Goal: Transaction & Acquisition: Book appointment/travel/reservation

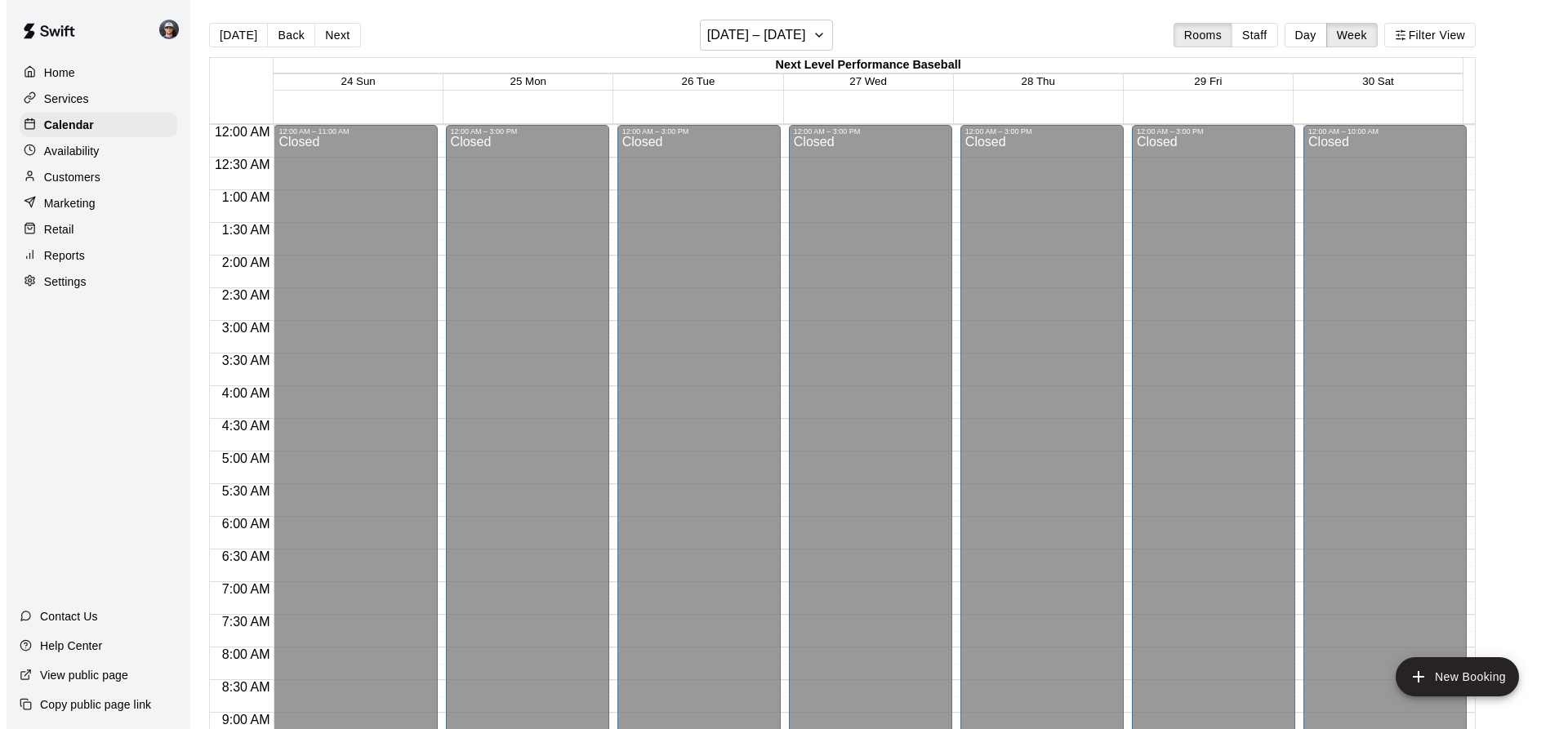
scroll to position [857, 0]
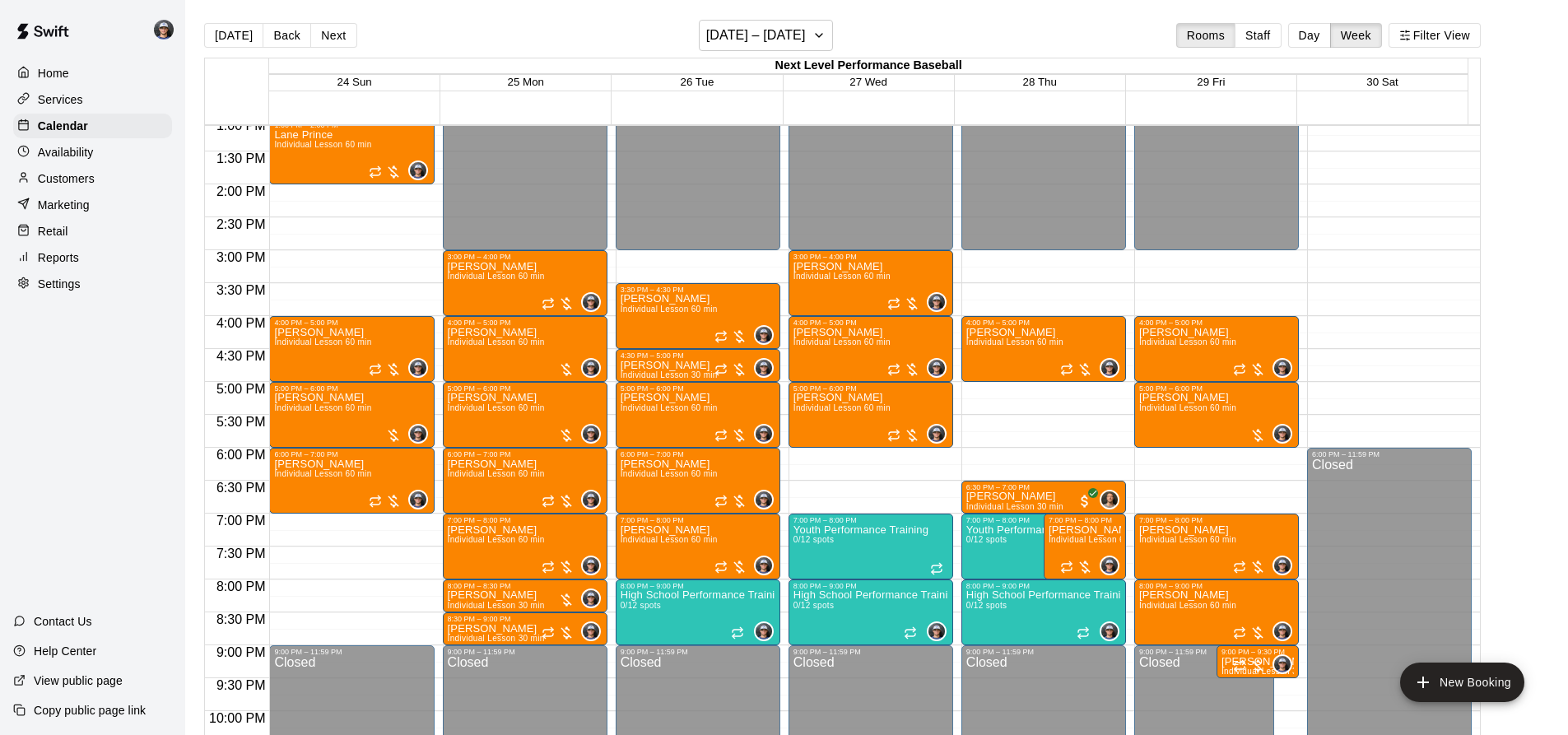
click at [285, 22] on div "[DATE] Back Next [DATE] – [DATE] Rooms Staff Day Week Filter View" at bounding box center [842, 38] width 1277 height 37
click at [280, 37] on button "Back" at bounding box center [287, 35] width 48 height 25
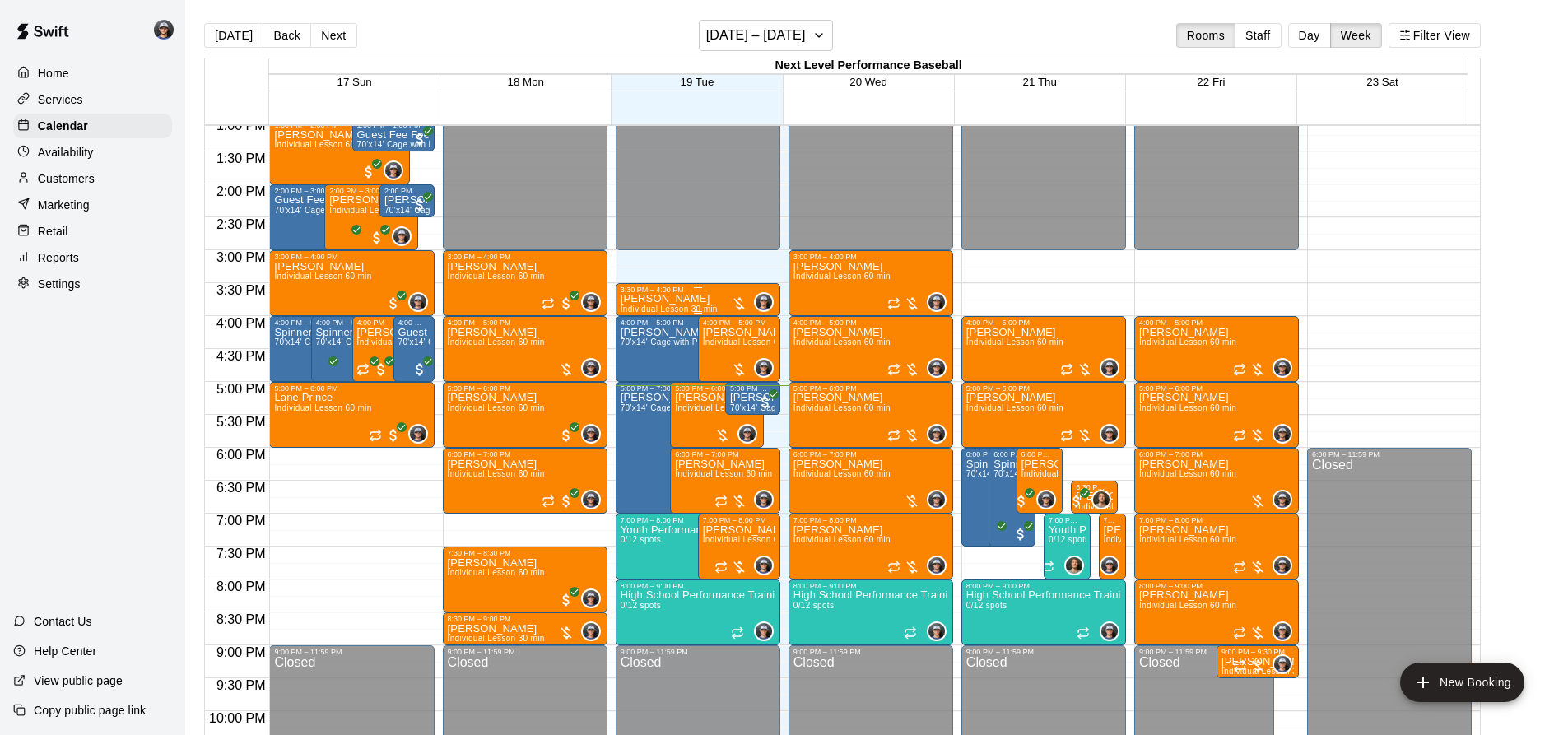
click at [681, 299] on div "[PERSON_NAME] Individual Lesson 30 min" at bounding box center [669, 661] width 97 height 735
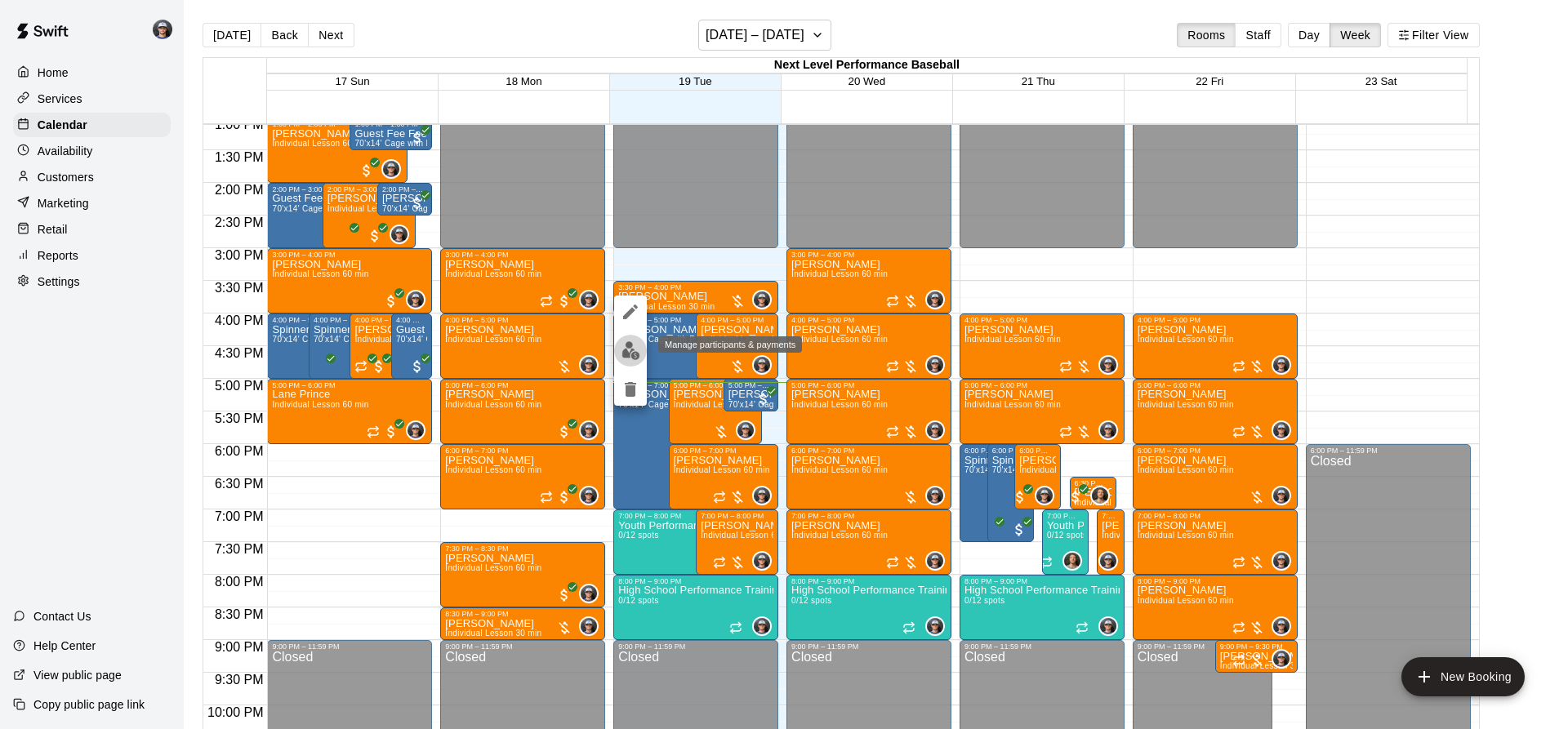
click at [636, 359] on img "edit" at bounding box center [630, 350] width 19 height 19
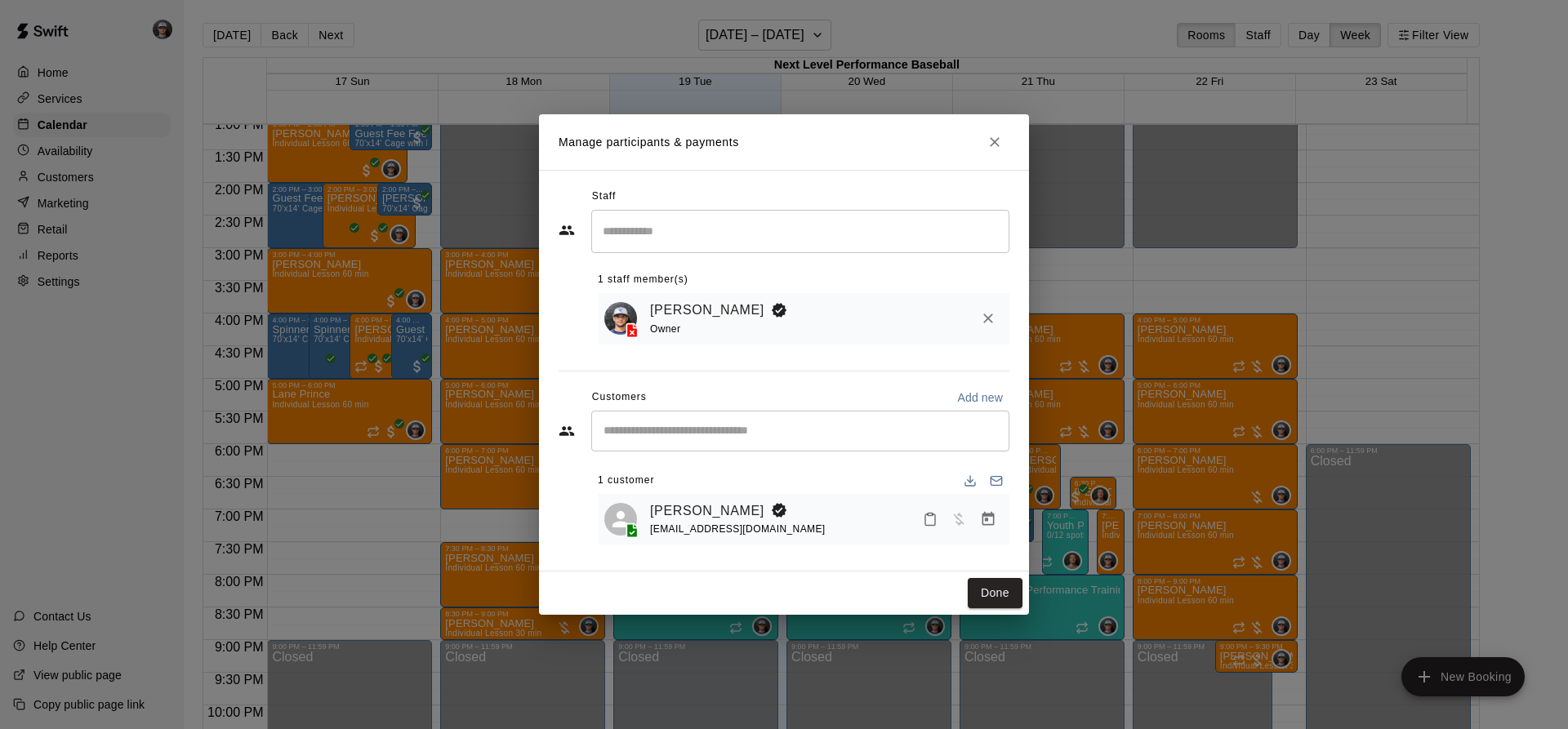
click at [997, 529] on button "Manage bookings & payment" at bounding box center [988, 519] width 29 height 29
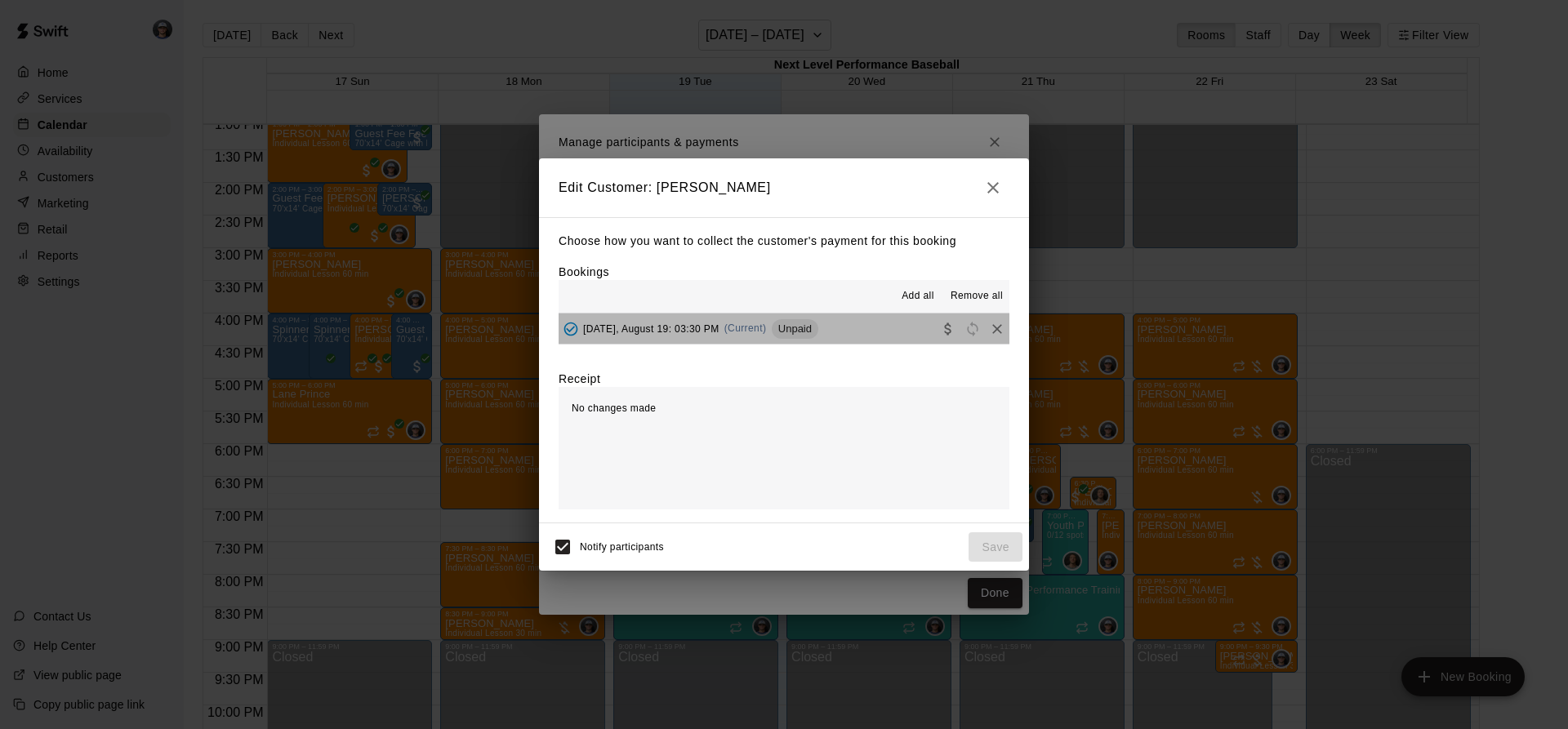
click at [866, 330] on button "[DATE], August 19: 03:30 PM (Current) Unpaid" at bounding box center [784, 328] width 451 height 30
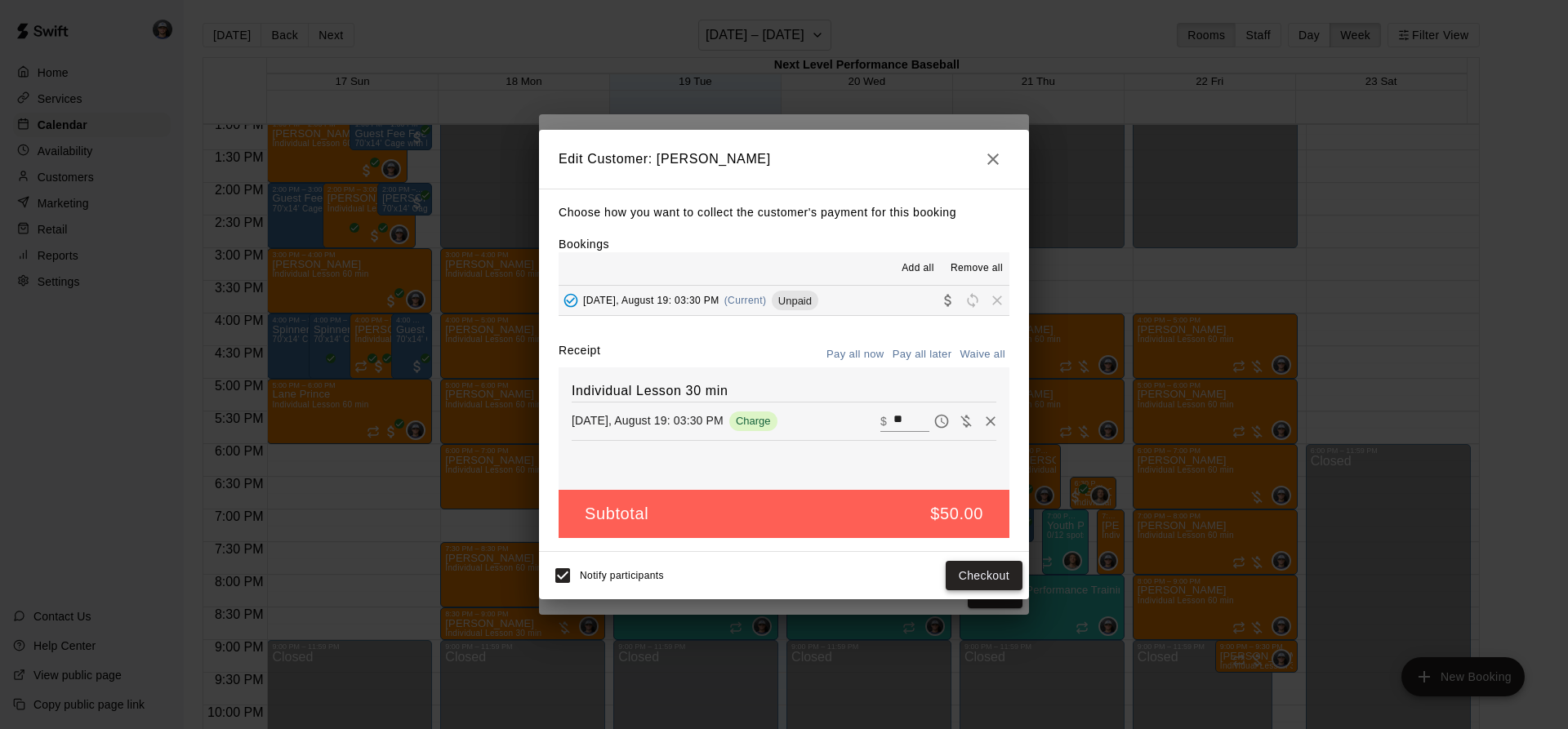
click at [965, 578] on button "Checkout" at bounding box center [984, 576] width 77 height 30
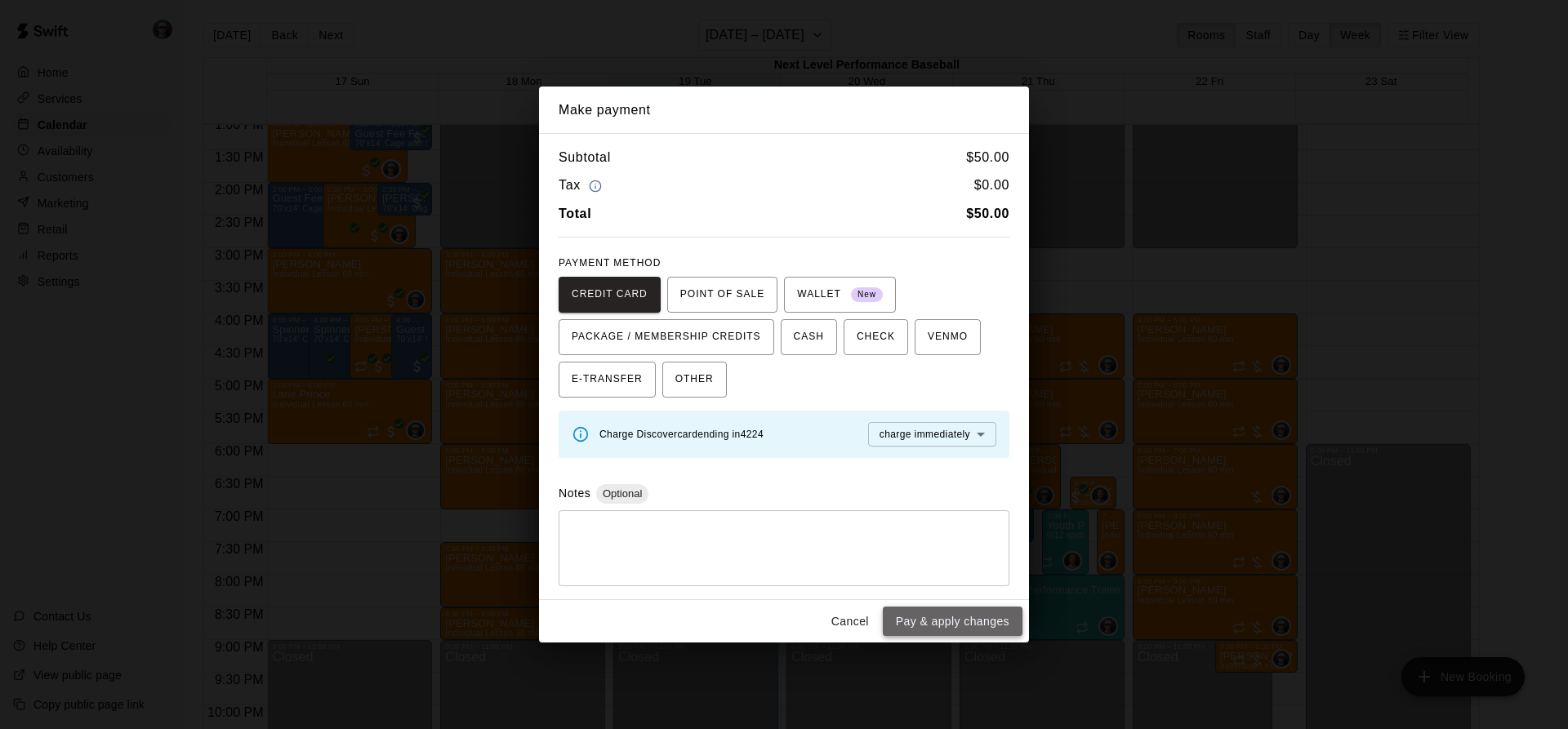
click at [920, 631] on button "Pay & apply changes" at bounding box center [953, 621] width 139 height 30
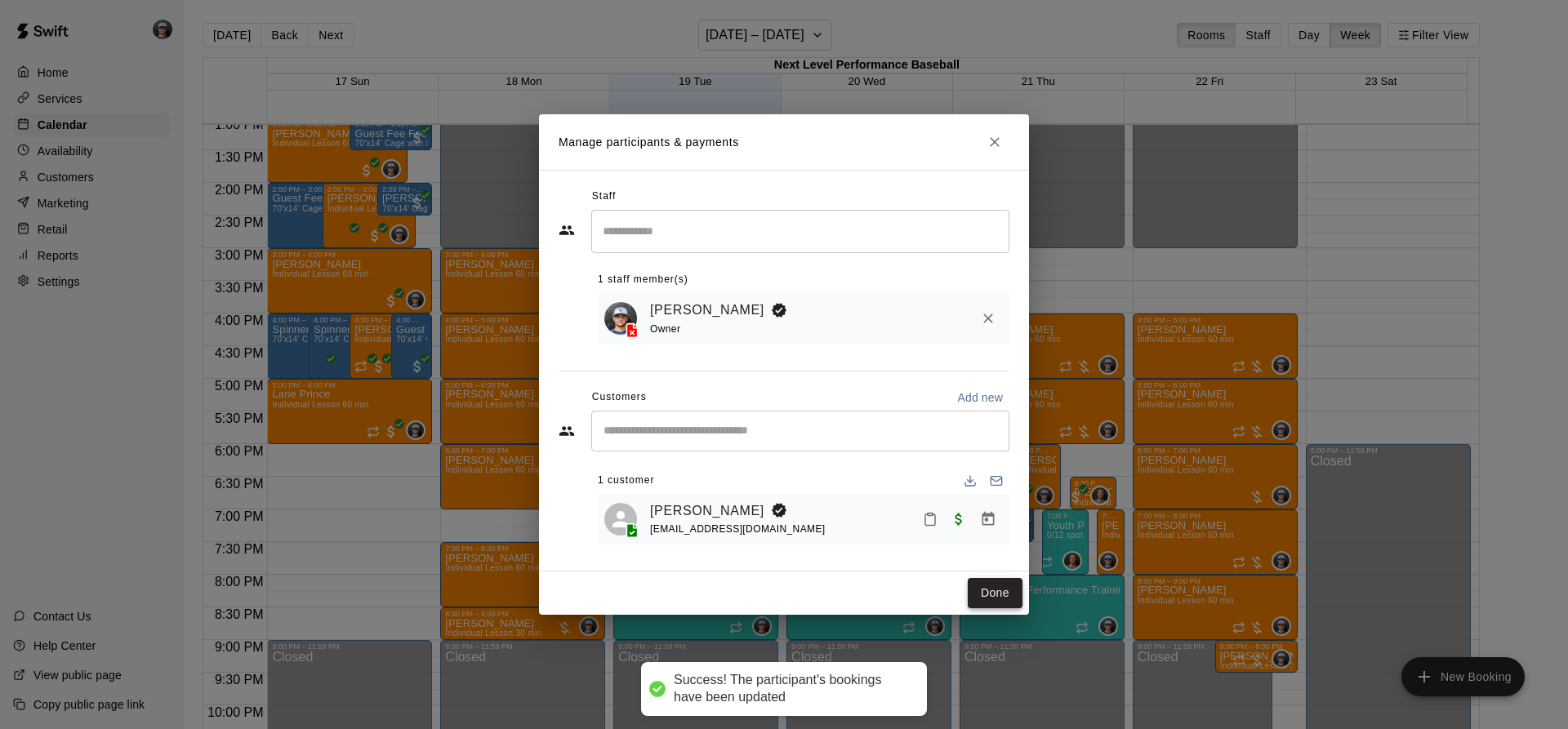
click at [980, 602] on button "Done" at bounding box center [996, 592] width 54 height 30
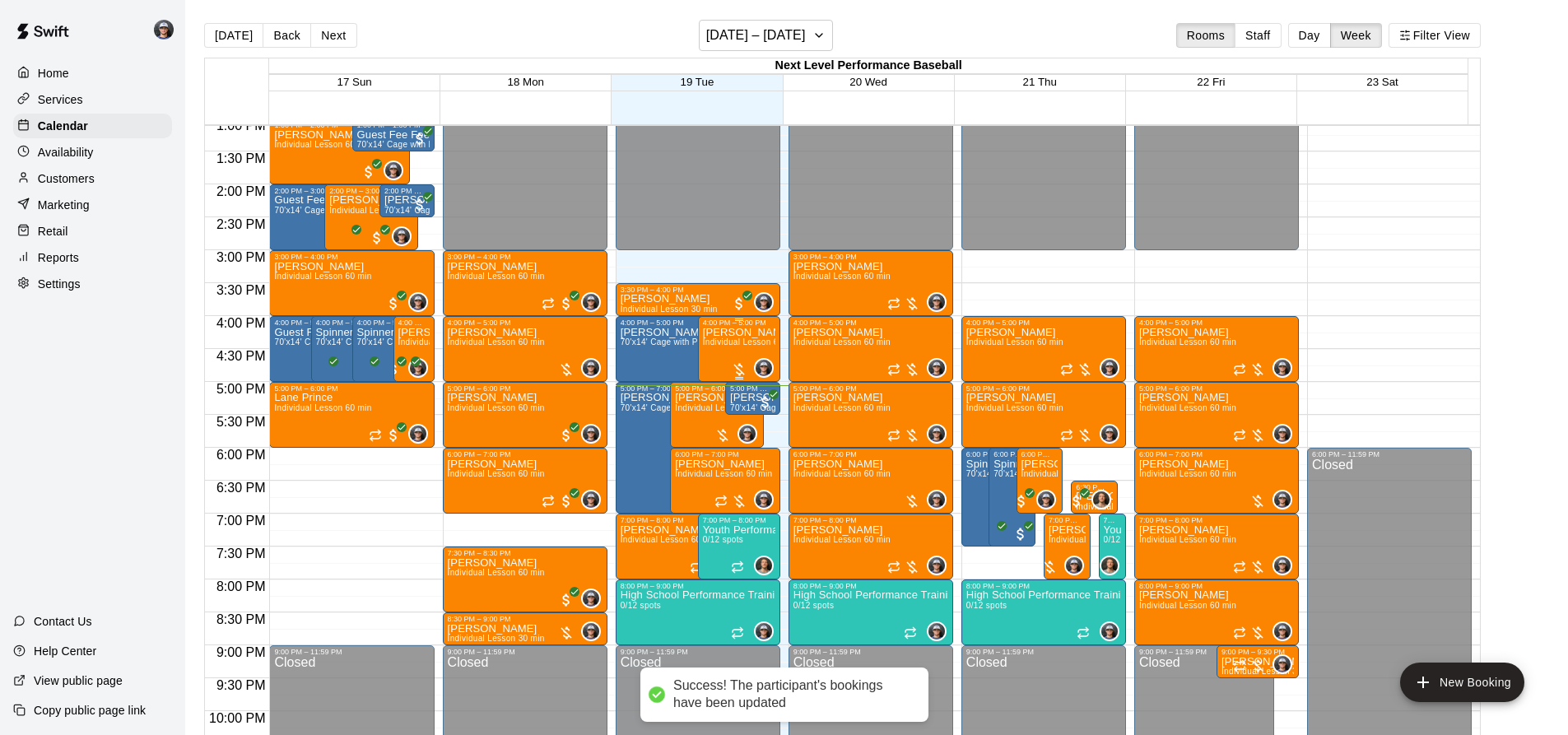
click at [736, 347] on span "Individual Lesson 60 min" at bounding box center [751, 342] width 97 height 9
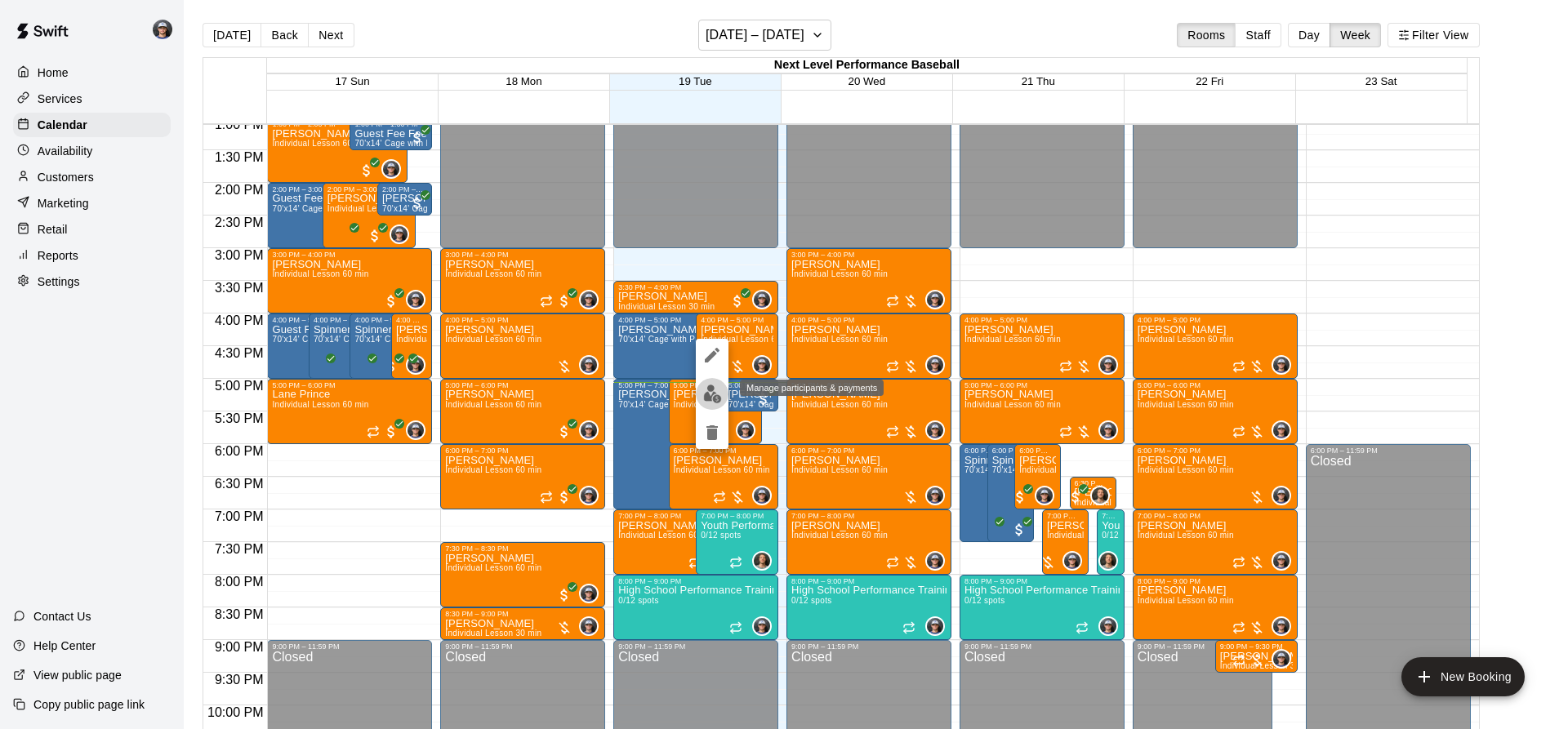
click at [705, 394] on img "edit" at bounding box center [712, 394] width 19 height 19
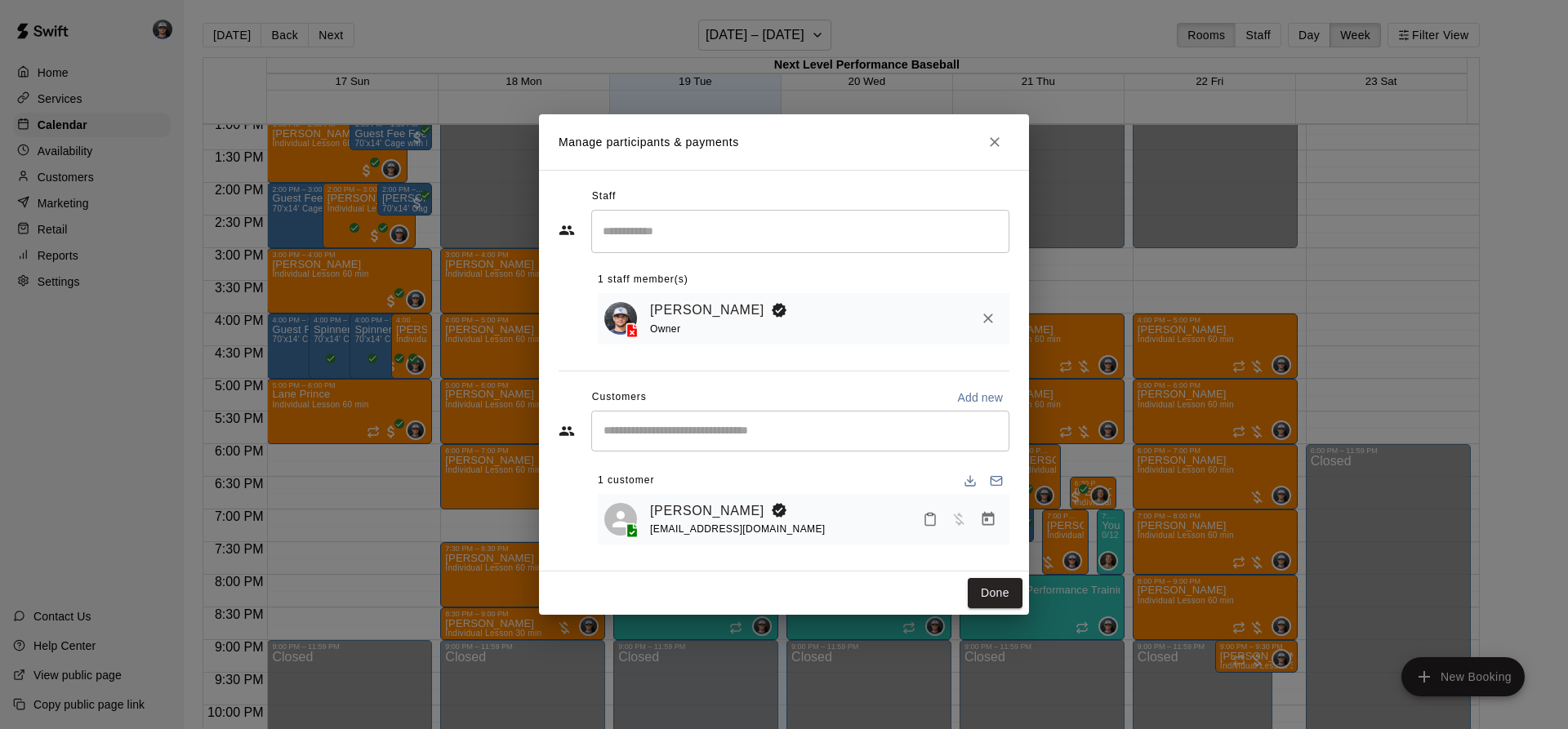
click at [999, 528] on button "Manage bookings & payment" at bounding box center [988, 519] width 29 height 29
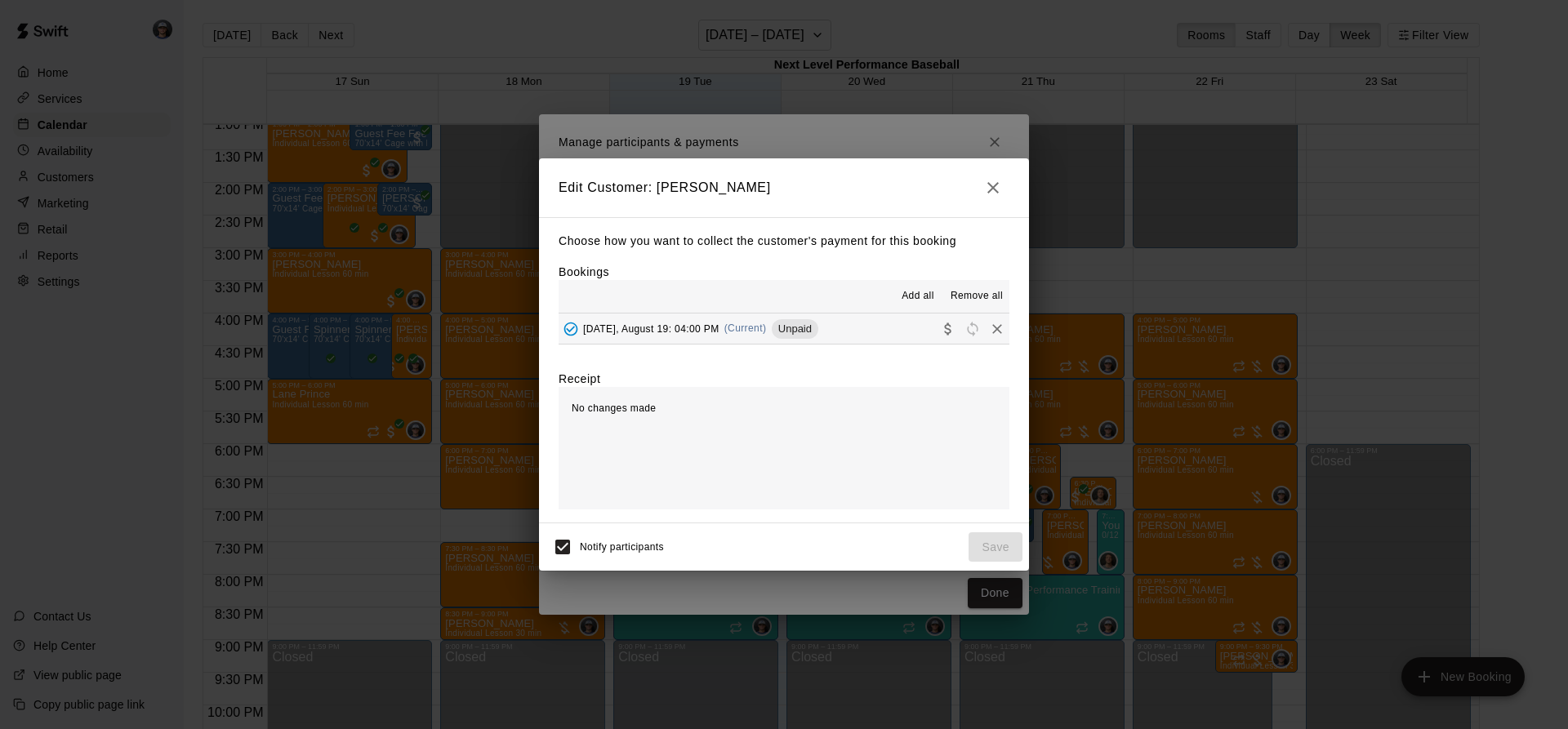
click at [783, 337] on div "Unpaid" at bounding box center [794, 330] width 46 height 20
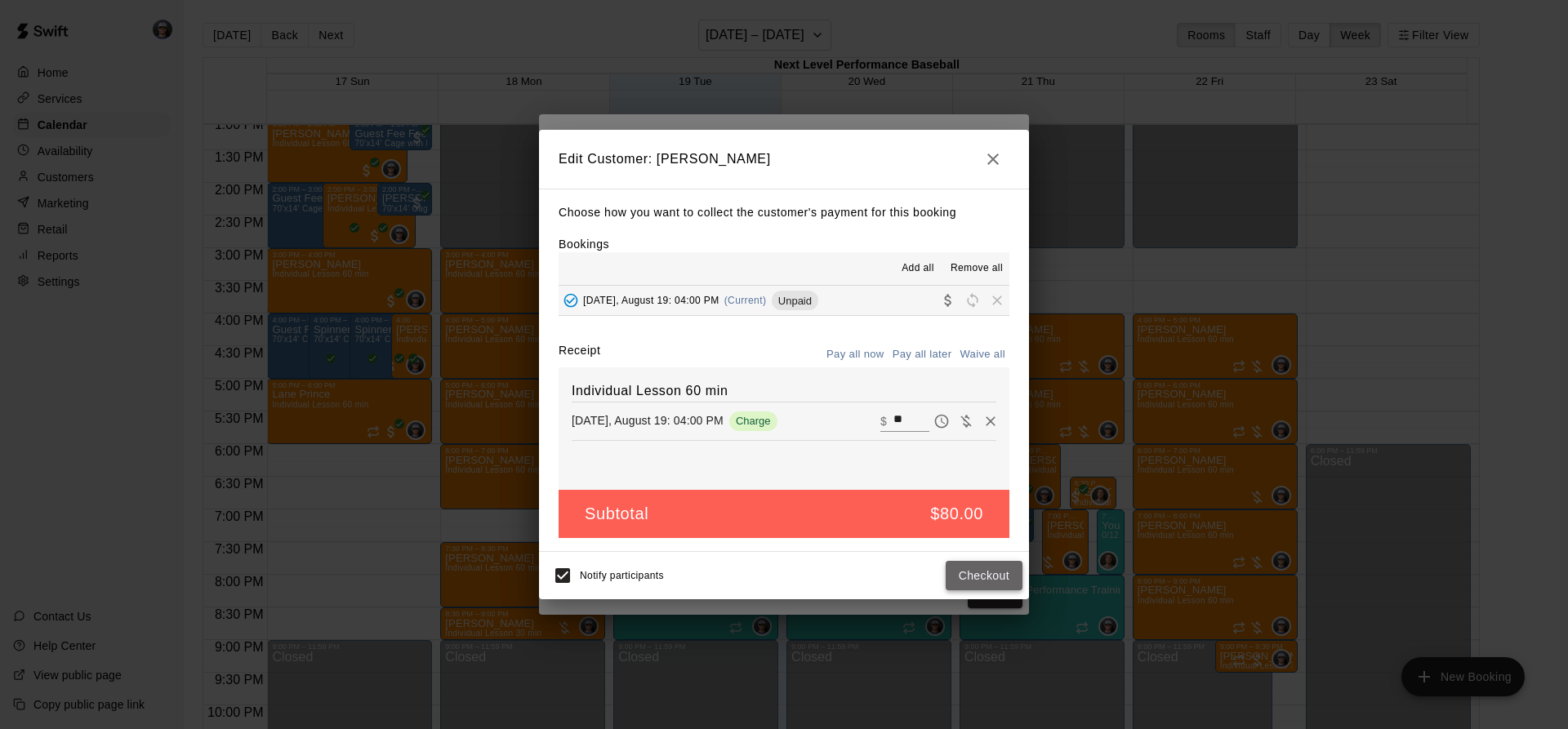
click at [988, 577] on button "Checkout" at bounding box center [984, 576] width 77 height 30
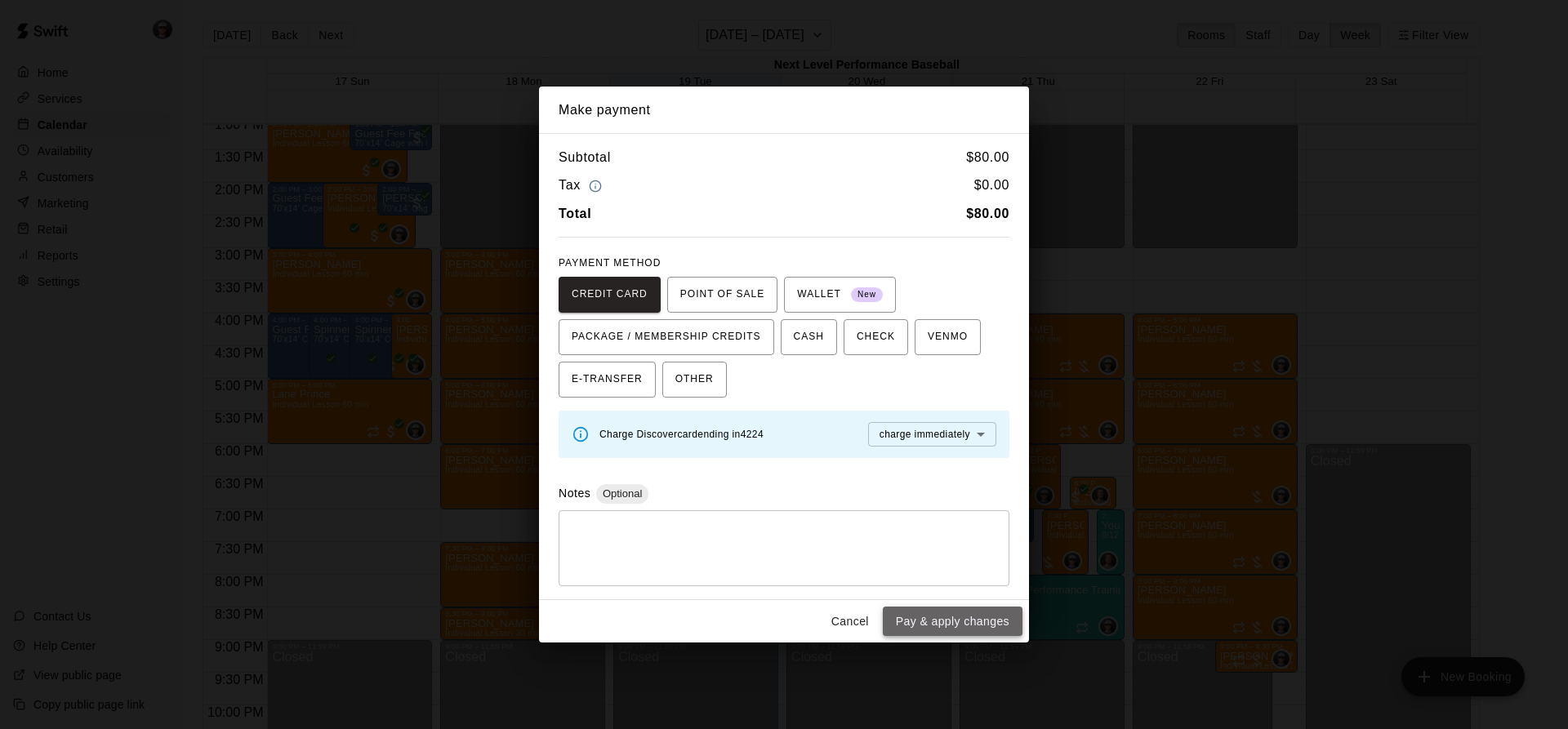
click at [933, 609] on button "Pay & apply changes" at bounding box center [953, 621] width 139 height 30
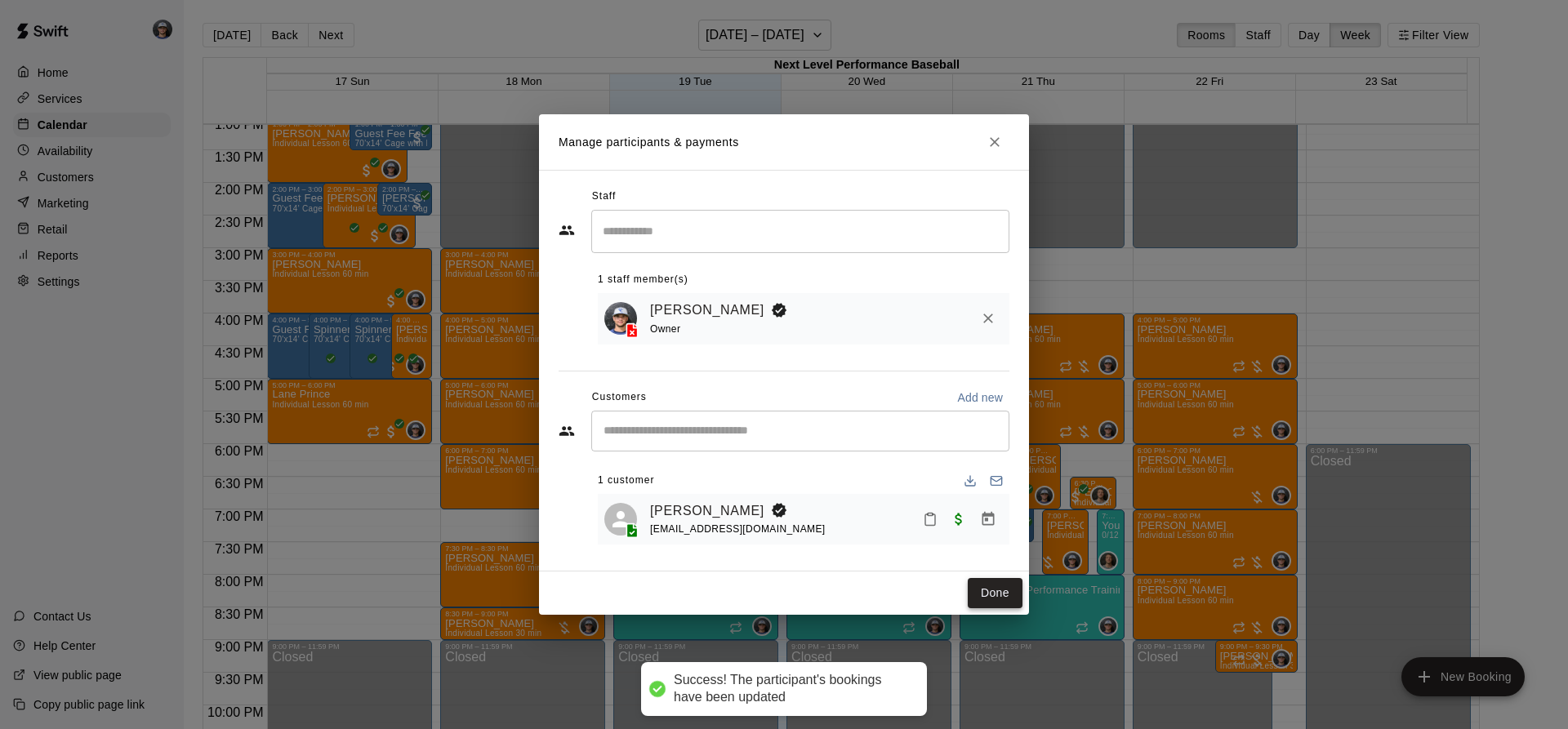
click at [977, 600] on button "Done" at bounding box center [996, 592] width 54 height 30
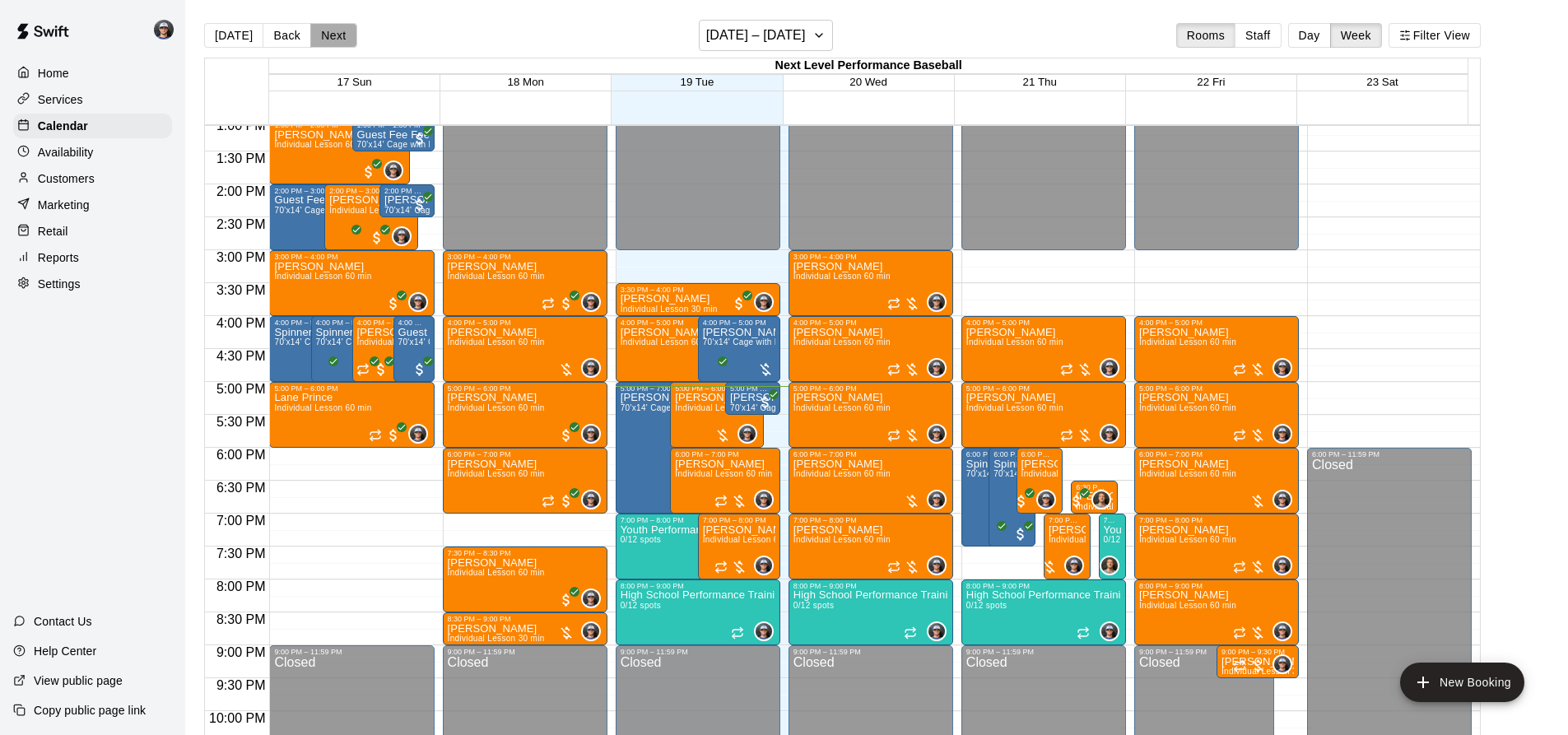
click at [338, 29] on button "Next" at bounding box center [333, 35] width 47 height 25
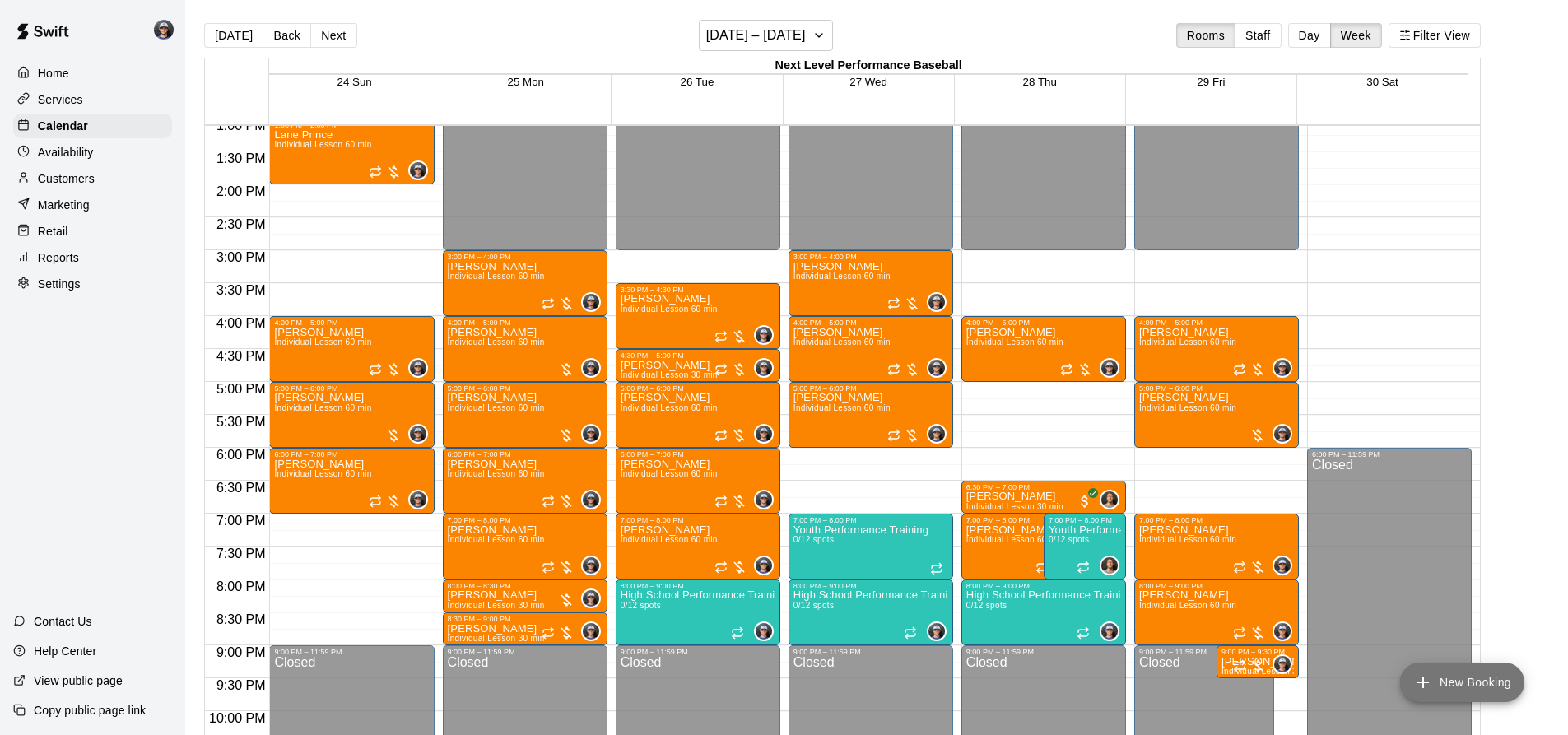
click at [1429, 679] on icon "add" at bounding box center [1423, 683] width 20 height 20
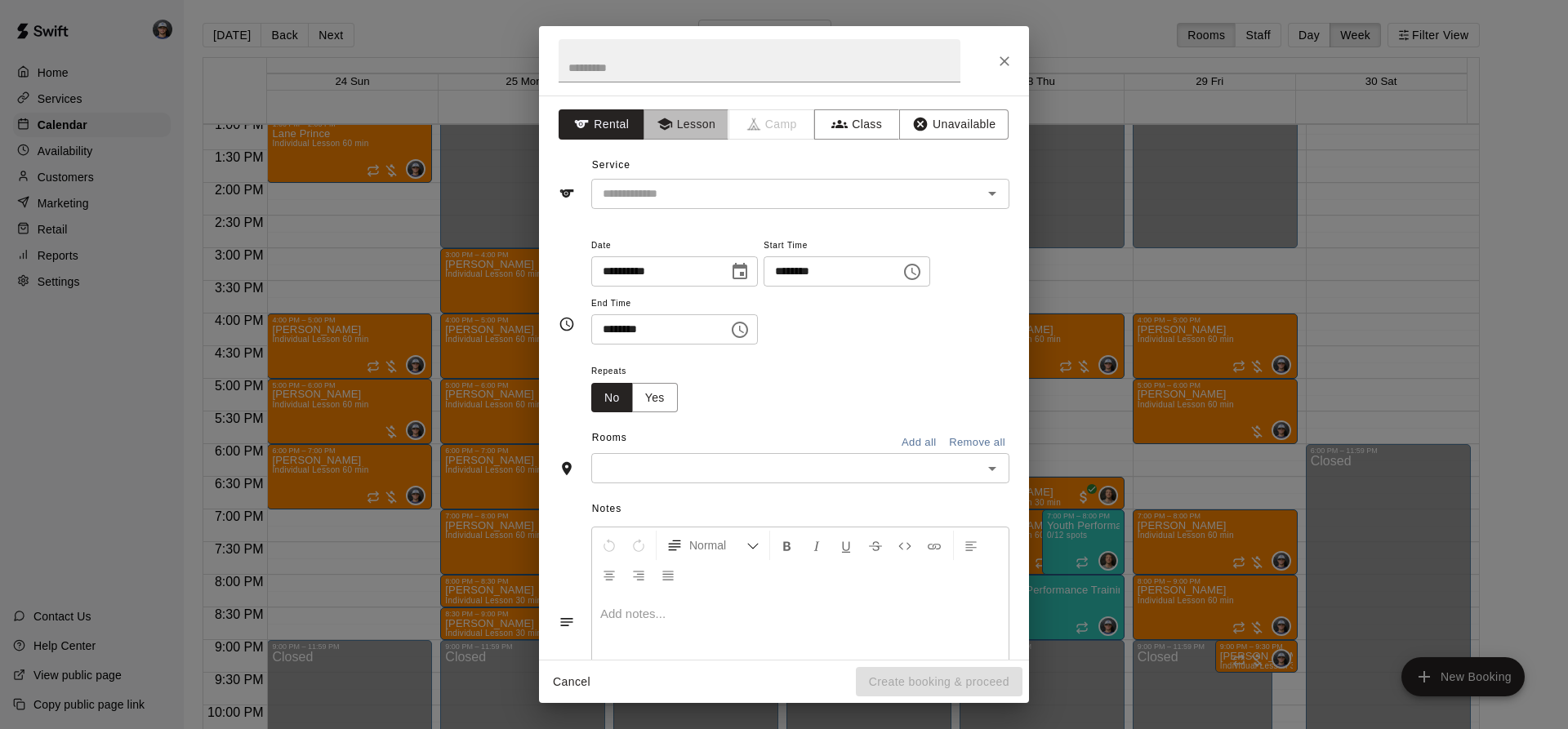
drag, startPoint x: 661, startPoint y: 137, endPoint x: 669, endPoint y: 159, distance: 23.4
click at [663, 142] on div "**********" at bounding box center [784, 378] width 490 height 564
click at [676, 204] on div "​" at bounding box center [801, 193] width 418 height 30
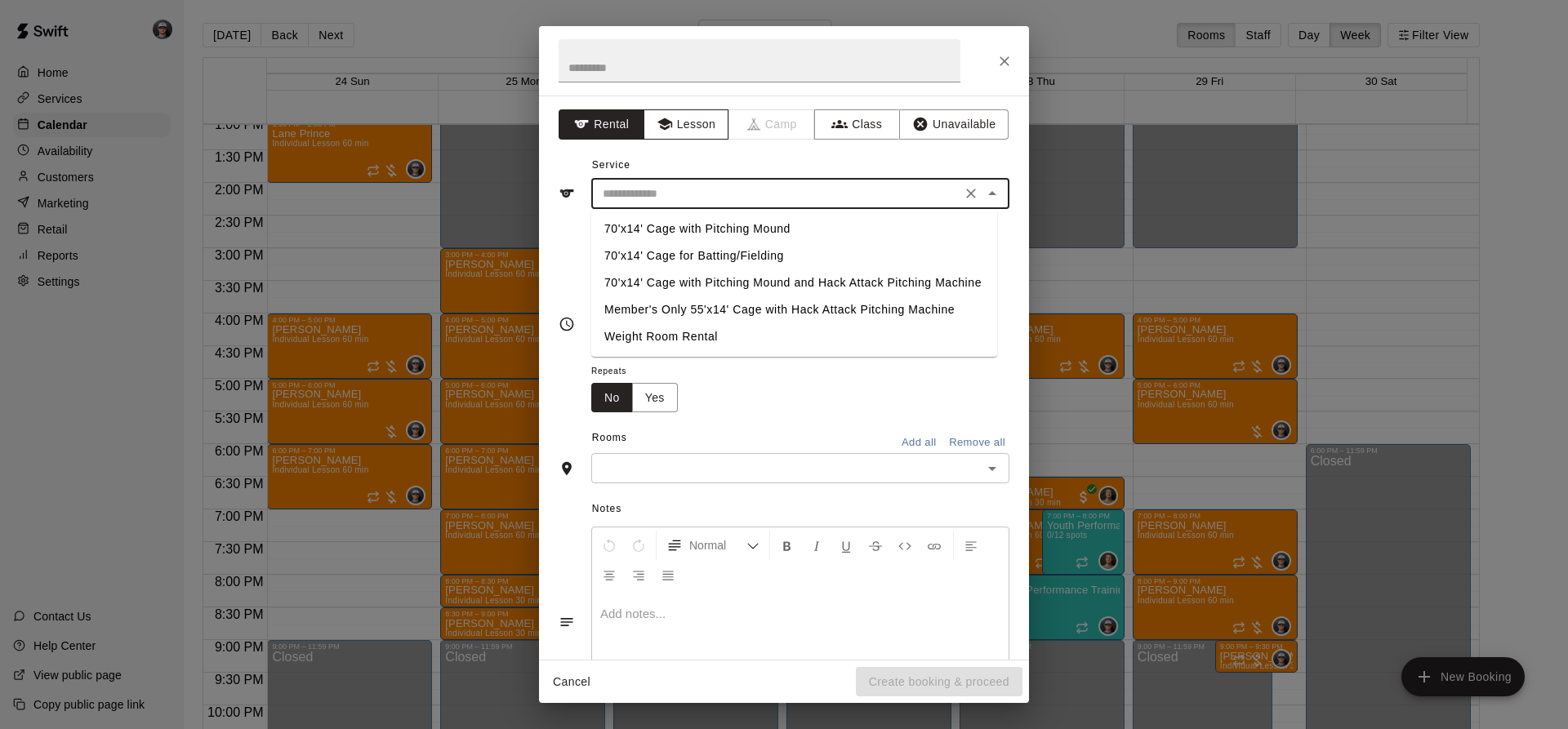
click at [702, 139] on div "**********" at bounding box center [784, 378] width 490 height 564
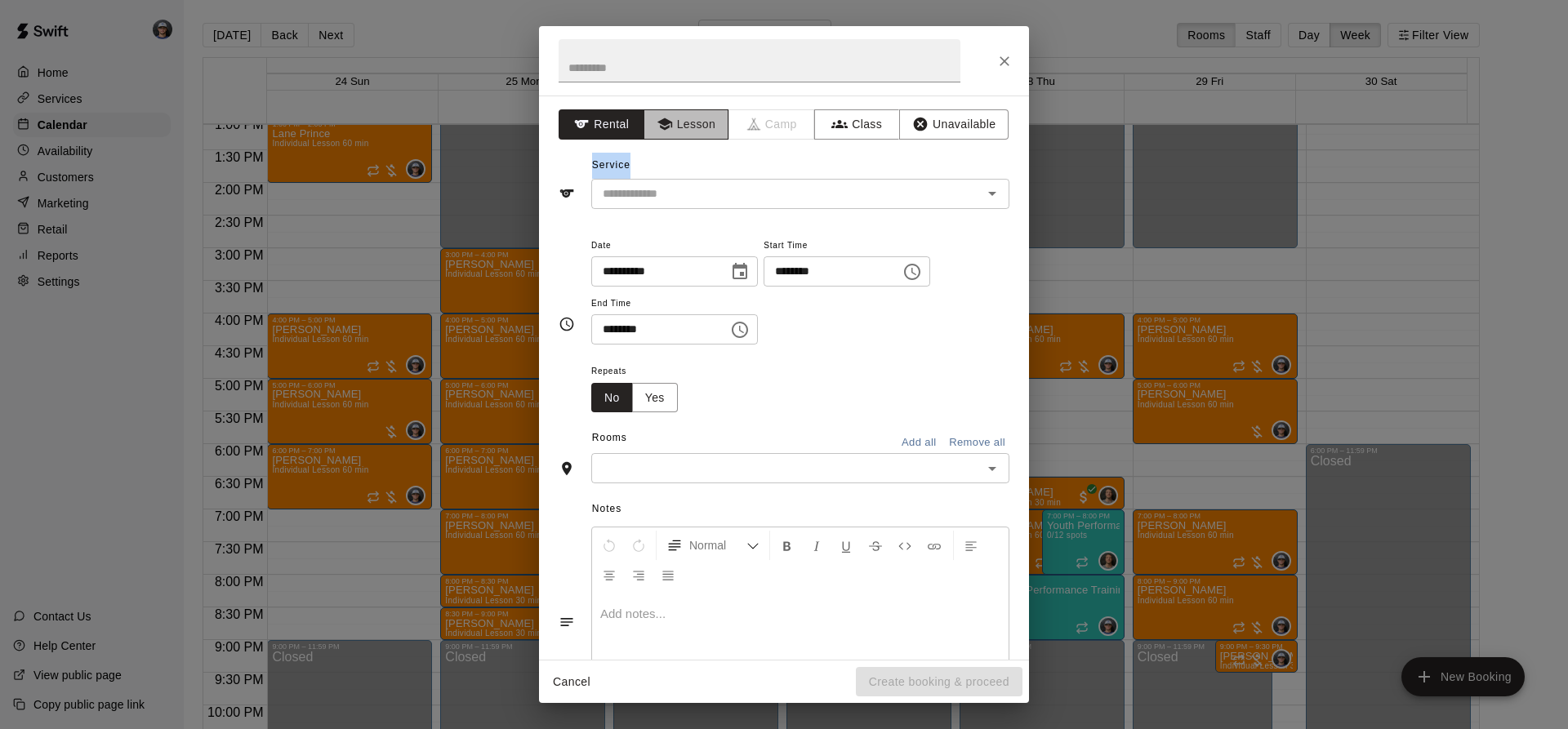
click at [701, 138] on button "Lesson" at bounding box center [687, 124] width 86 height 30
click at [689, 195] on input "text" at bounding box center [776, 194] width 361 height 21
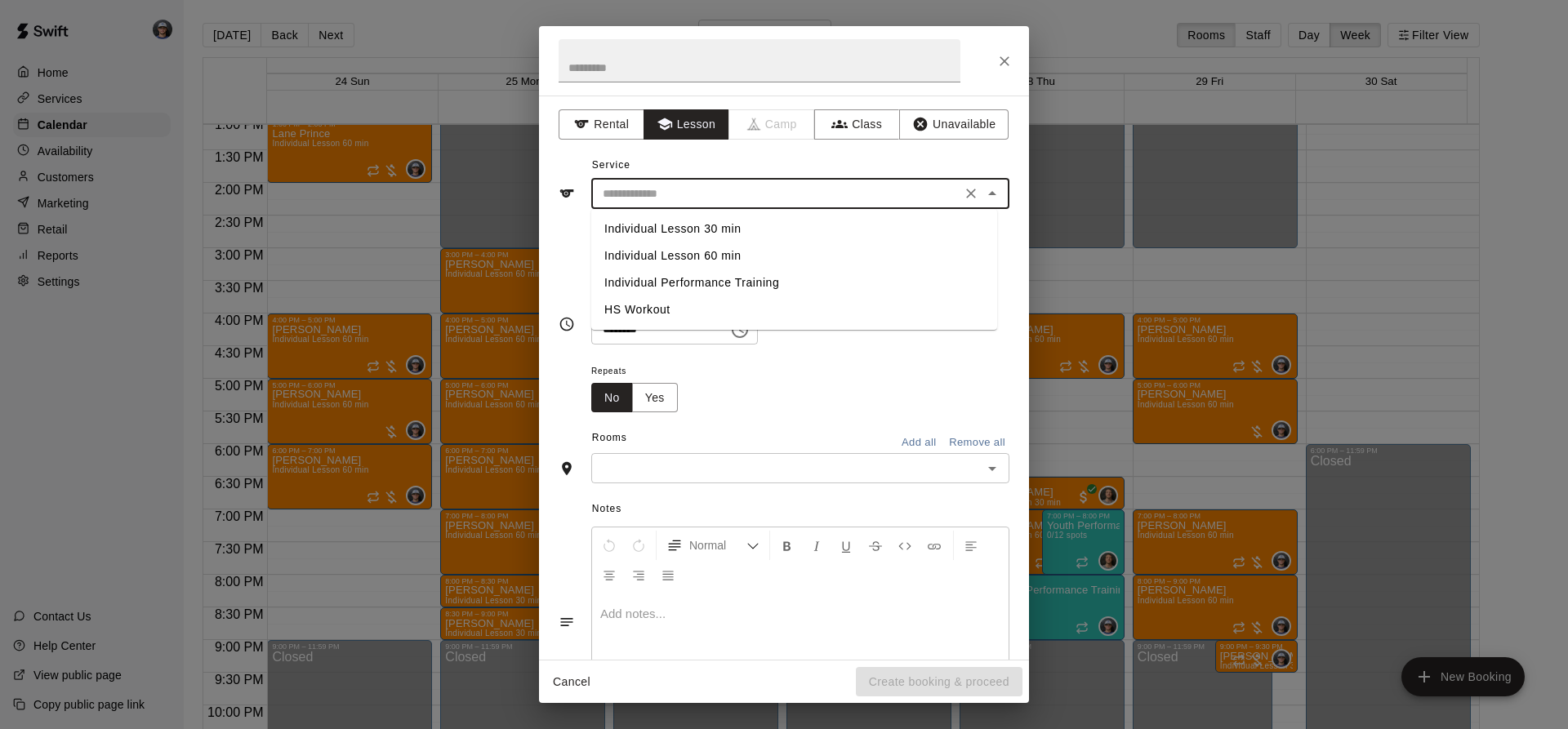
click at [684, 254] on li "Individual Lesson 60 min" at bounding box center [794, 256] width 406 height 27
type input "**********"
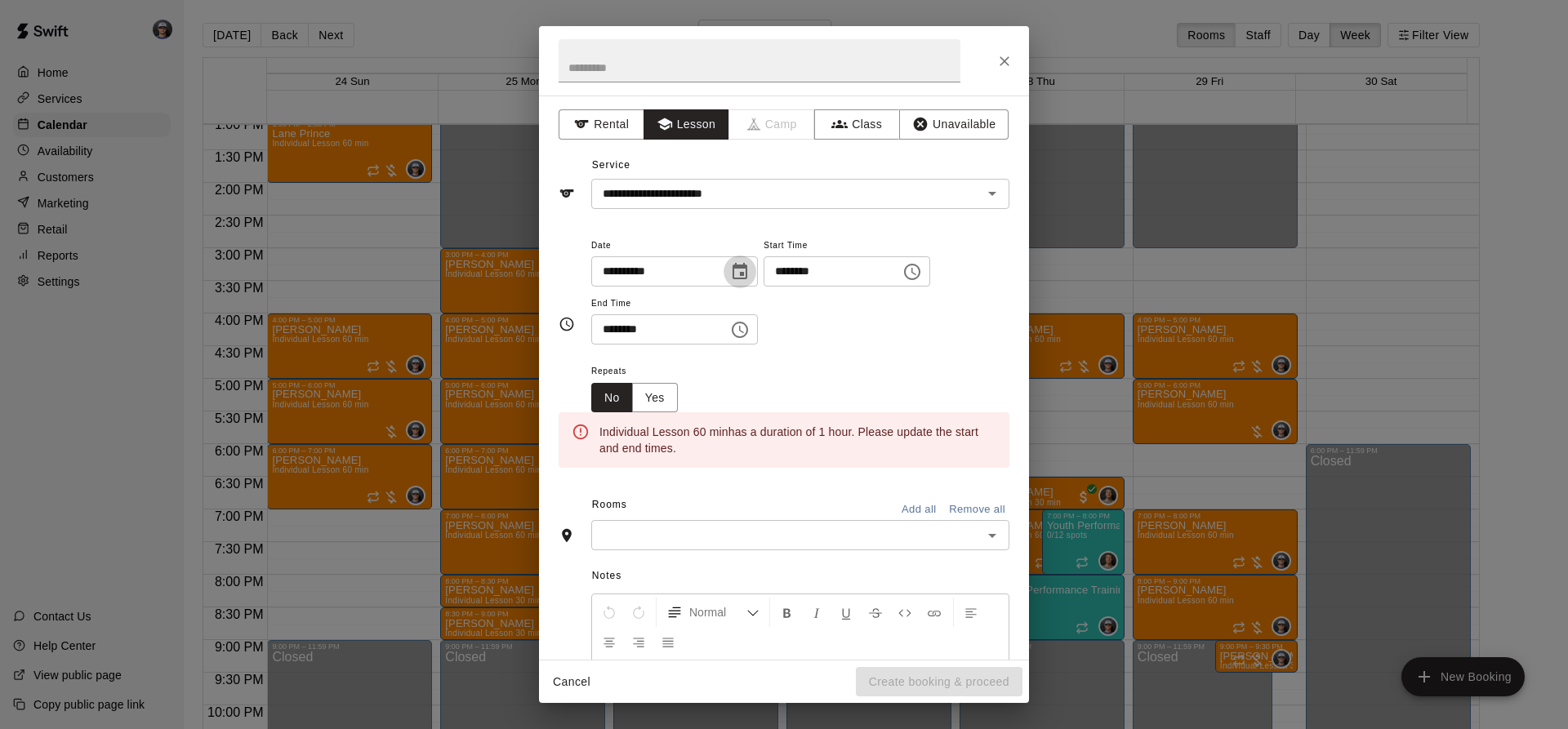
click at [756, 273] on button "Choose date, selected date is Aug 26, 2025" at bounding box center [740, 272] width 33 height 33
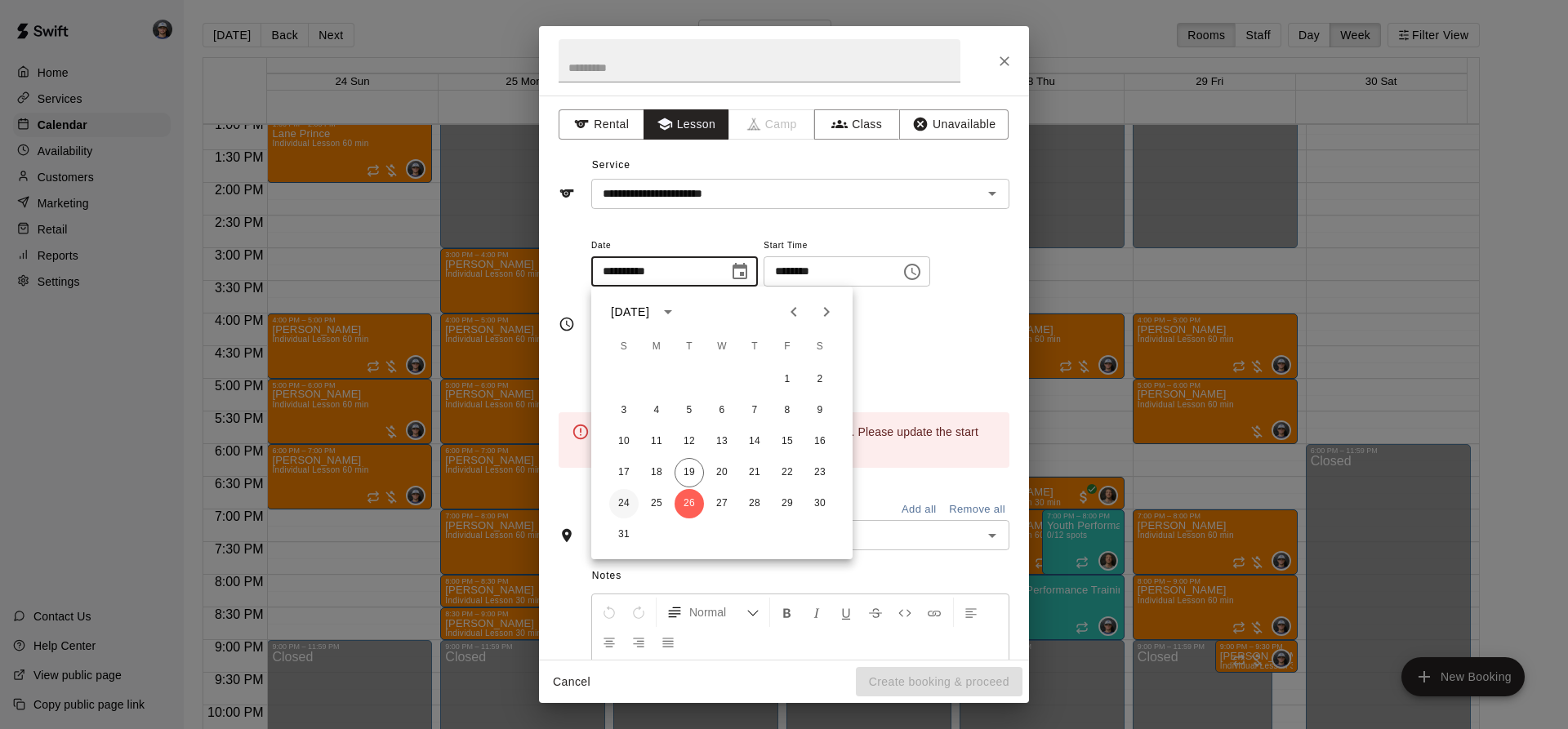
click at [631, 498] on button "24" at bounding box center [624, 504] width 29 height 29
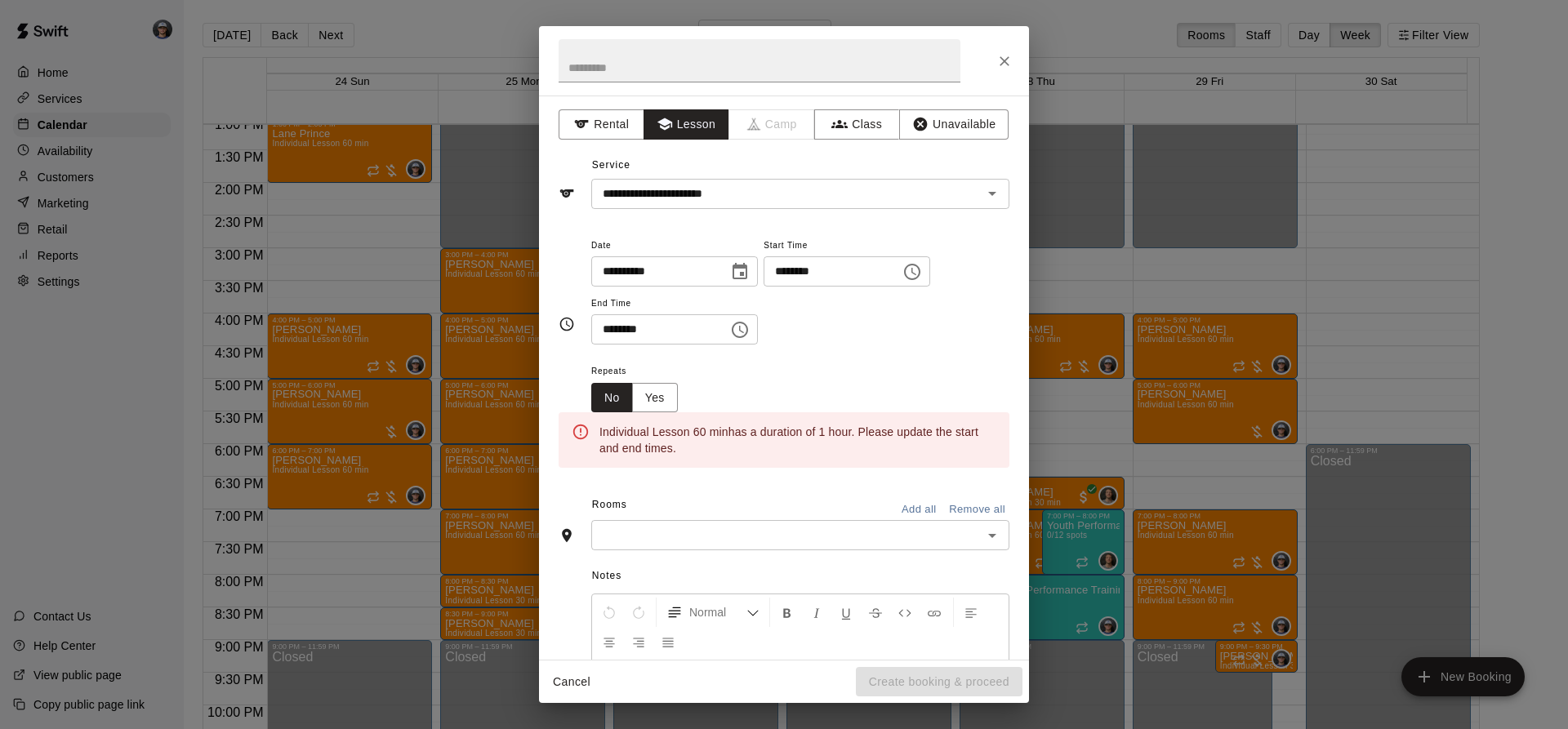
type input "**********"
click at [928, 275] on button "Choose time, selected time is 11:00 AM" at bounding box center [912, 272] width 33 height 33
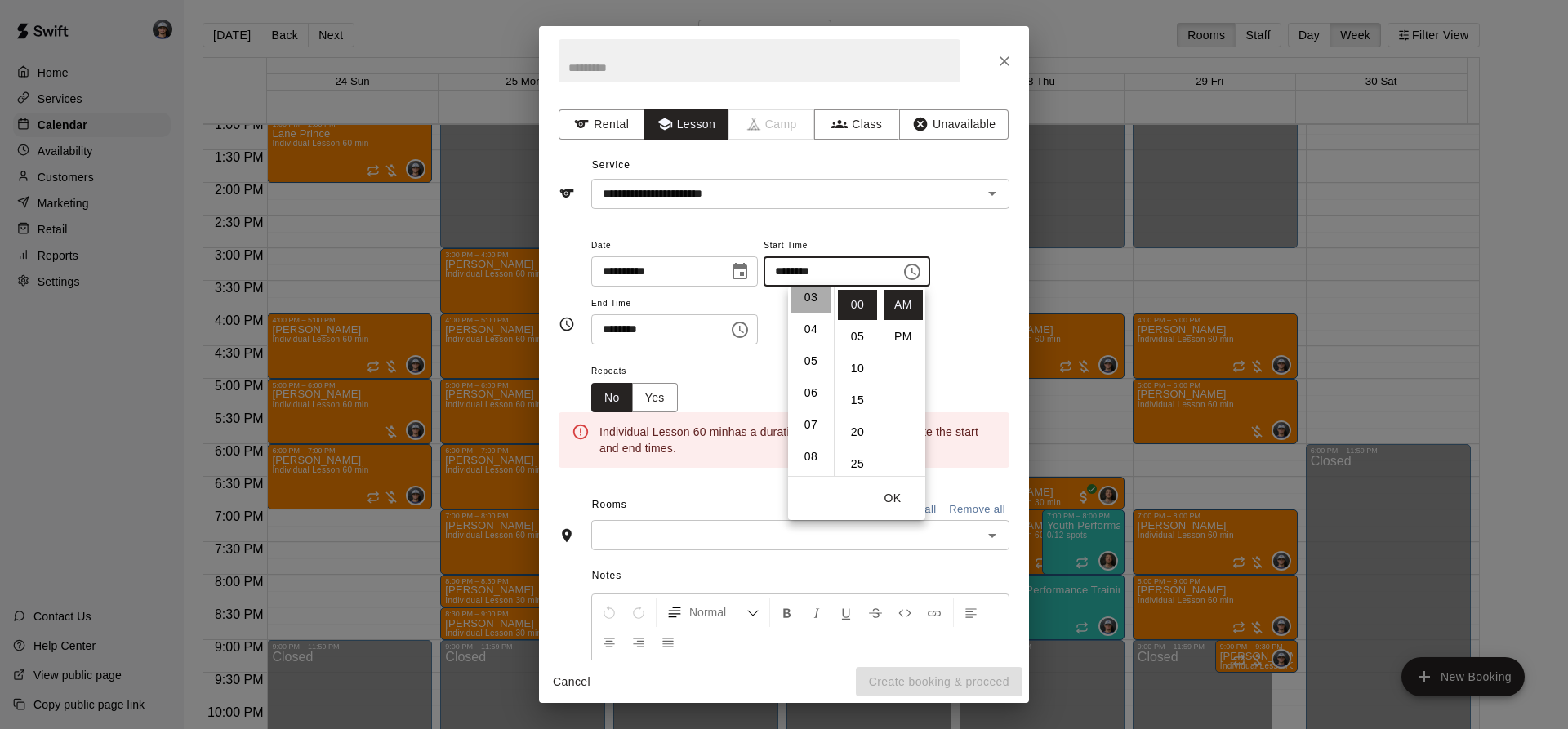
click at [816, 301] on li "03" at bounding box center [811, 297] width 39 height 30
click at [903, 339] on li "PM" at bounding box center [903, 336] width 39 height 30
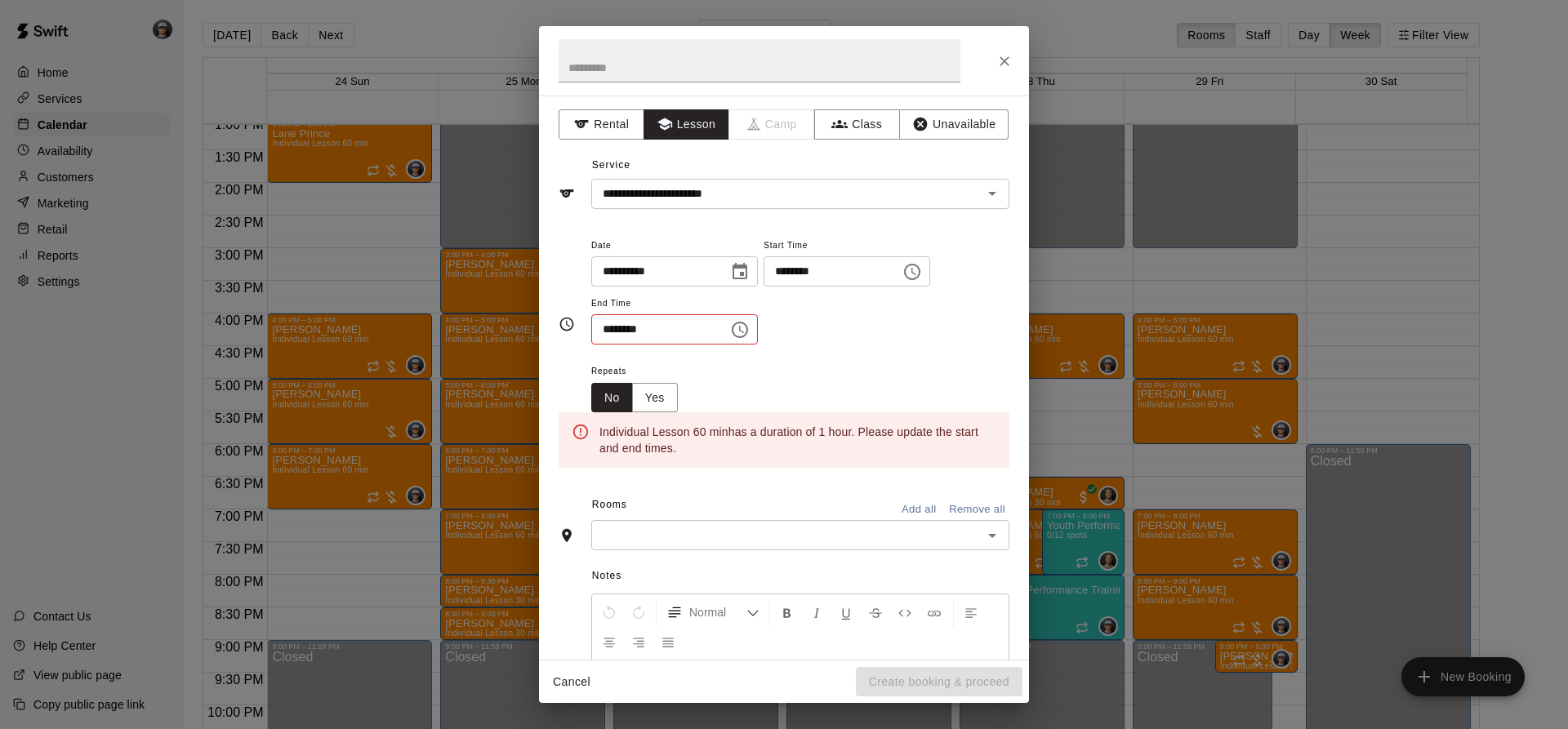
type input "********"
click at [756, 338] on button "Choose time, selected time is 11:30 AM" at bounding box center [740, 330] width 33 height 33
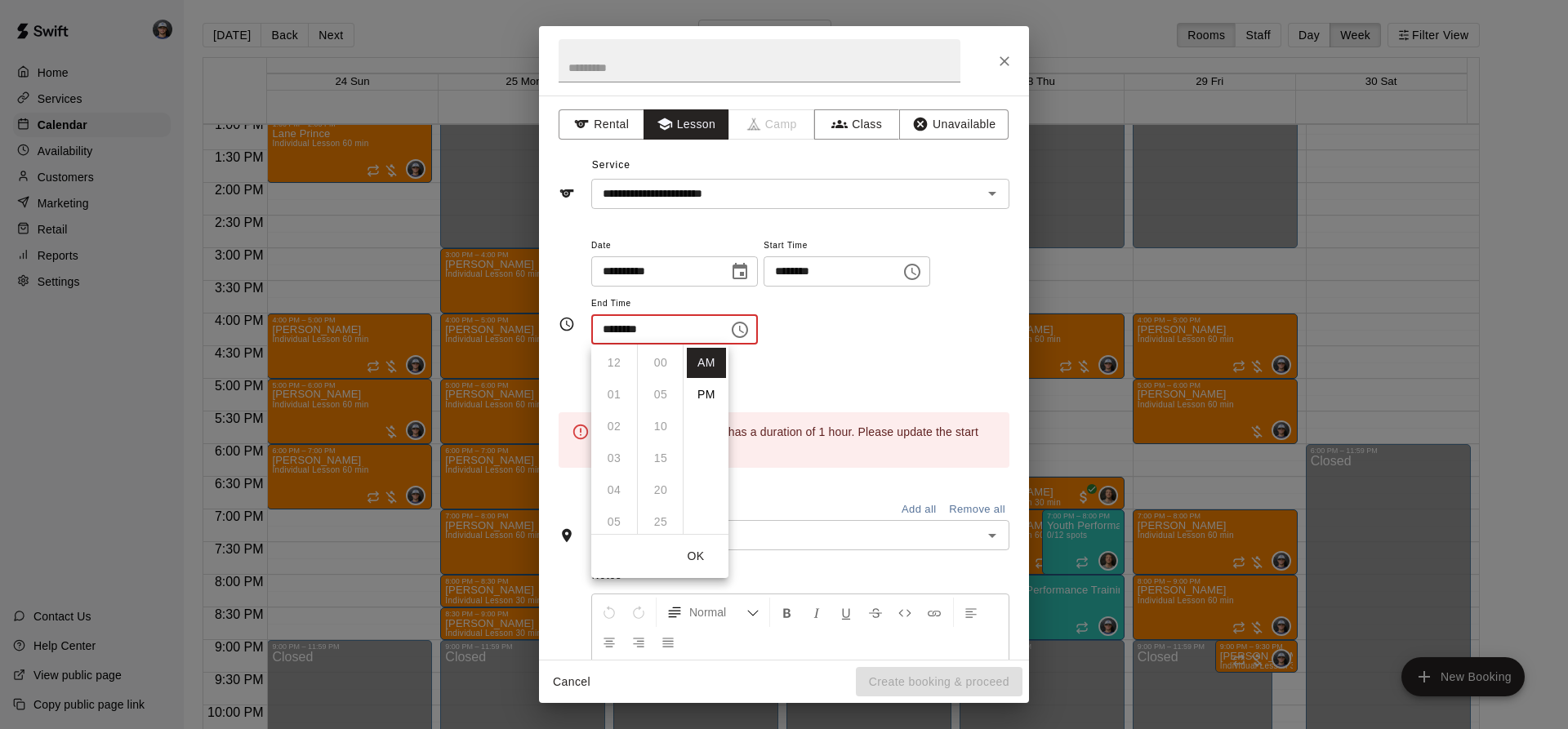
scroll to position [191, 0]
click at [715, 402] on li "PM" at bounding box center [706, 394] width 39 height 30
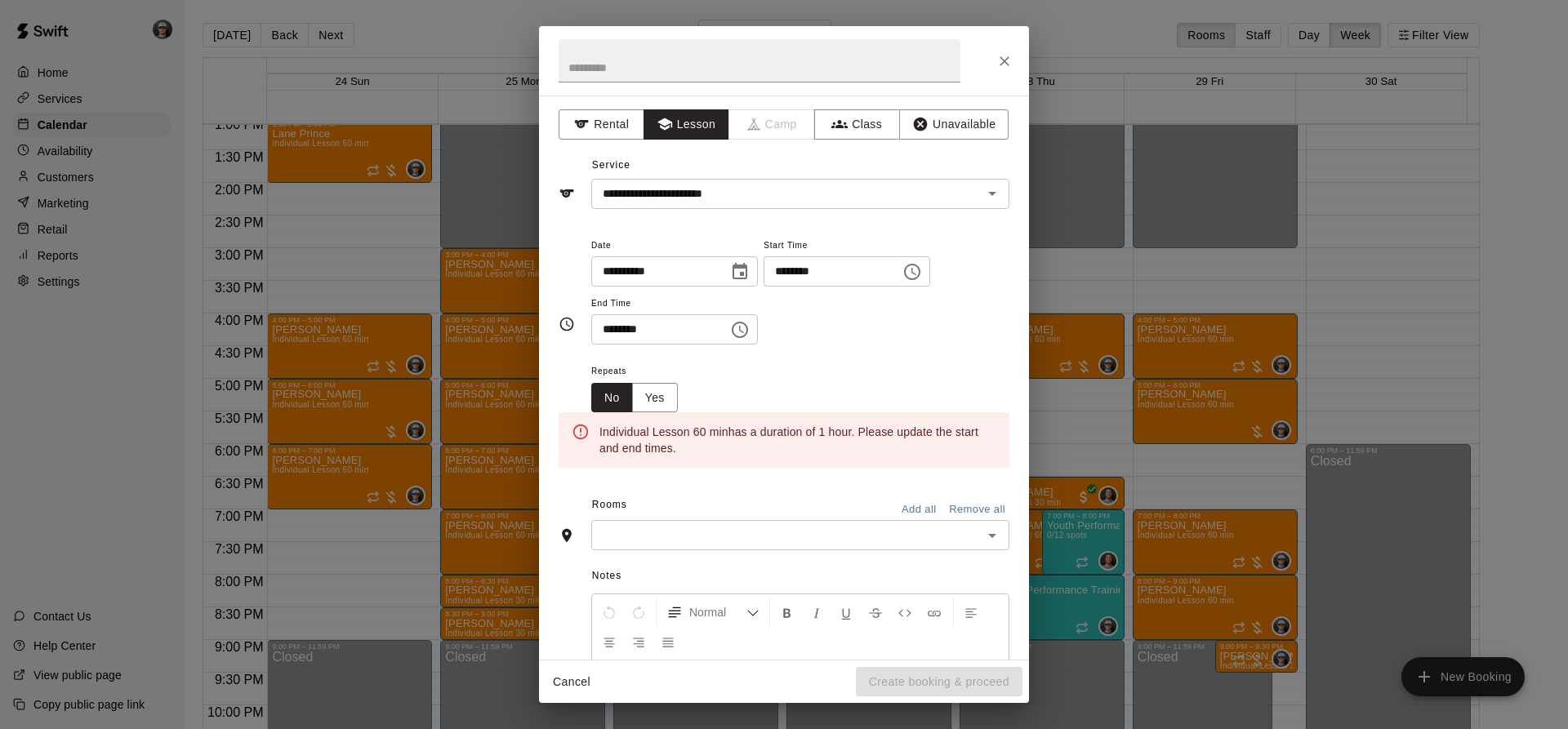
scroll to position [29, 0]
click at [750, 325] on icon "Choose time, selected time is 11:30 PM" at bounding box center [740, 331] width 20 height 20
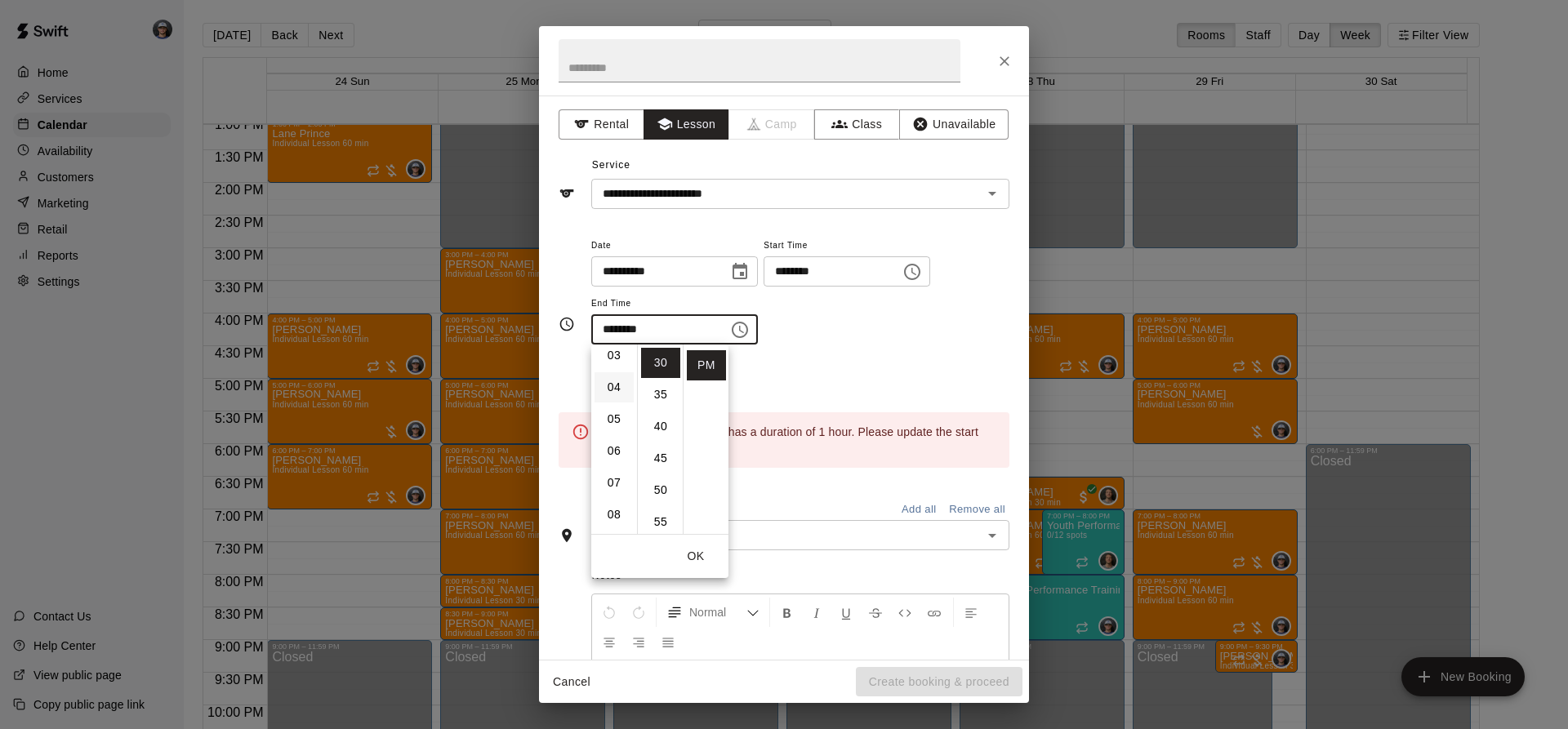
click at [620, 379] on li "04" at bounding box center [614, 387] width 39 height 30
drag, startPoint x: 658, startPoint y: 356, endPoint x: 745, endPoint y: 361, distance: 87.1
click at [659, 356] on li "00" at bounding box center [660, 362] width 39 height 30
type input "********"
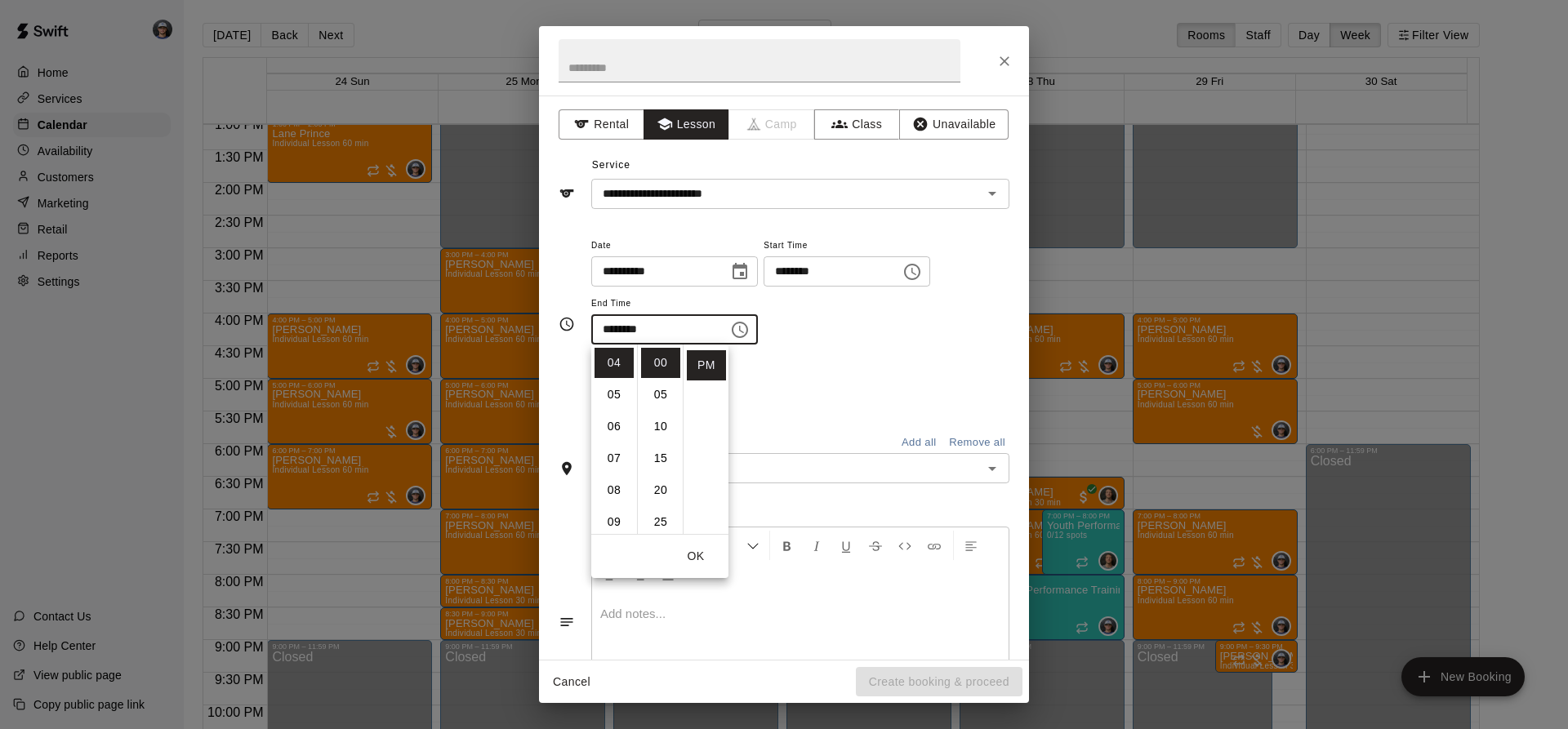
click at [821, 376] on div "Repeats No Yes" at bounding box center [801, 387] width 418 height 52
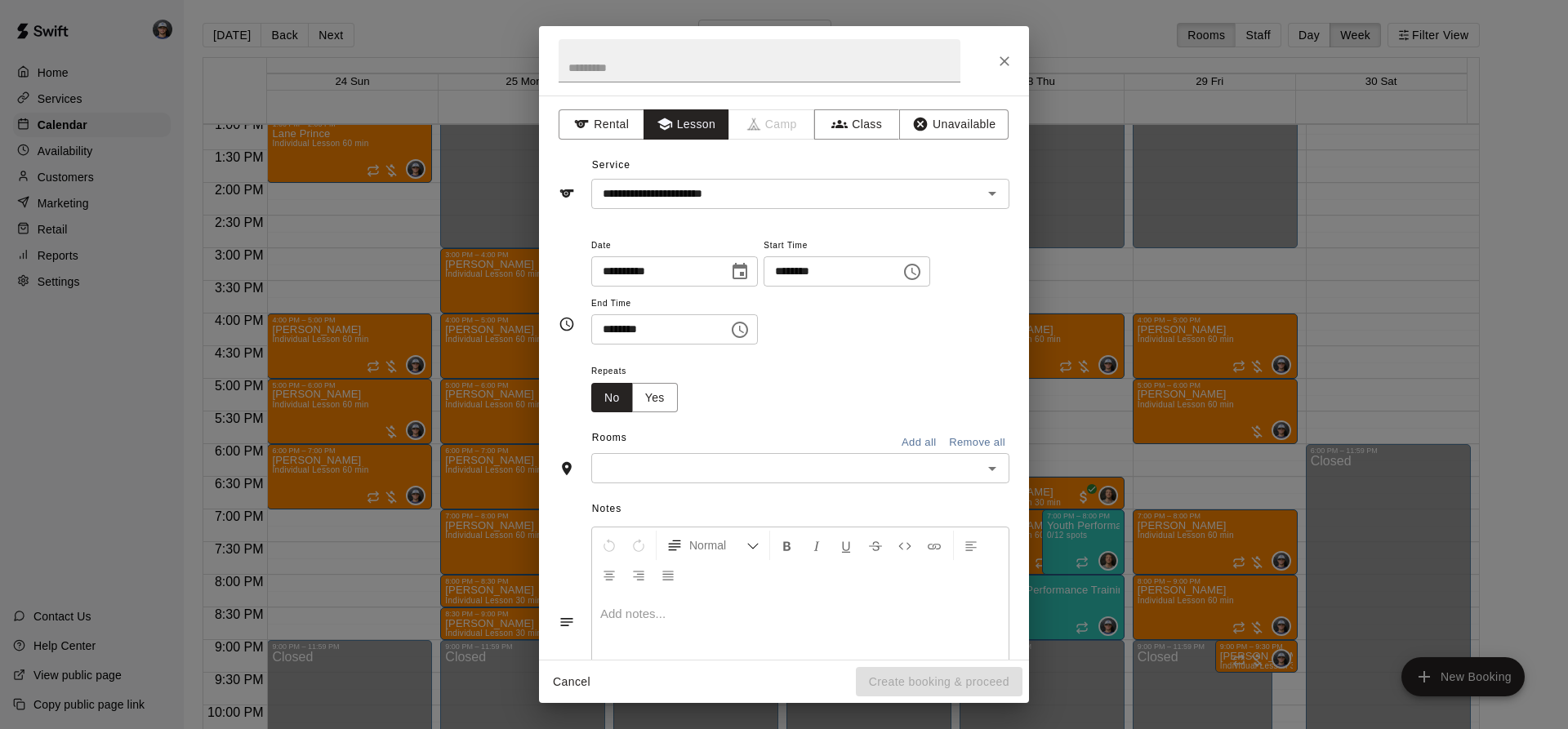
scroll to position [274, 0]
click at [772, 456] on div "​" at bounding box center [801, 467] width 418 height 30
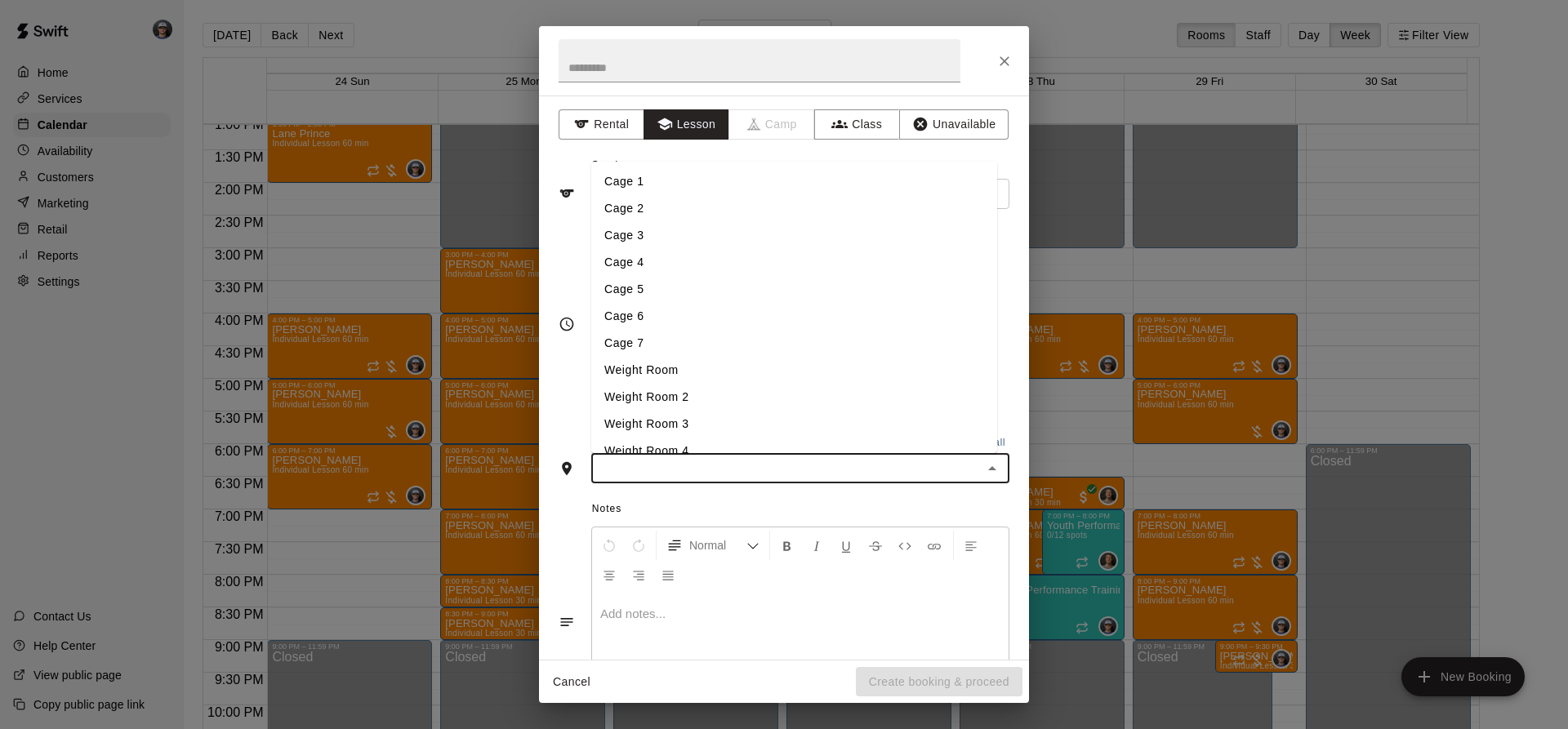
click at [656, 239] on li "Cage 3" at bounding box center [794, 235] width 406 height 27
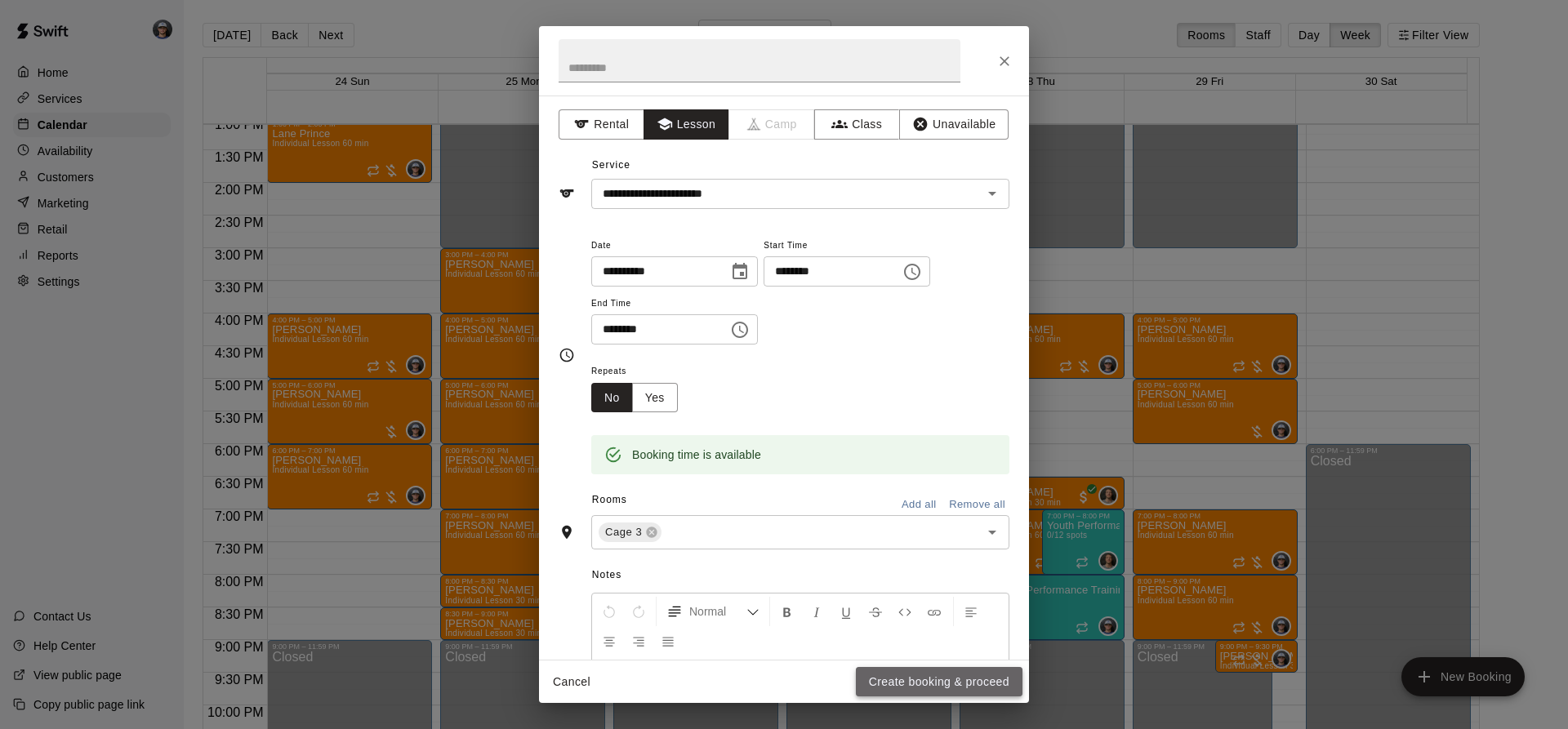
click at [906, 687] on button "Create booking & proceed" at bounding box center [939, 682] width 167 height 30
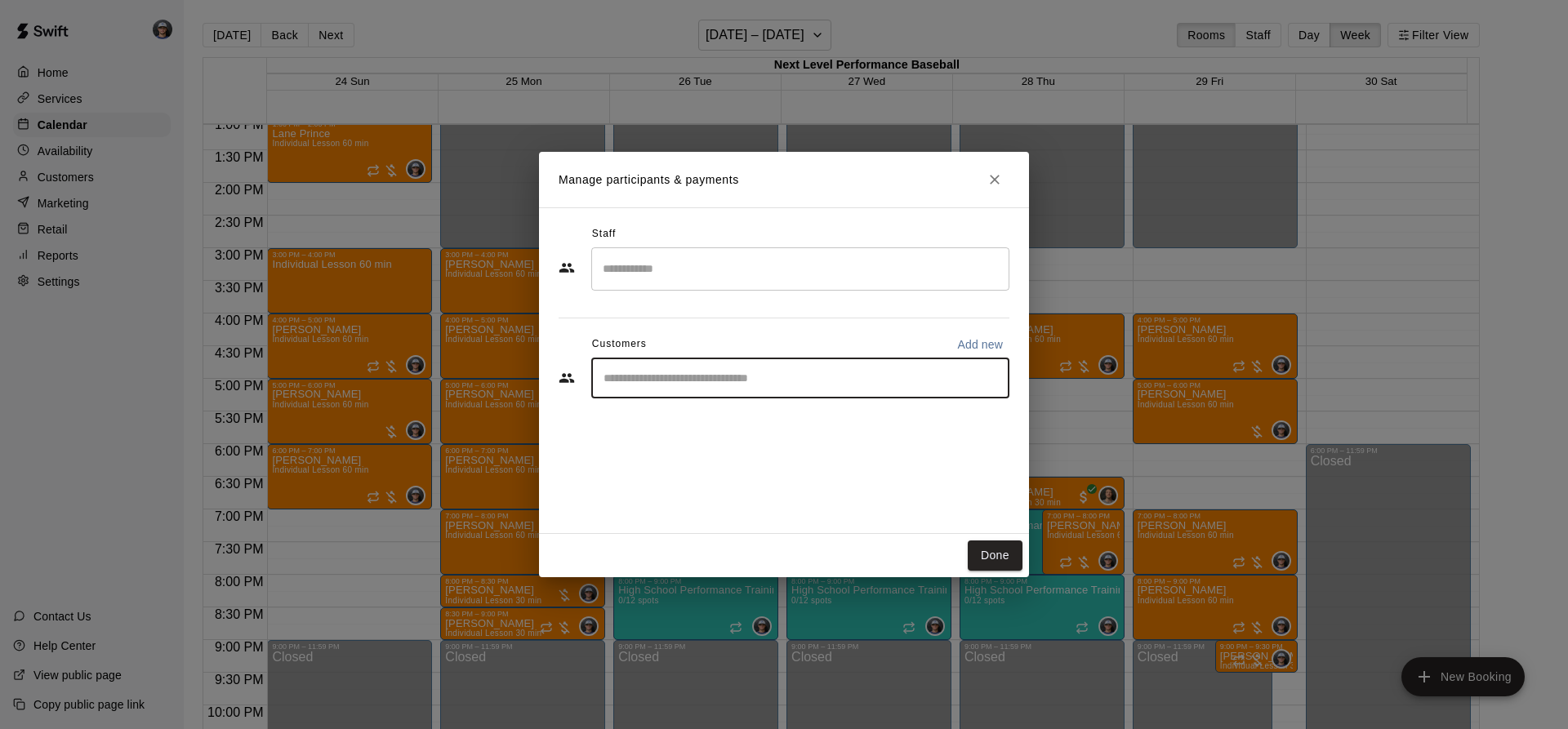
click at [669, 387] on input "Start typing to search customers..." at bounding box center [800, 379] width 403 height 16
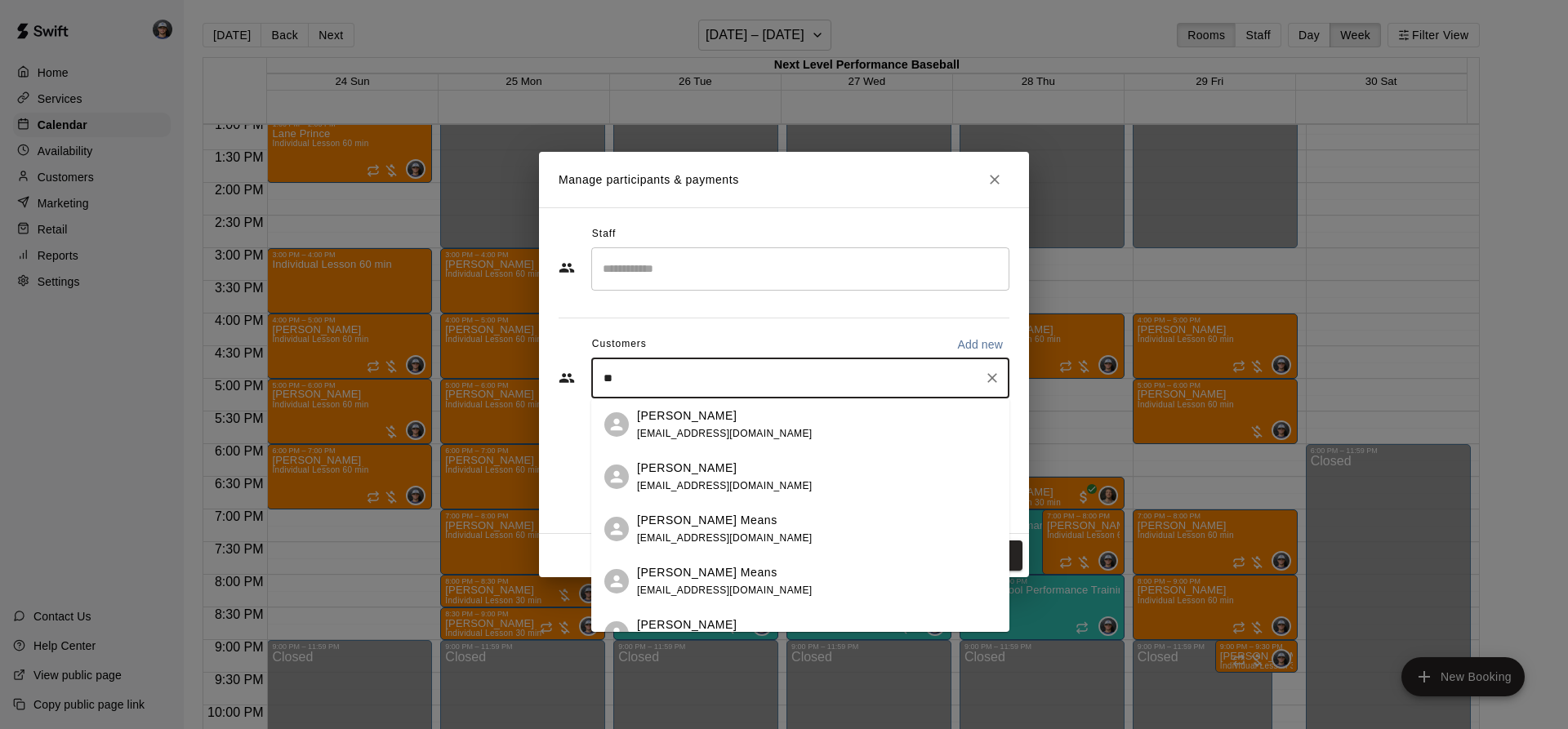
type input "*"
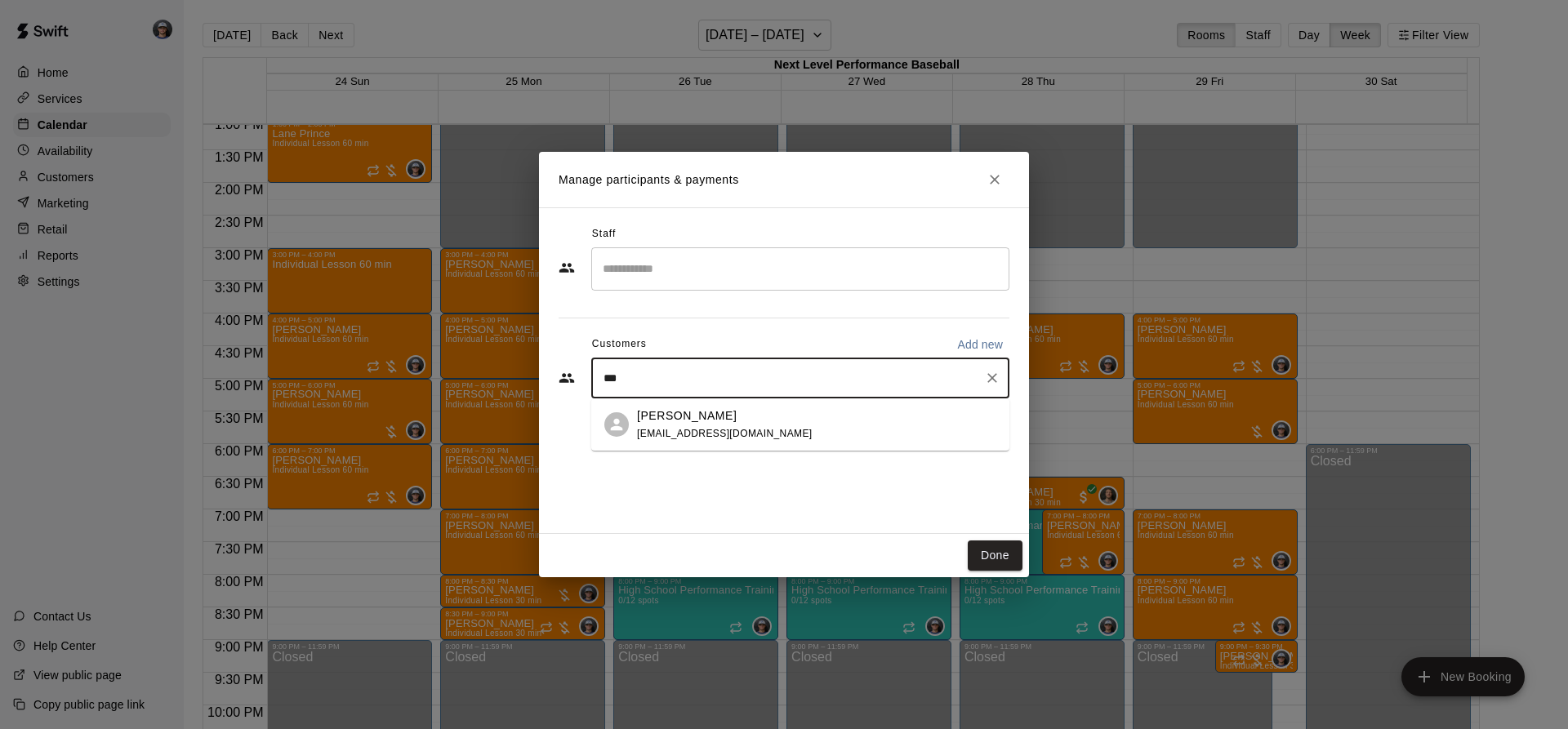
type input "****"
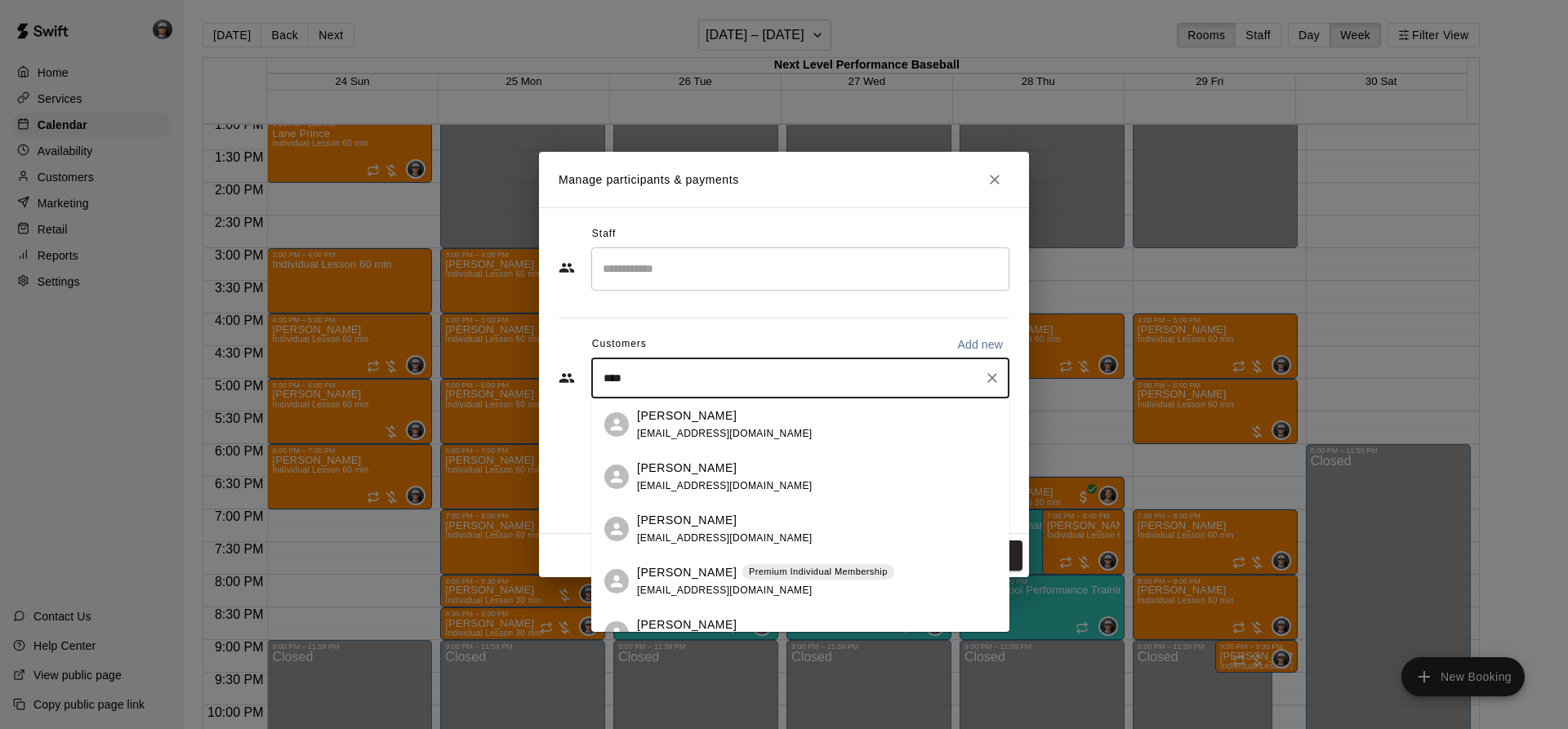
click at [736, 537] on span "[EMAIL_ADDRESS][DOMAIN_NAME]" at bounding box center [725, 538] width 176 height 12
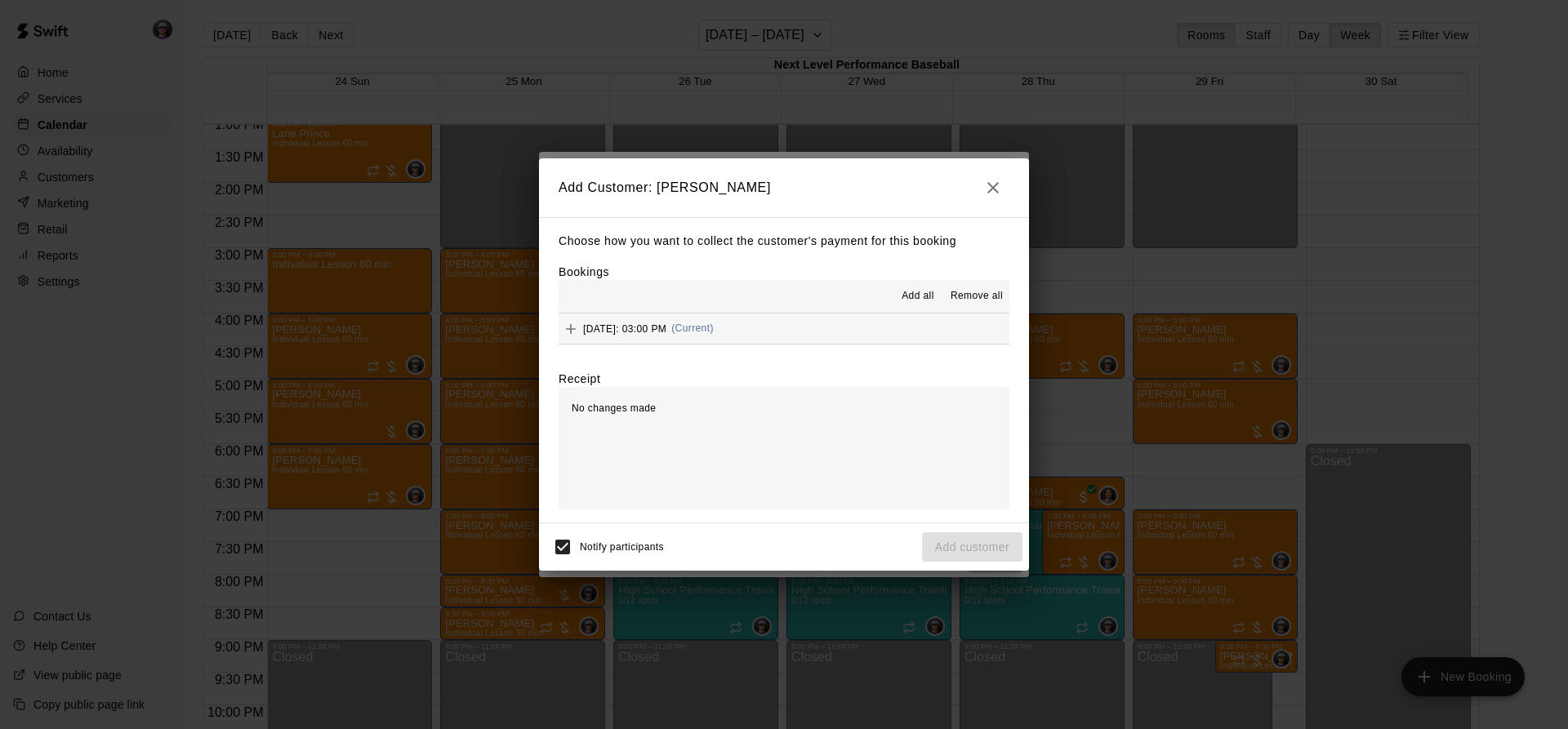
click at [873, 321] on button "[DATE]: 03:00 PM (Current)" at bounding box center [784, 328] width 451 height 30
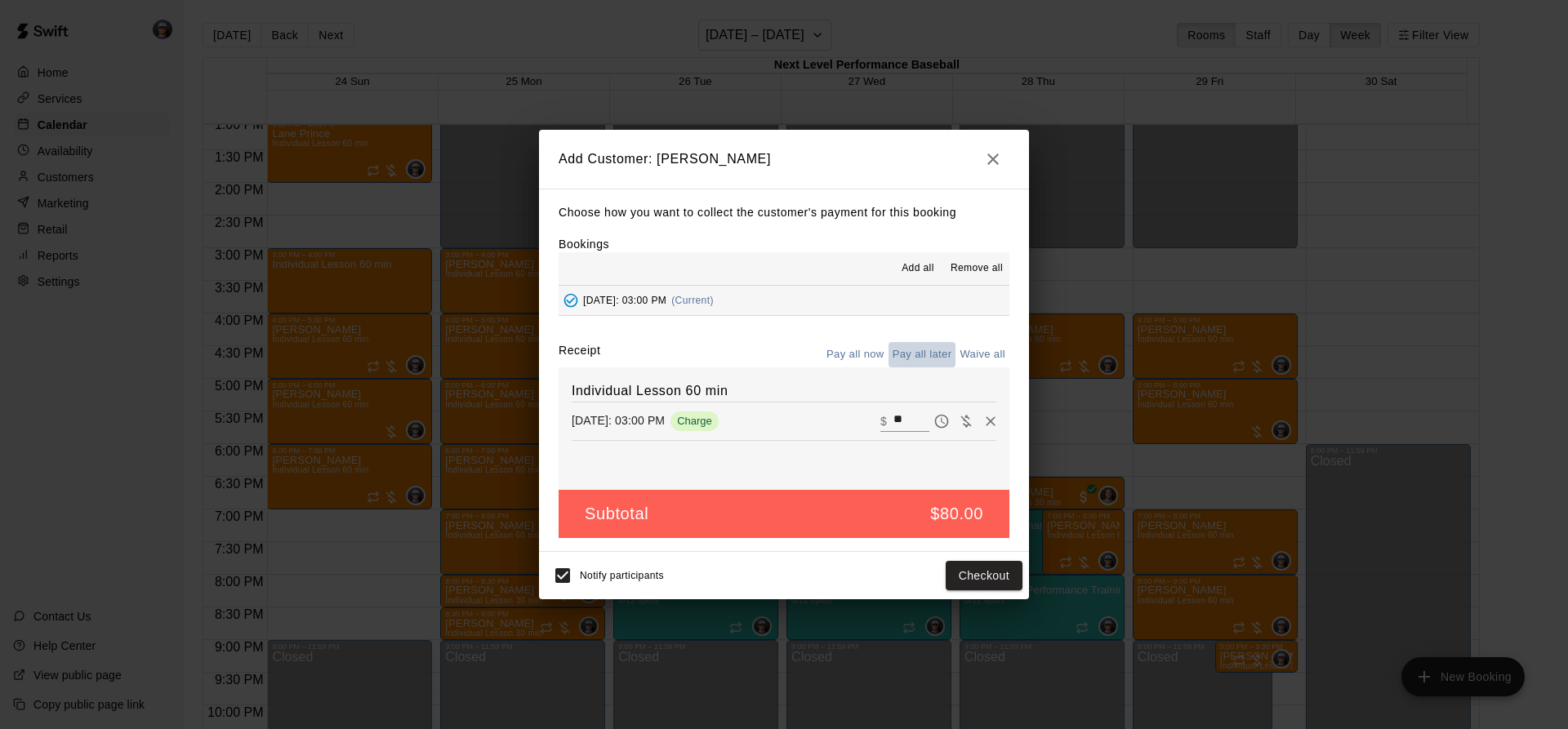
click at [928, 351] on button "Pay all later" at bounding box center [922, 355] width 68 height 25
click at [986, 576] on button "Add customer" at bounding box center [972, 576] width 101 height 30
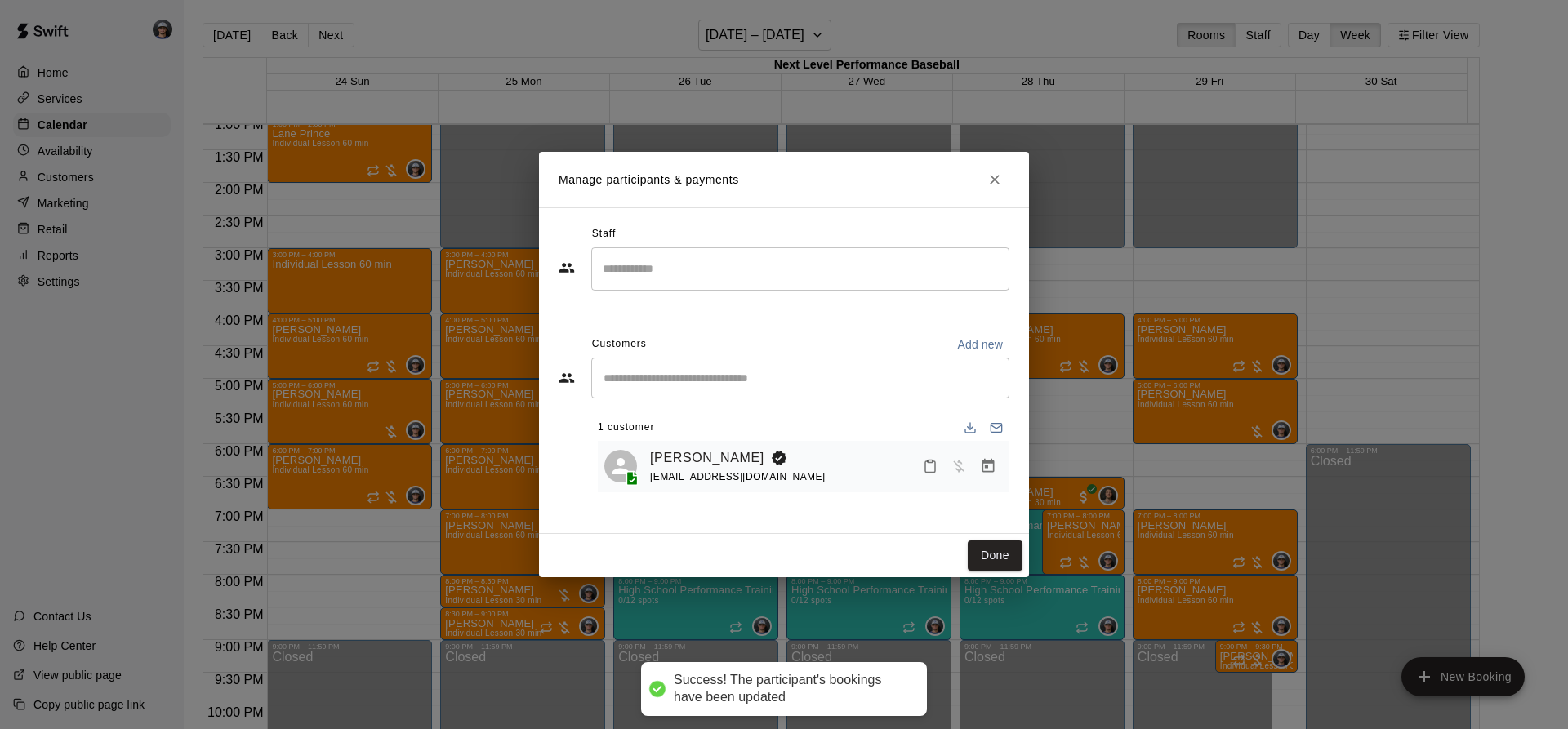
click at [673, 261] on input "Search staff" at bounding box center [800, 269] width 403 height 29
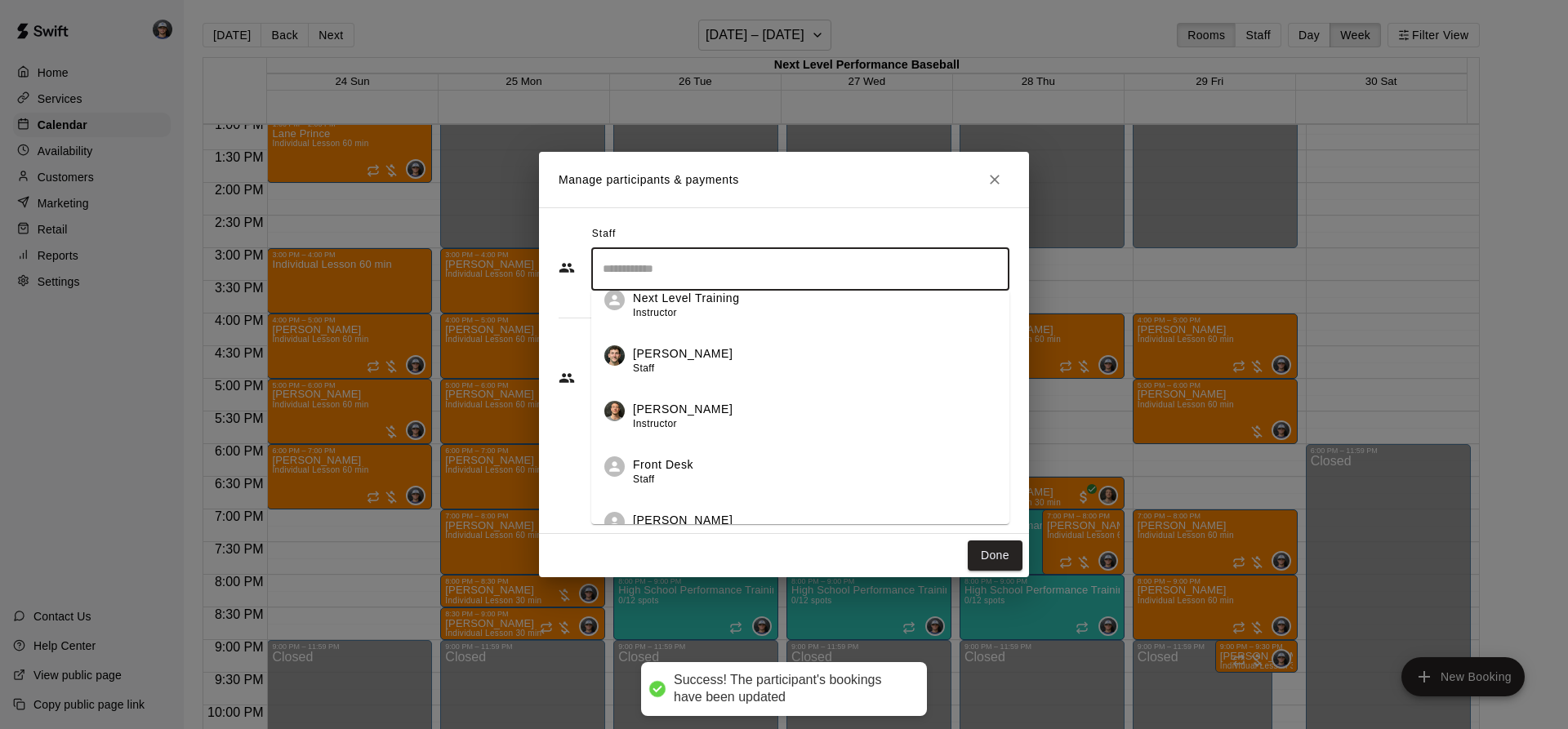
scroll to position [211, 0]
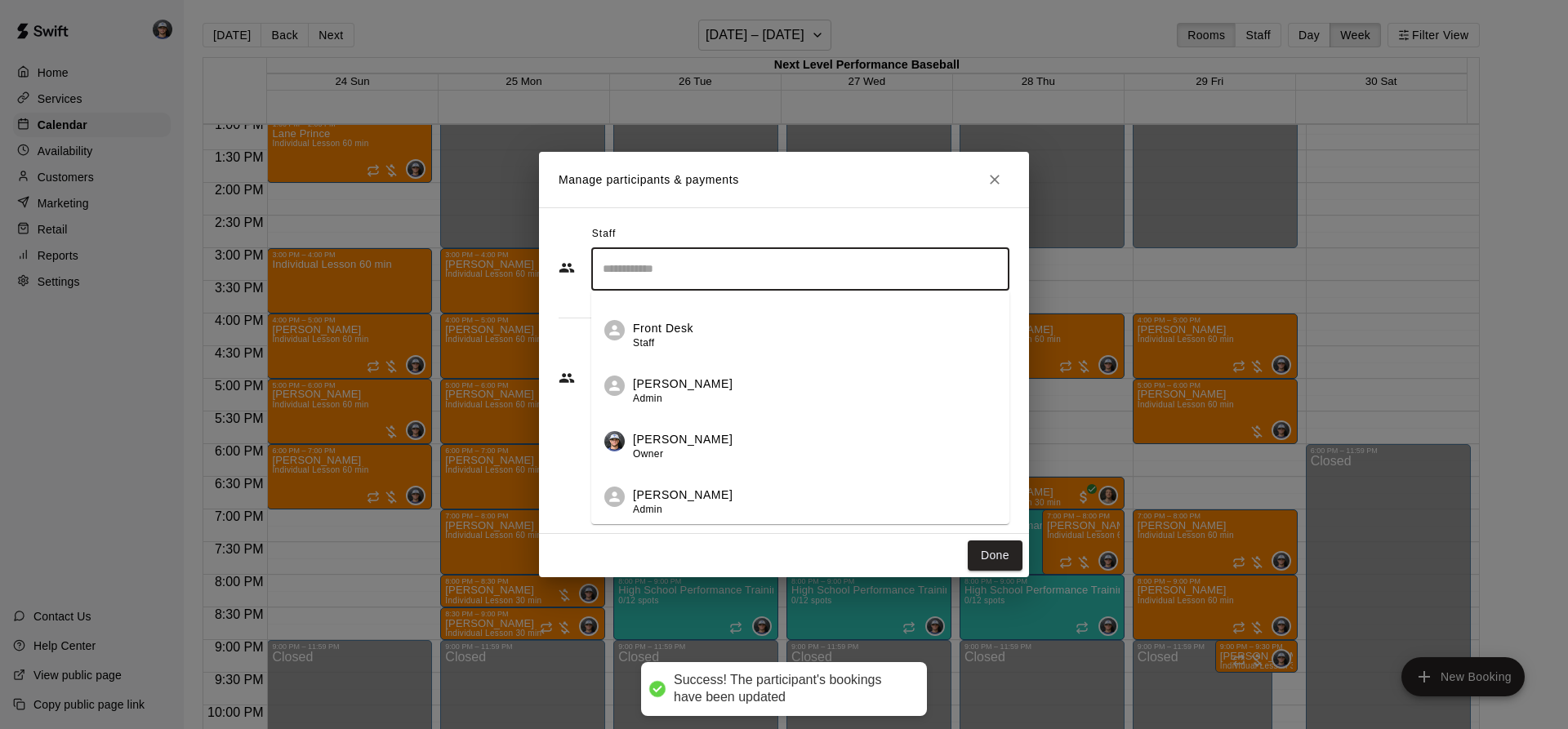
click at [716, 457] on div "[PERSON_NAME] Owner" at bounding box center [683, 446] width 100 height 32
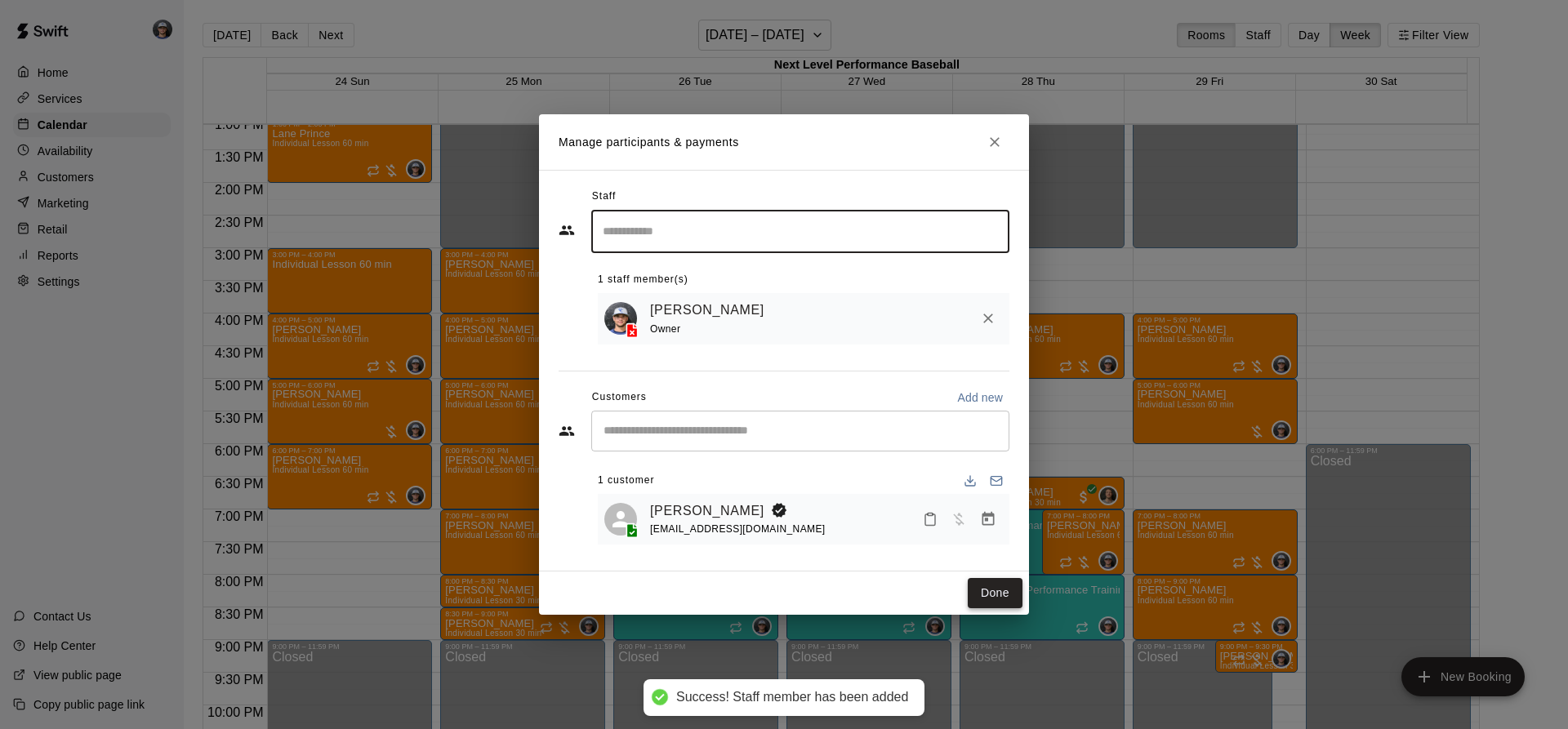
click at [995, 588] on button "Done" at bounding box center [996, 592] width 54 height 30
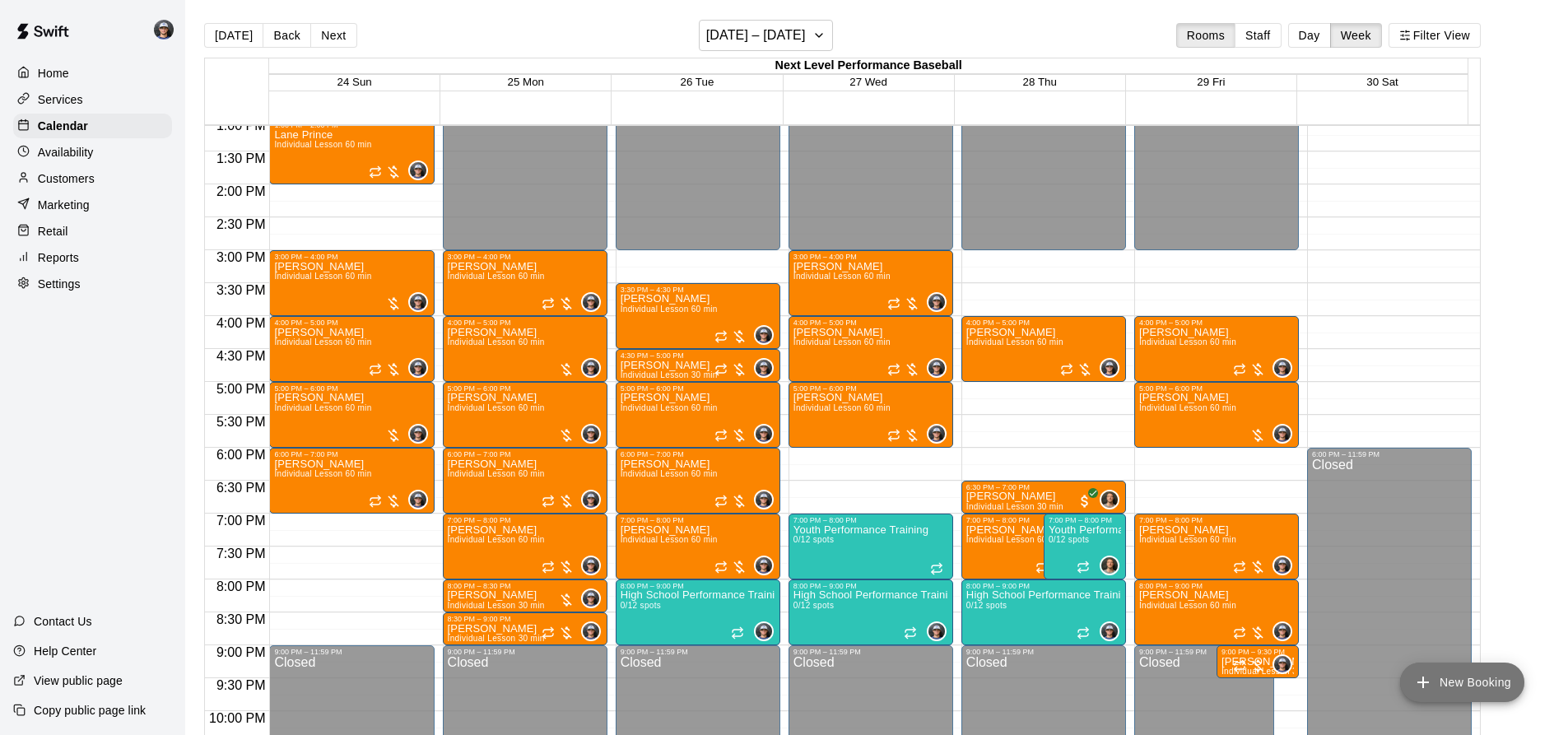
click at [1441, 682] on button "New Booking" at bounding box center [1462, 682] width 124 height 39
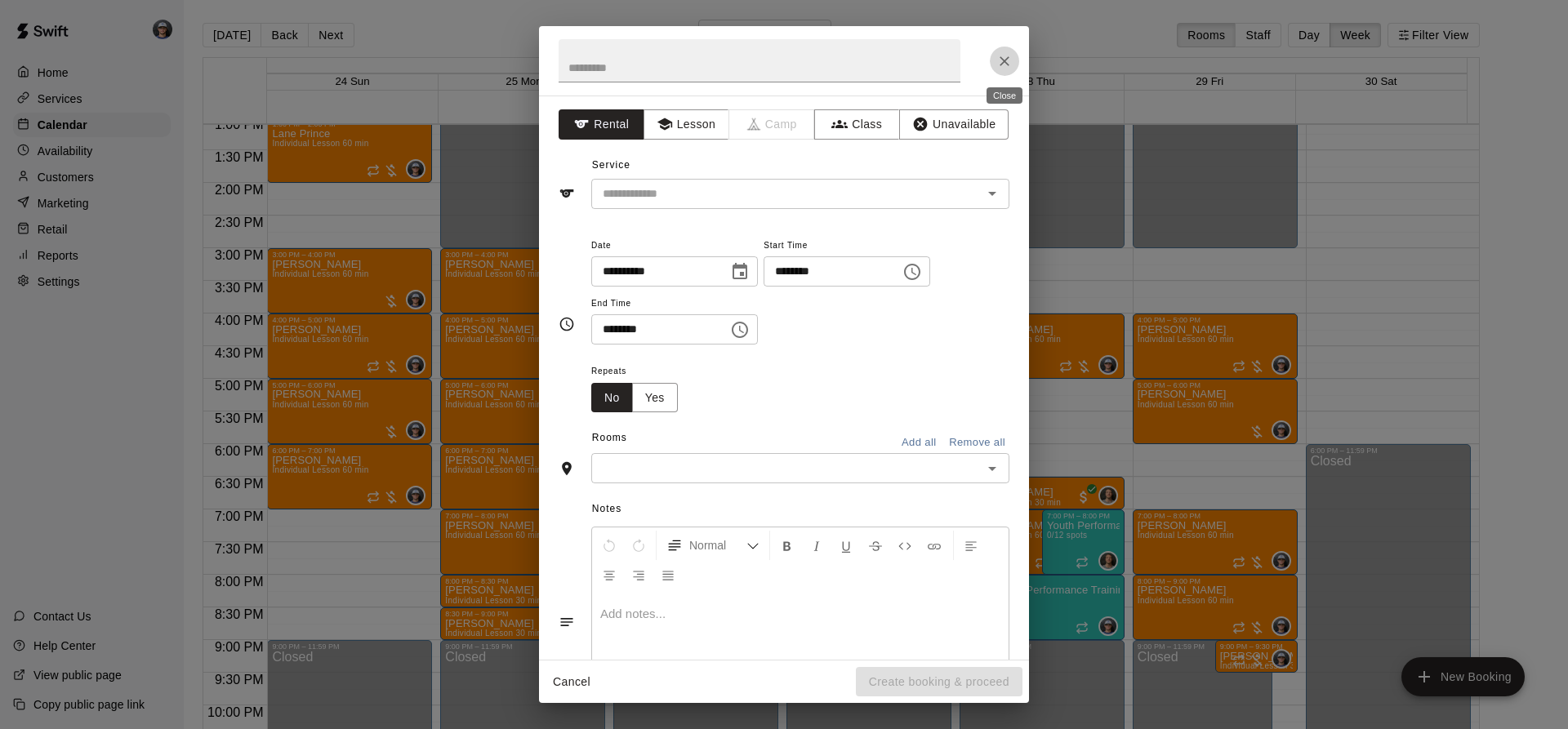
drag, startPoint x: 1005, startPoint y: 62, endPoint x: 967, endPoint y: 91, distance: 47.8
click at [1004, 61] on icon "Close" at bounding box center [1005, 61] width 10 height 10
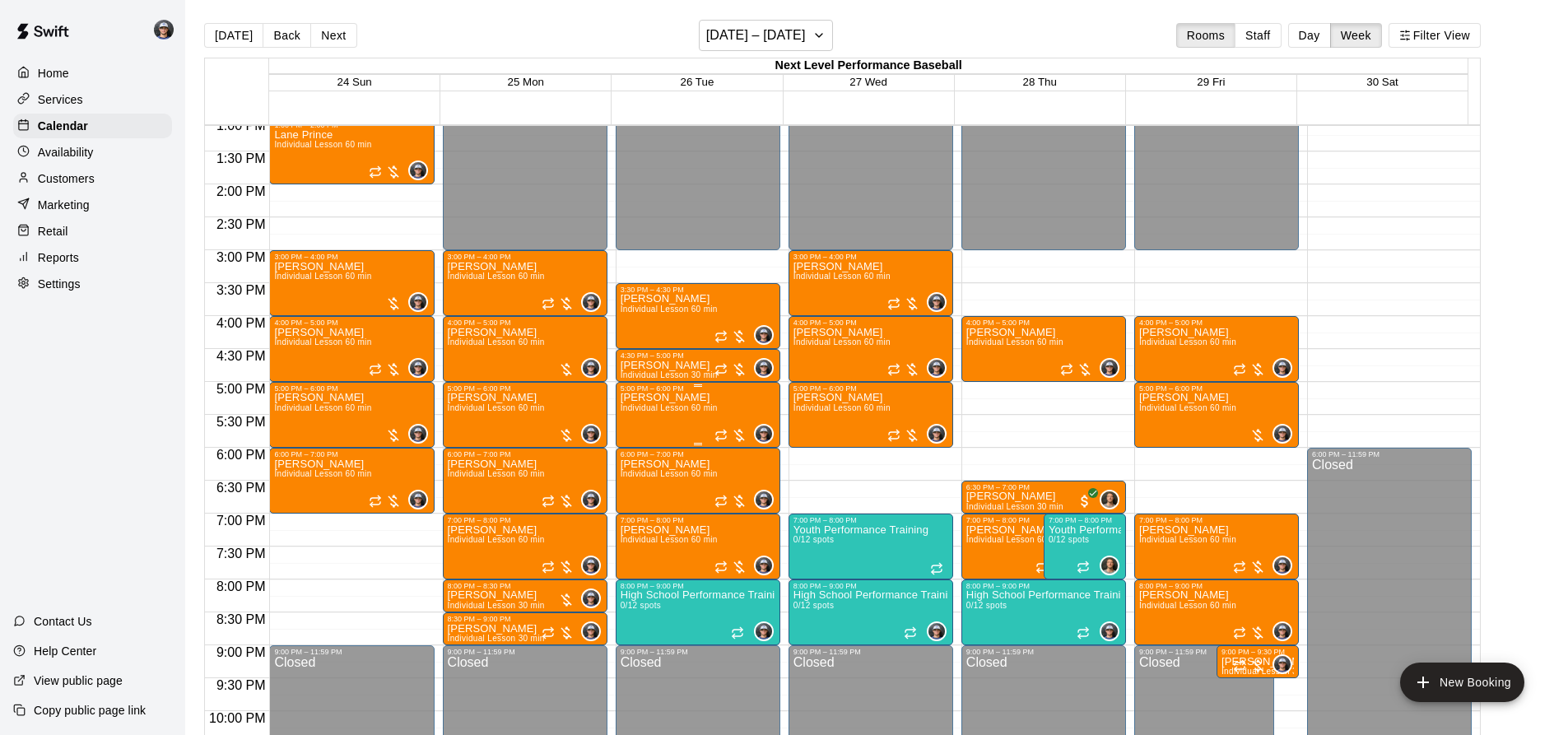
click at [630, 413] on span "Individual Lesson 60 min" at bounding box center [669, 408] width 97 height 9
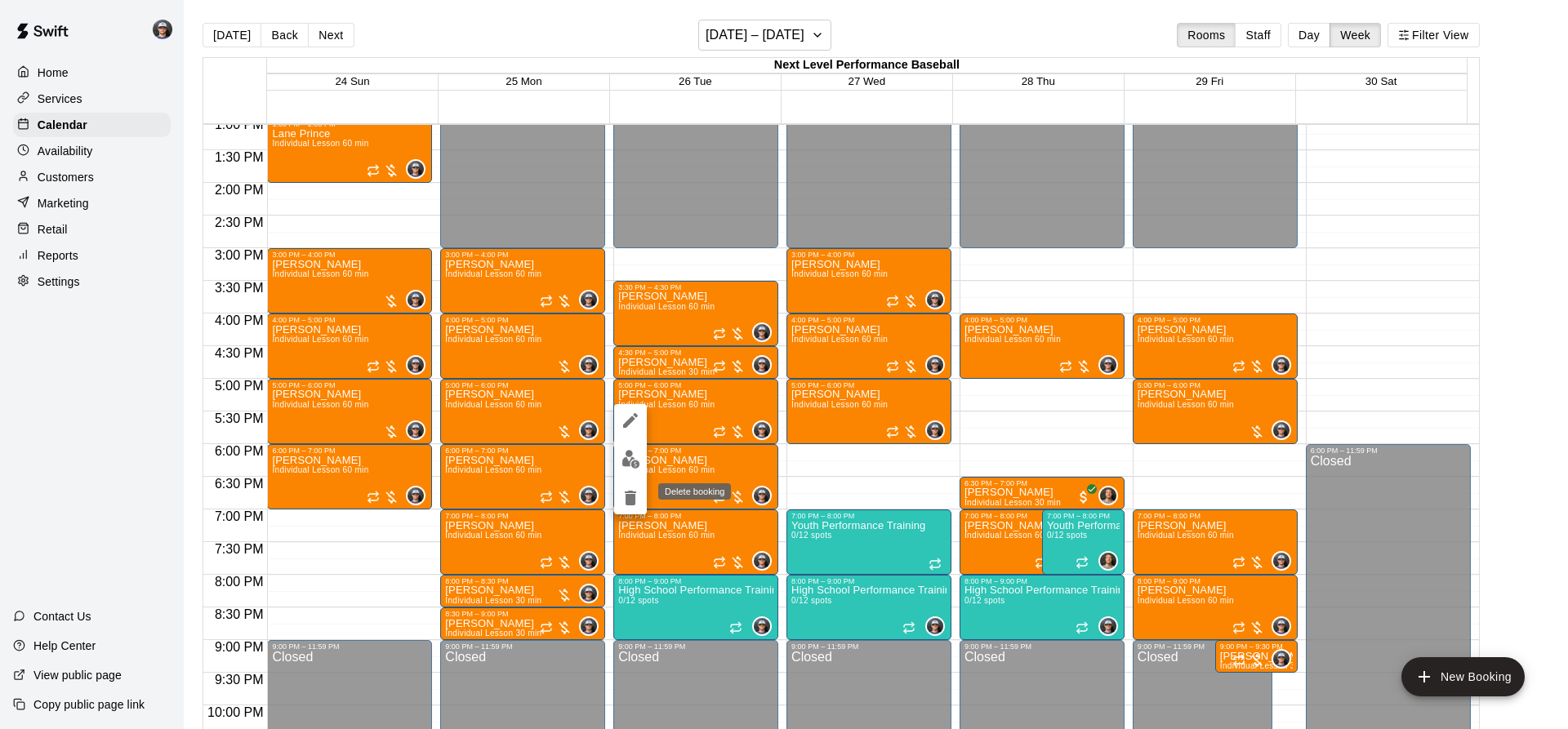
click at [626, 498] on icon "delete" at bounding box center [630, 498] width 12 height 14
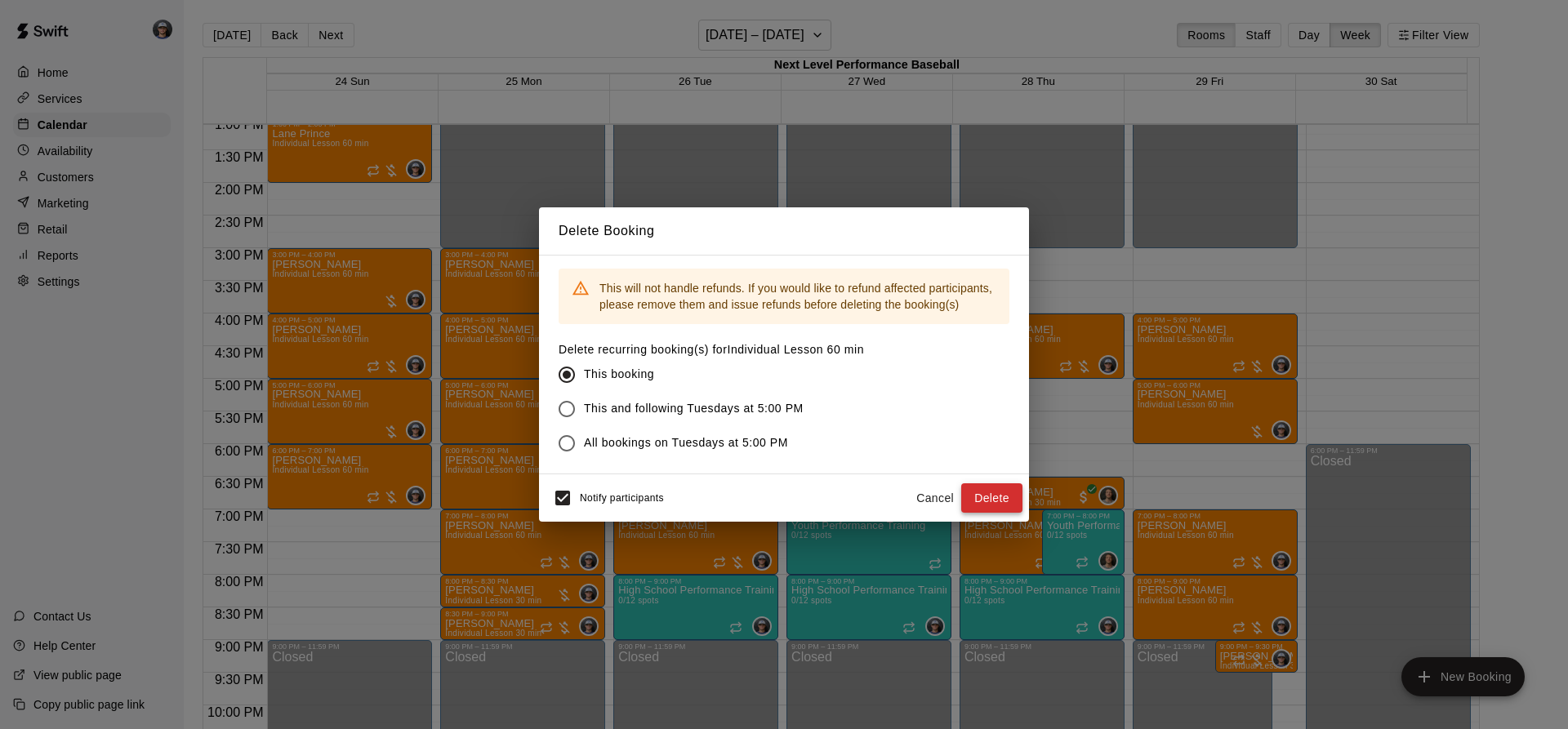
click at [992, 488] on button "Delete" at bounding box center [992, 498] width 62 height 30
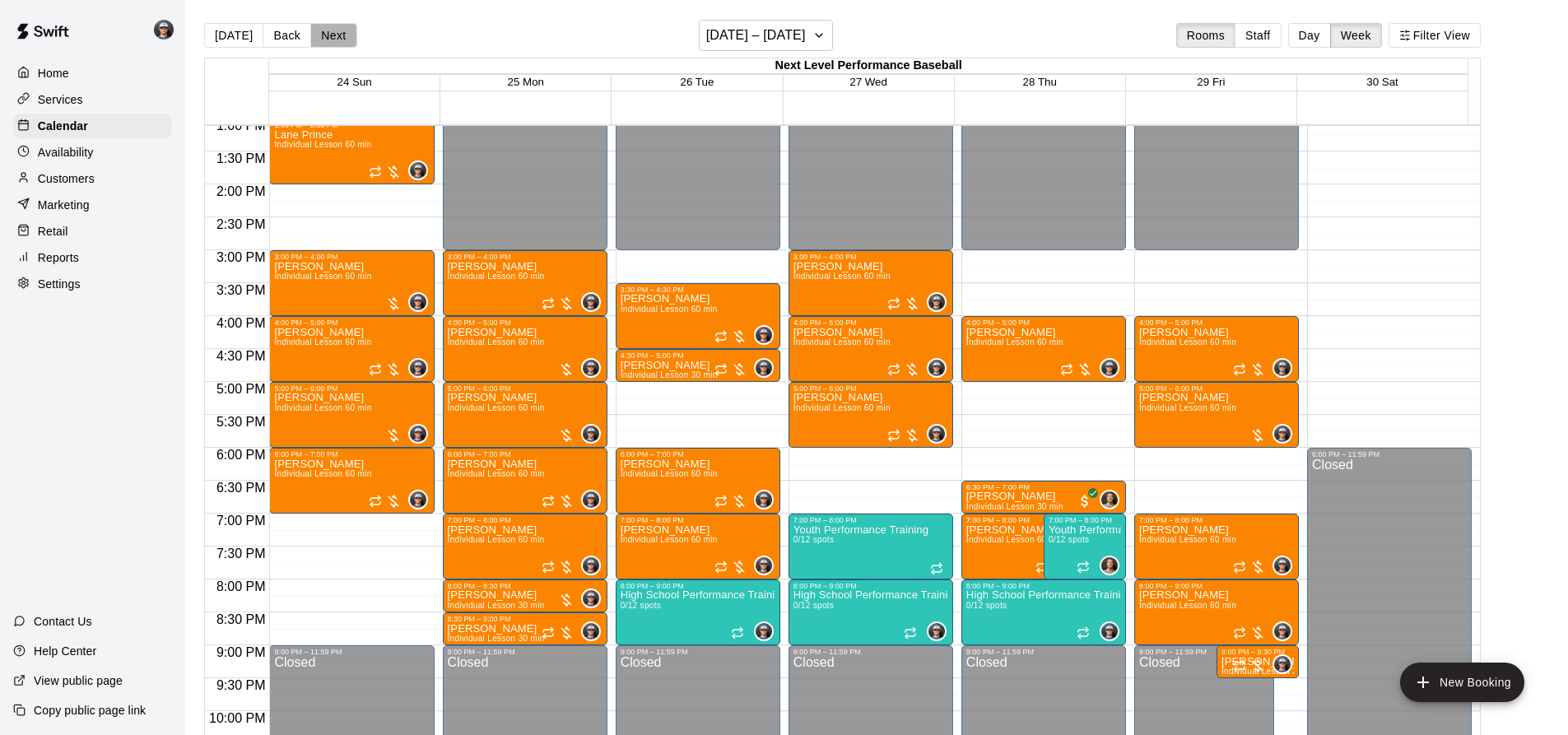
click at [324, 34] on button "Next" at bounding box center [333, 35] width 47 height 25
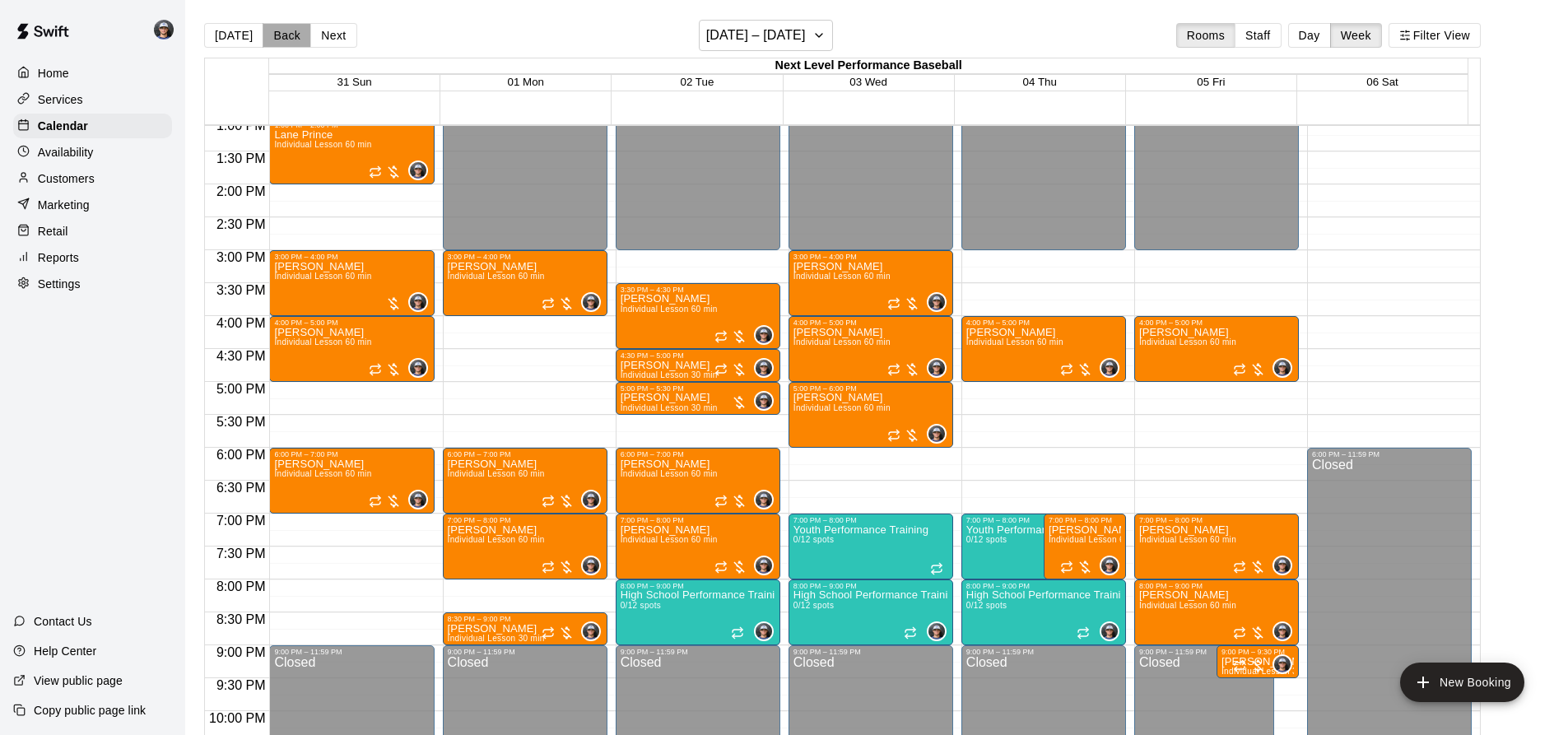
click at [297, 44] on button "Back" at bounding box center [287, 35] width 48 height 25
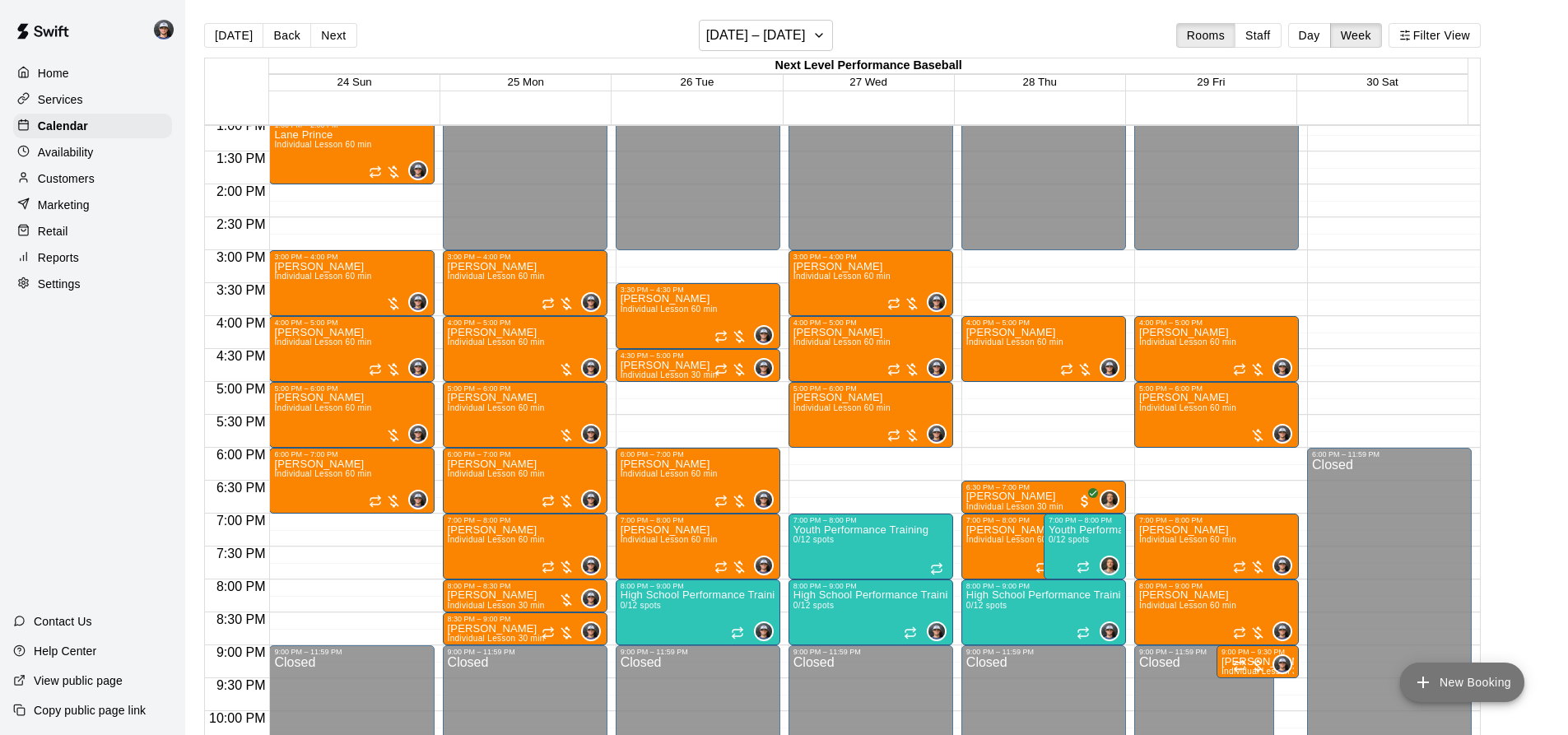
click at [1452, 687] on button "New Booking" at bounding box center [1462, 682] width 124 height 39
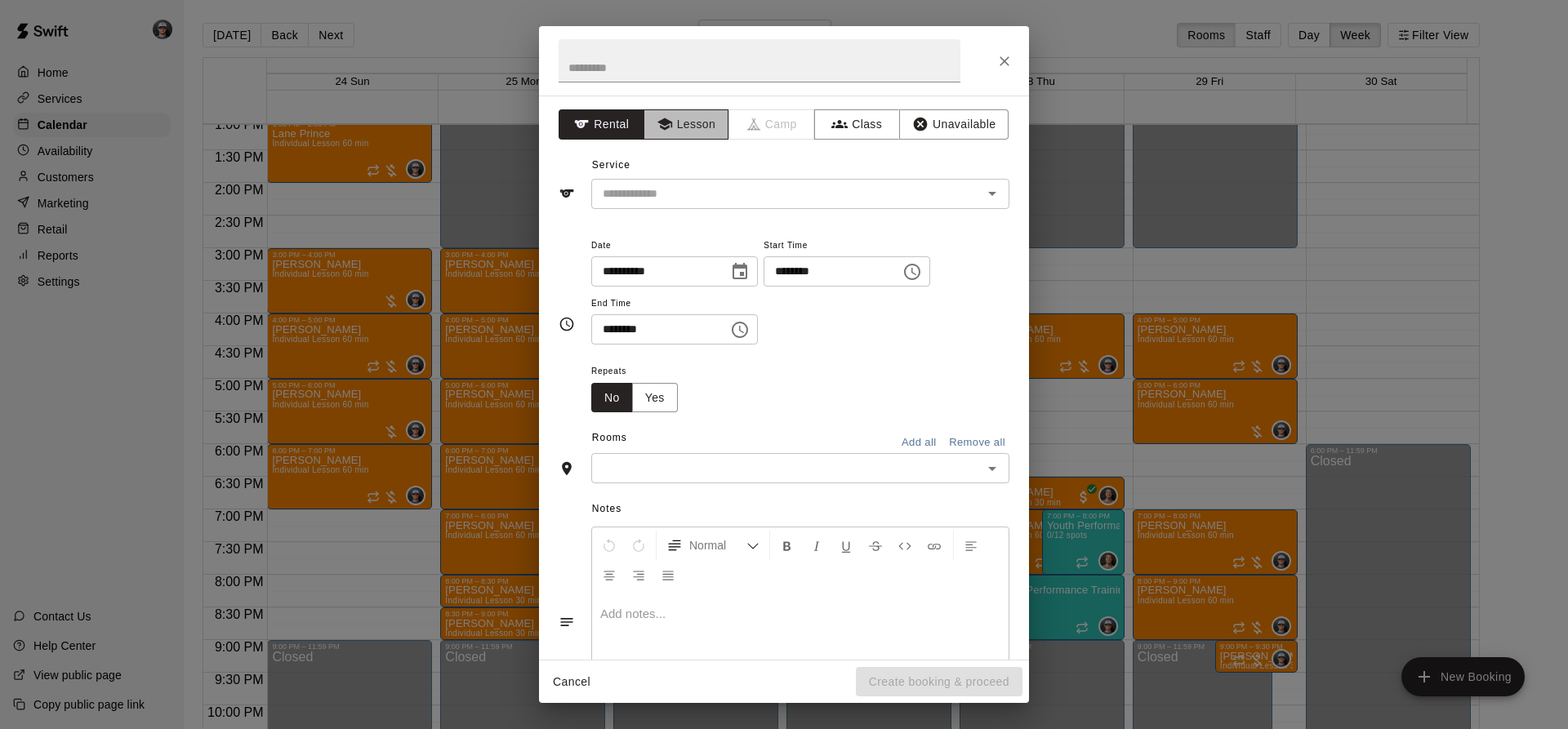
drag, startPoint x: 690, startPoint y: 120, endPoint x: 688, endPoint y: 133, distance: 13.2
click at [689, 120] on button "Lesson" at bounding box center [687, 124] width 86 height 30
click at [678, 187] on input "text" at bounding box center [776, 194] width 361 height 21
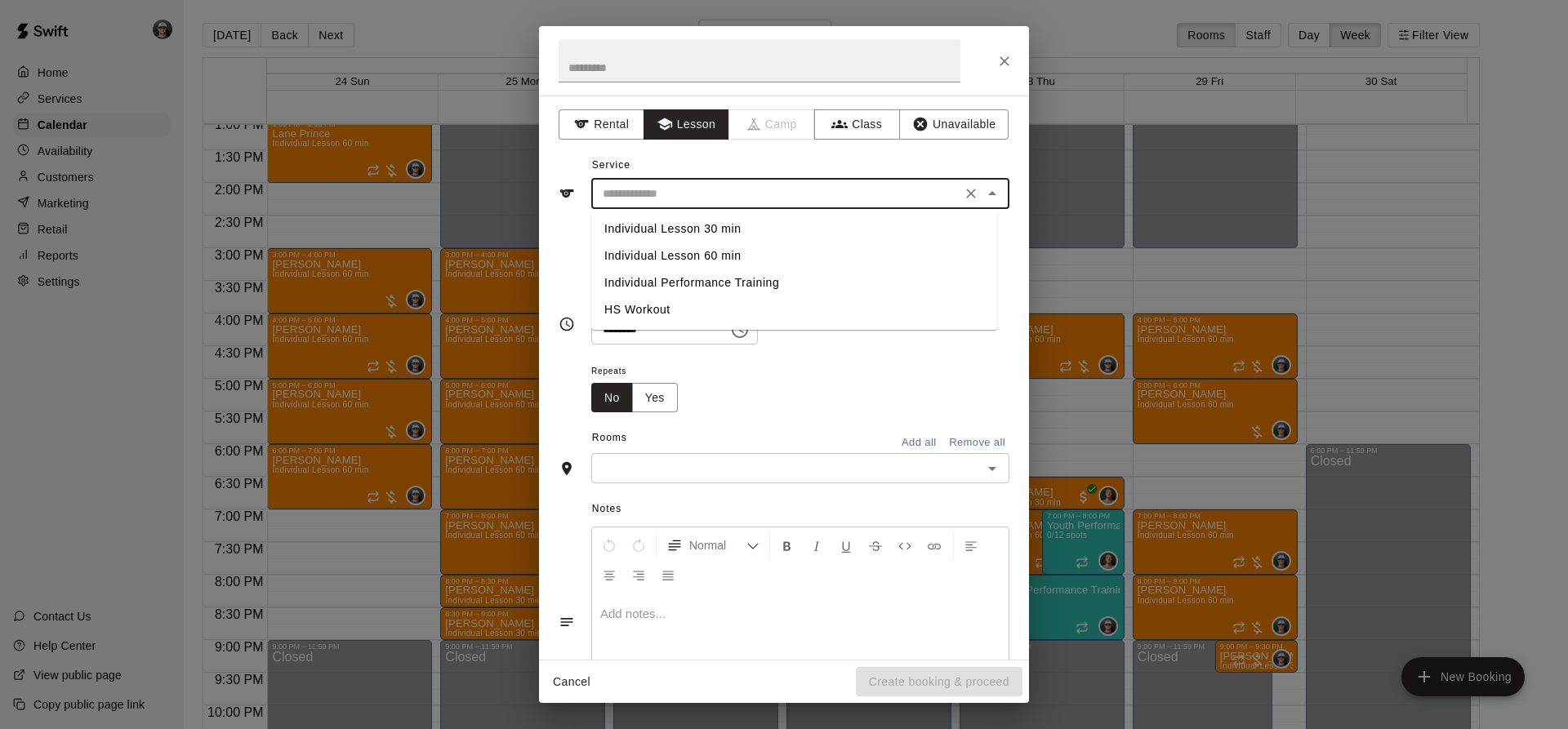
click at [718, 253] on li "Individual Lesson 60 min" at bounding box center [794, 256] width 406 height 27
type input "**********"
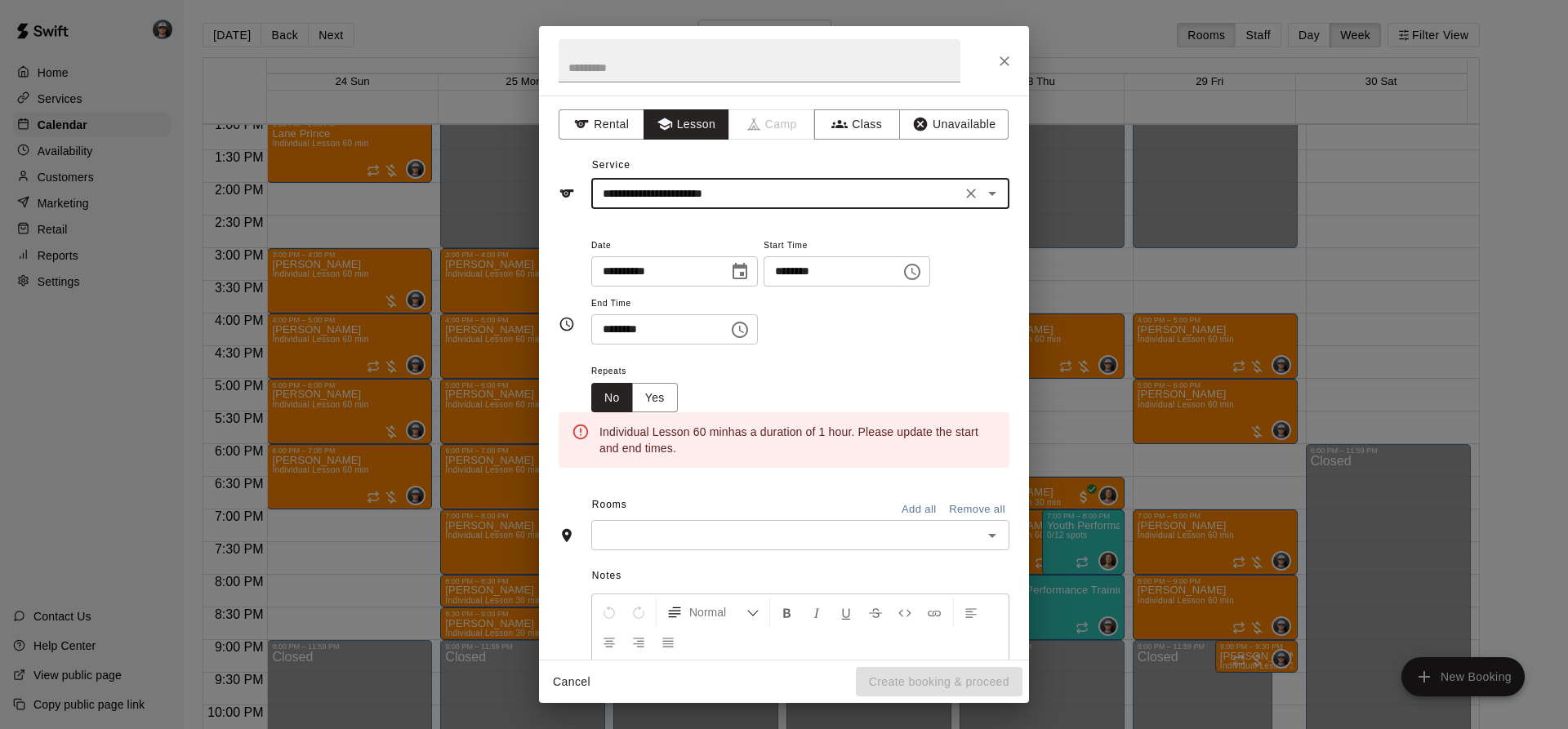
click at [750, 273] on icon "Choose date, selected date is Aug 26, 2025" at bounding box center [740, 272] width 20 height 20
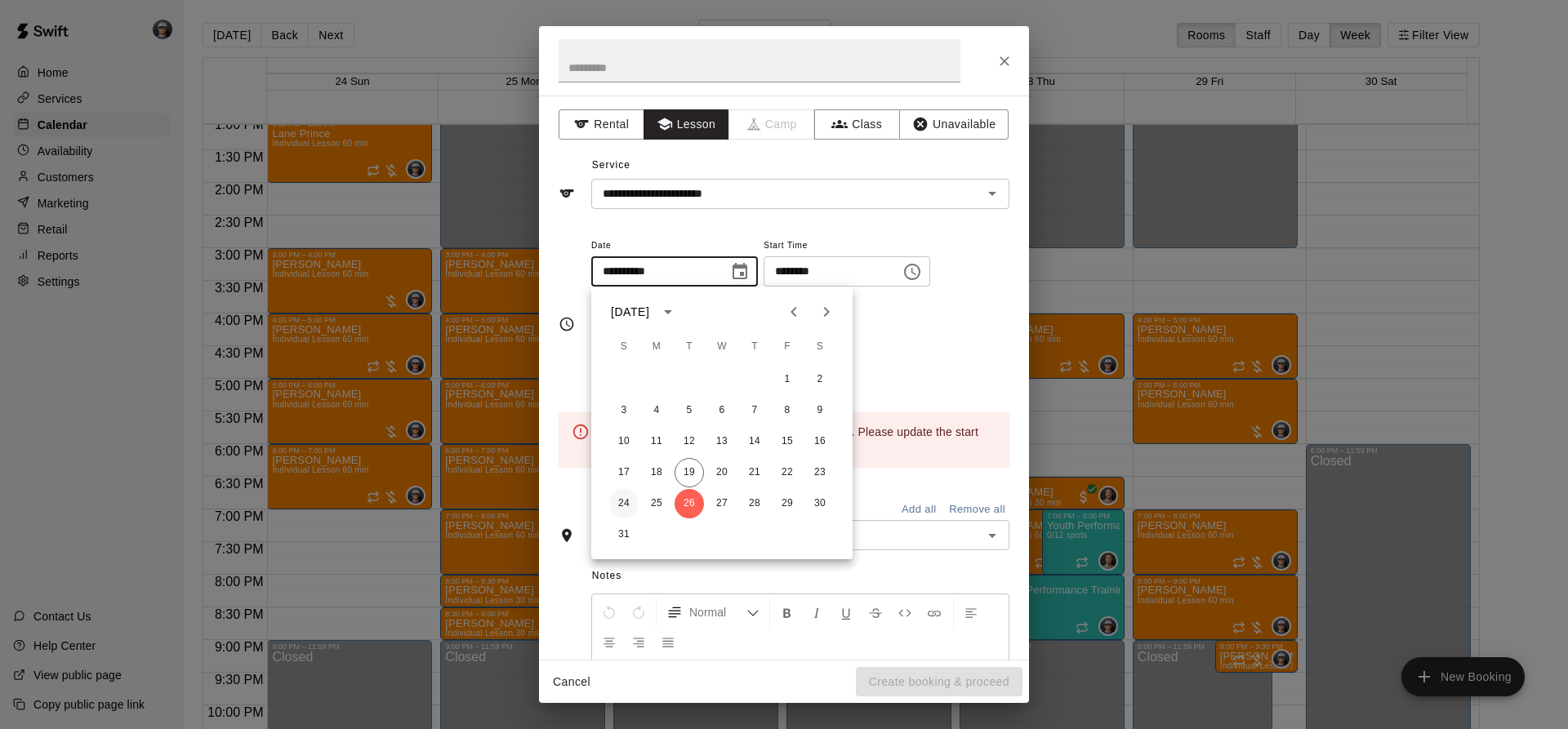
click at [628, 503] on button "24" at bounding box center [624, 504] width 29 height 29
type input "**********"
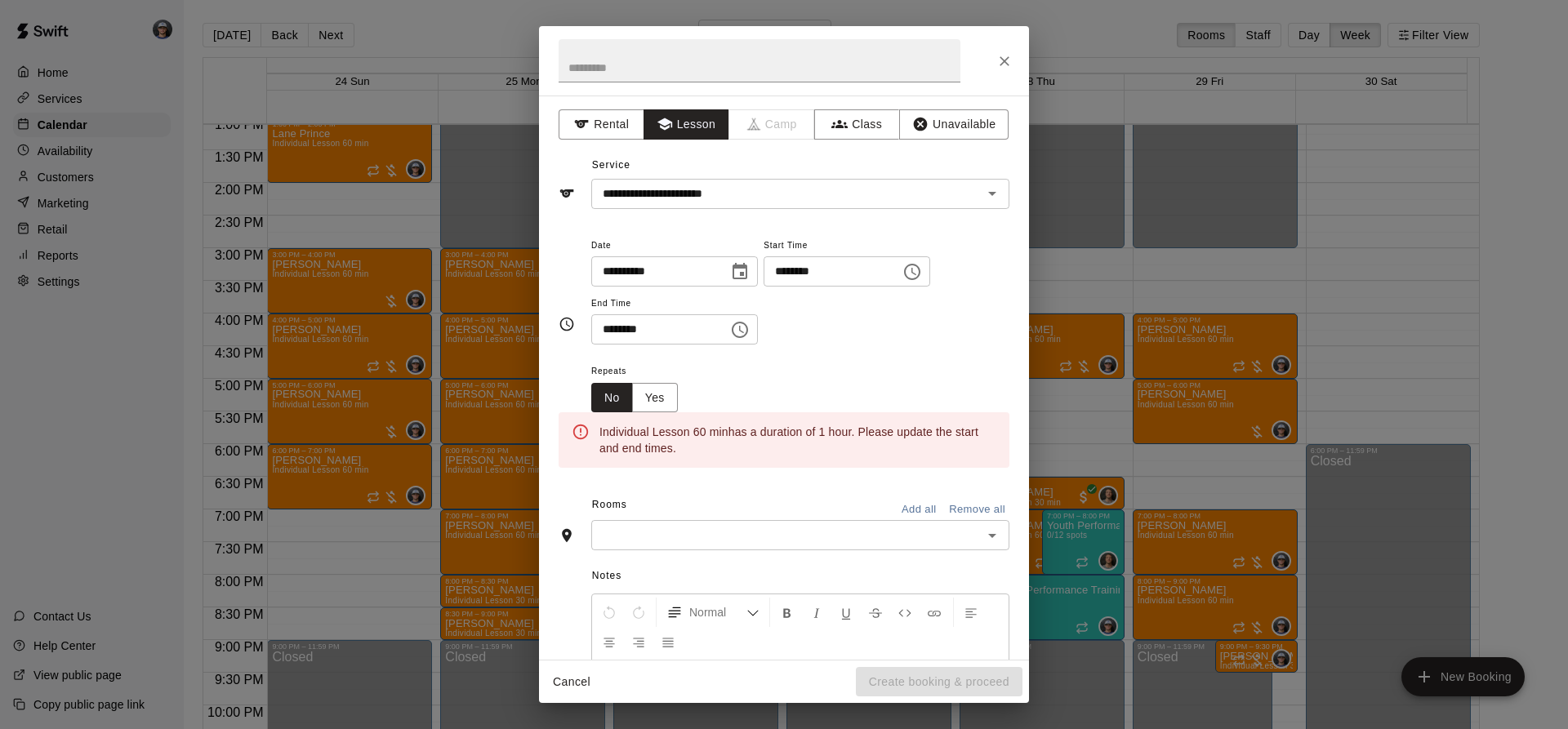
click at [920, 268] on icon "Choose time, selected time is 11:00 AM" at bounding box center [912, 272] width 16 height 16
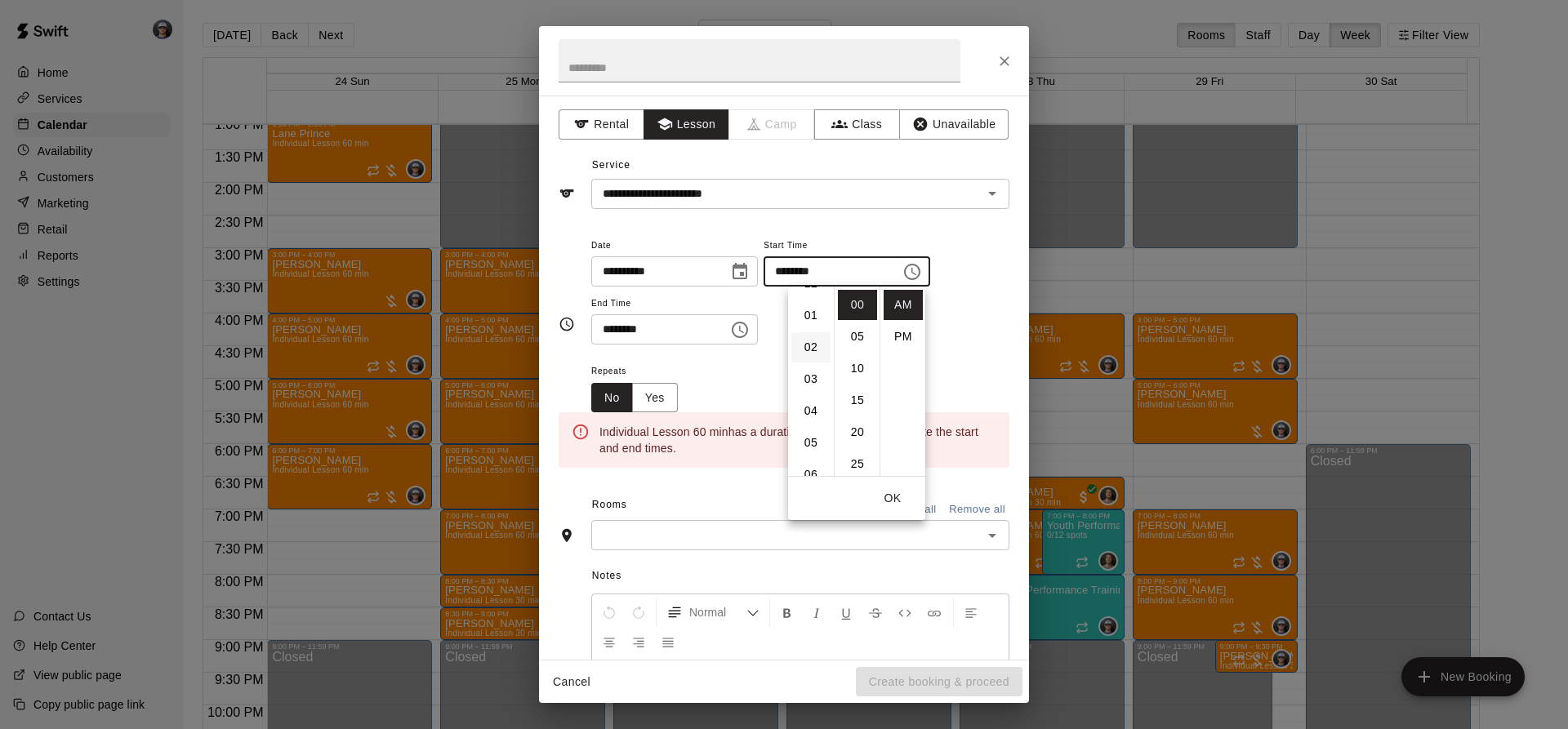
click at [810, 349] on li "02" at bounding box center [811, 347] width 39 height 30
click at [901, 335] on li "PM" at bounding box center [903, 336] width 39 height 30
type input "********"
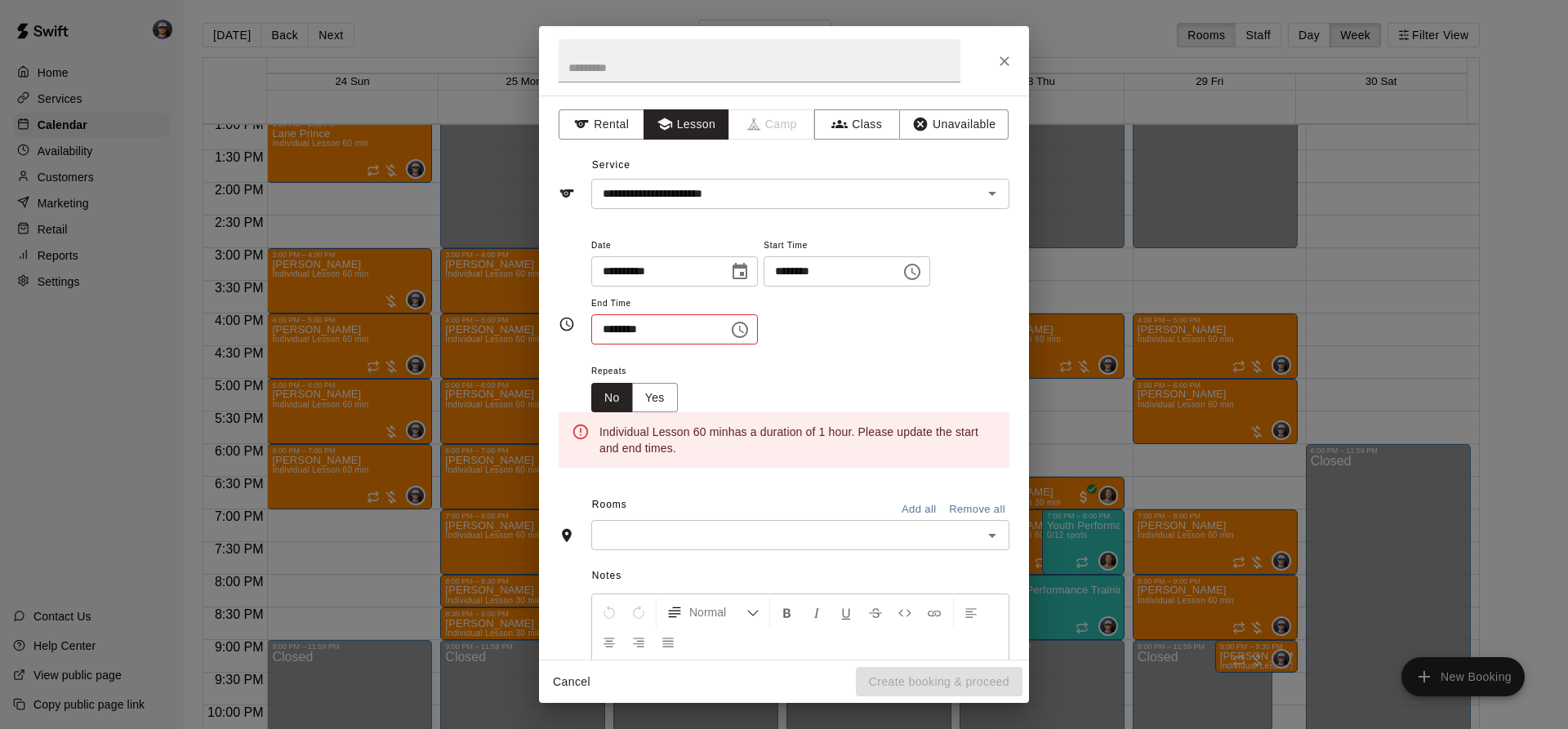
scroll to position [29, 0]
click at [756, 328] on button "Choose time, selected time is 11:30 AM" at bounding box center [740, 330] width 33 height 33
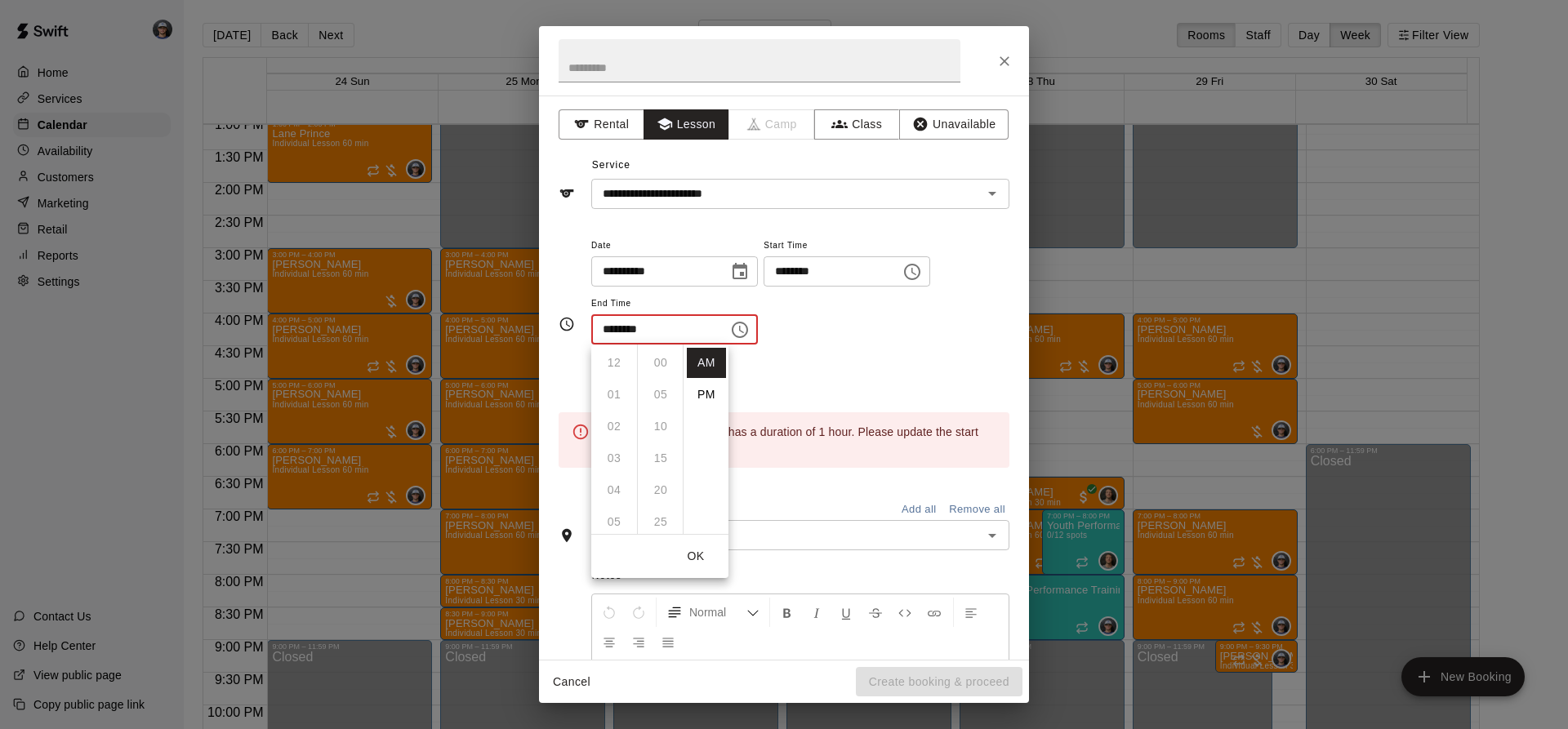
scroll to position [191, 0]
drag, startPoint x: 689, startPoint y: 384, endPoint x: 697, endPoint y: 379, distance: 9.4
click at [691, 384] on li "PM" at bounding box center [706, 394] width 39 height 30
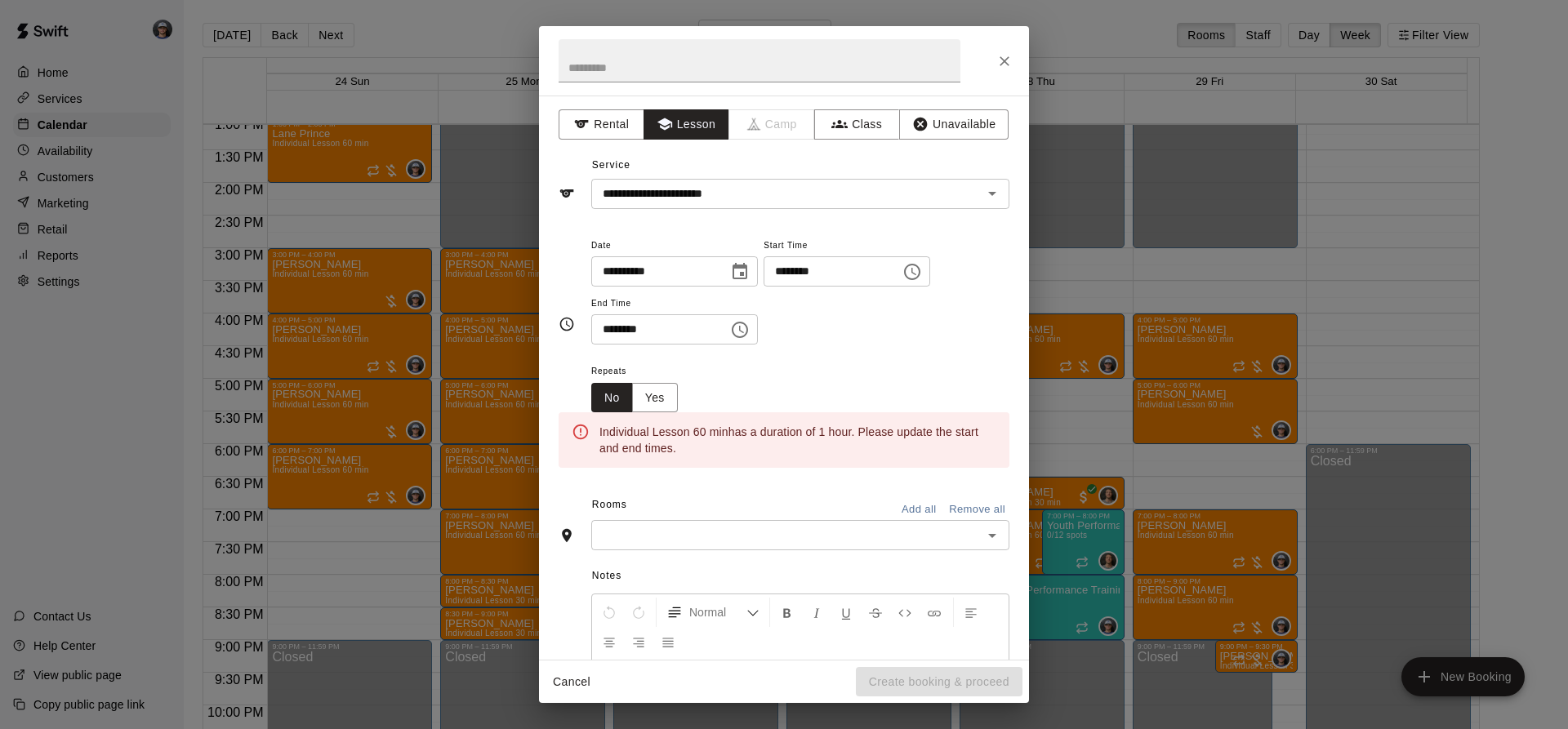
scroll to position [29, 0]
click at [750, 331] on icon "Choose time, selected time is 11:30 PM" at bounding box center [740, 331] width 20 height 20
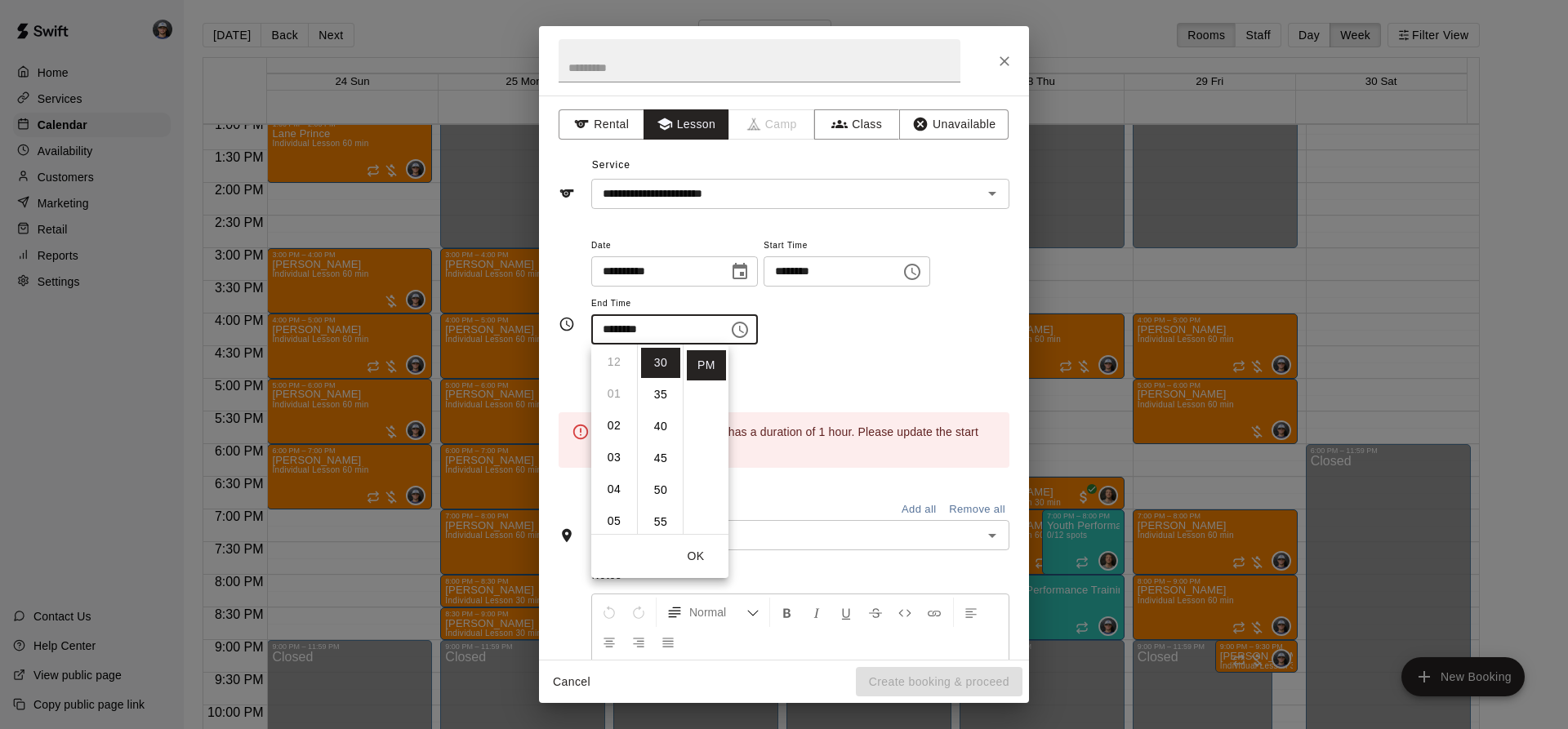
scroll to position [0, 0]
click at [611, 447] on li "03" at bounding box center [614, 458] width 39 height 30
drag, startPoint x: 661, startPoint y: 364, endPoint x: 696, endPoint y: 357, distance: 35.7
click at [661, 364] on li "00" at bounding box center [660, 362] width 39 height 30
type input "********"
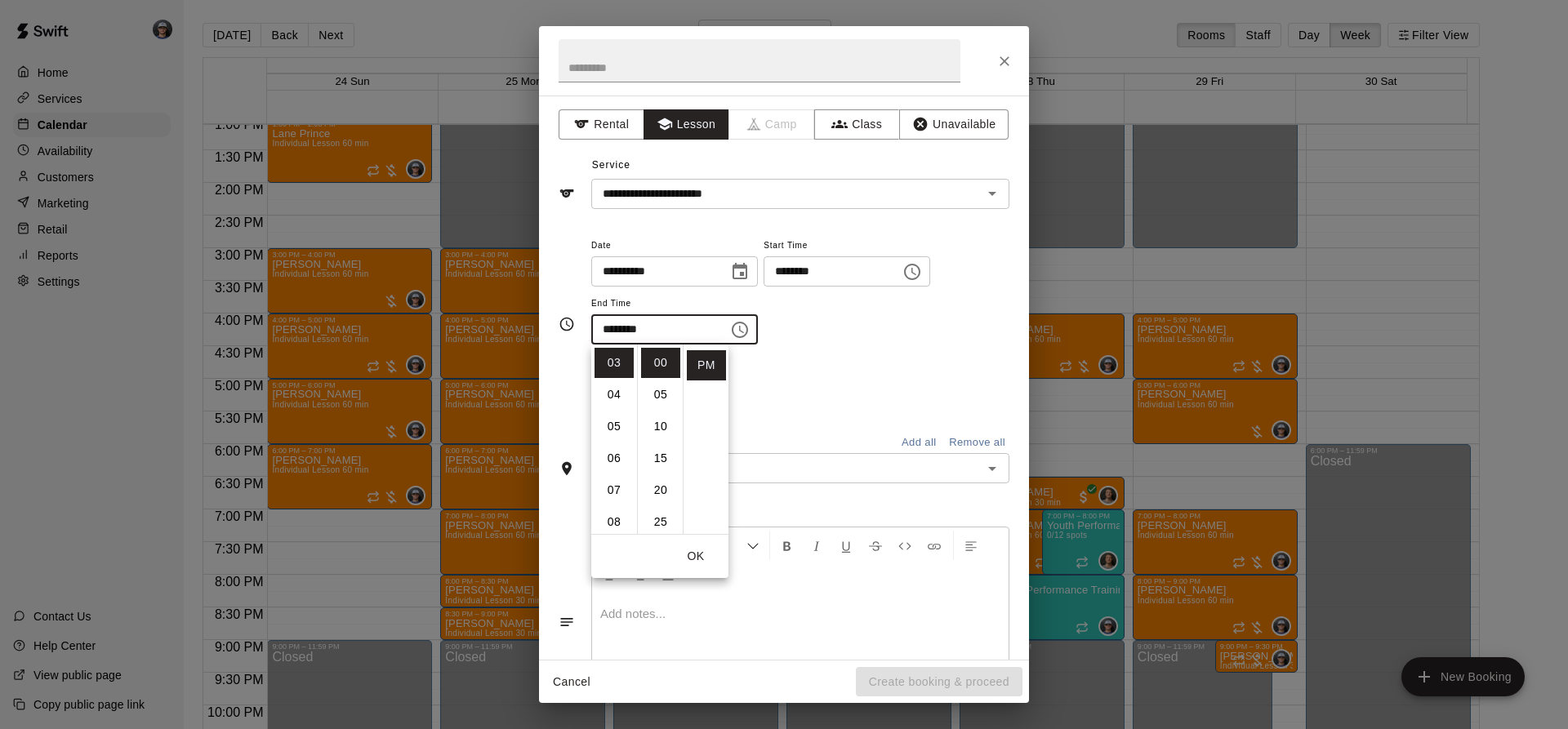
click at [795, 358] on div "**********" at bounding box center [801, 299] width 418 height 127
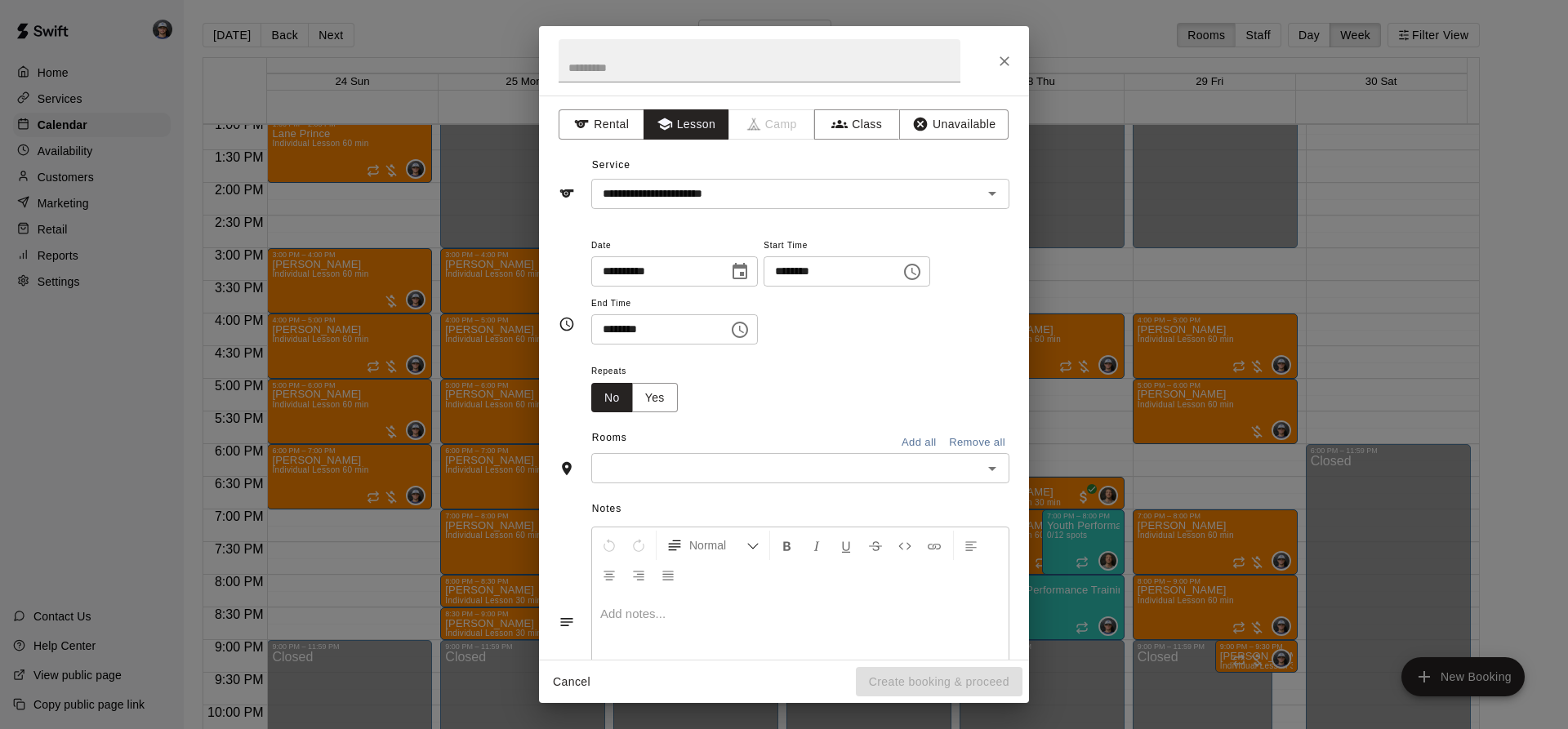
click at [770, 482] on div "​" at bounding box center [801, 467] width 418 height 30
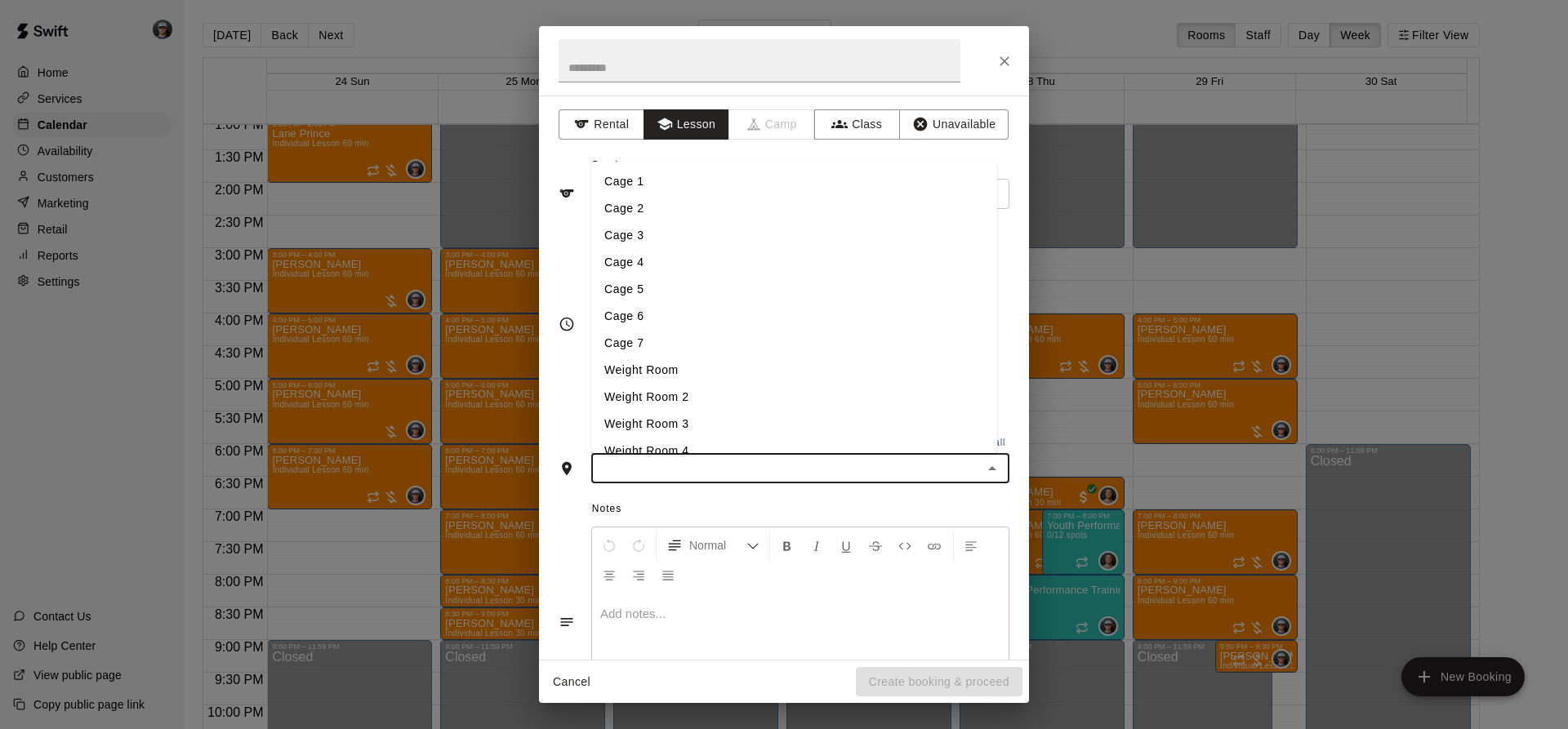
click at [669, 234] on li "Cage 3" at bounding box center [794, 235] width 406 height 27
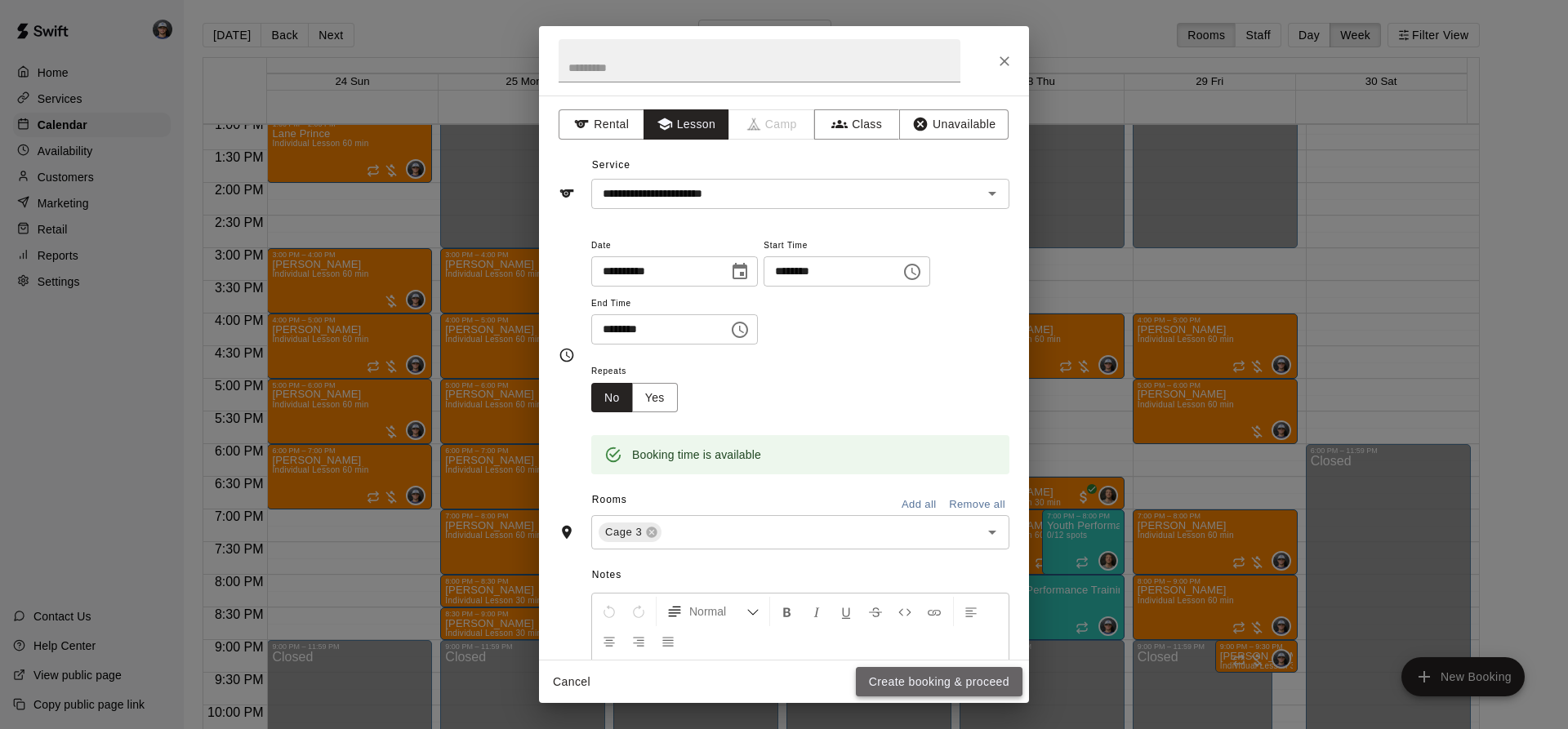
click at [911, 686] on button "Create booking & proceed" at bounding box center [939, 682] width 167 height 30
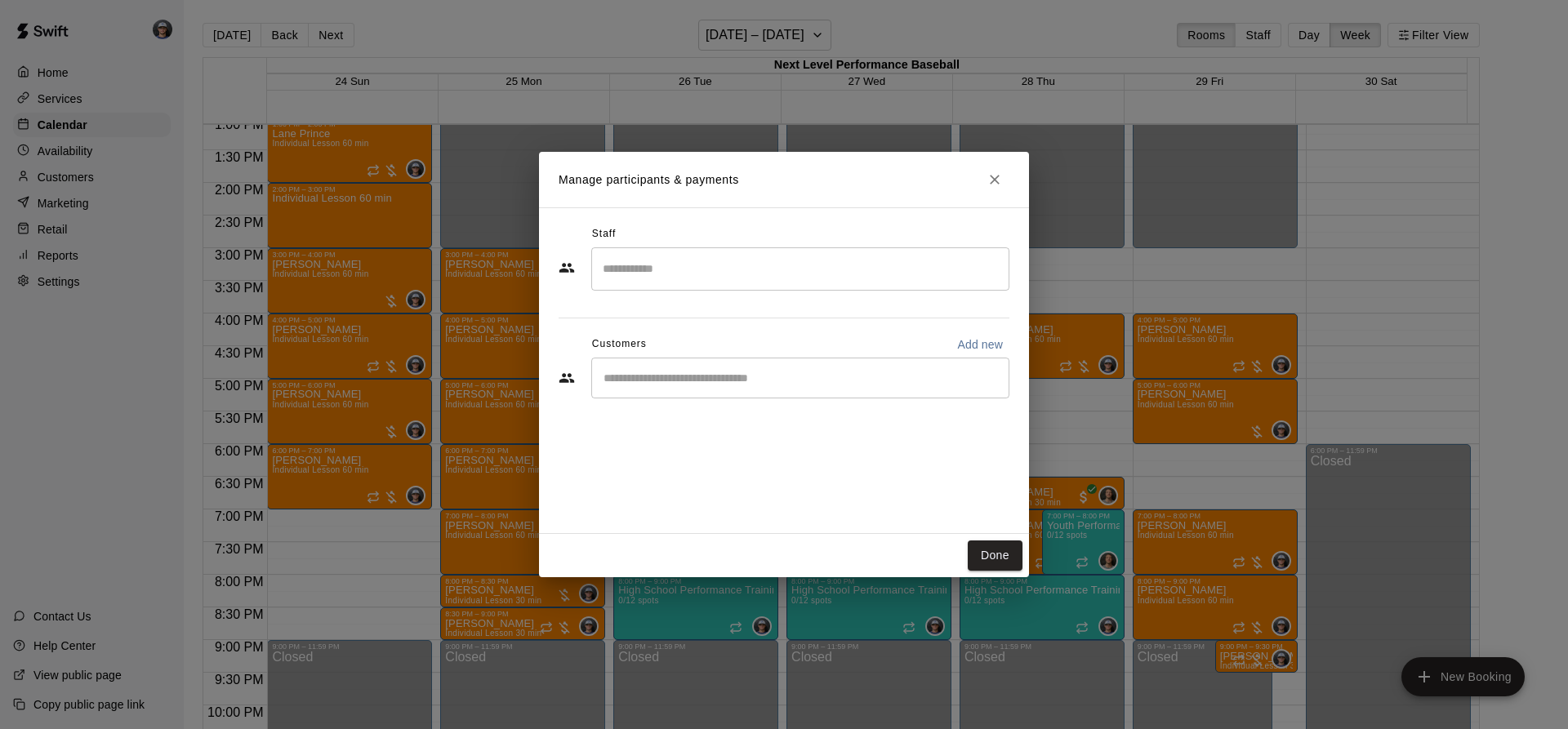
click at [695, 364] on div "​" at bounding box center [801, 378] width 418 height 41
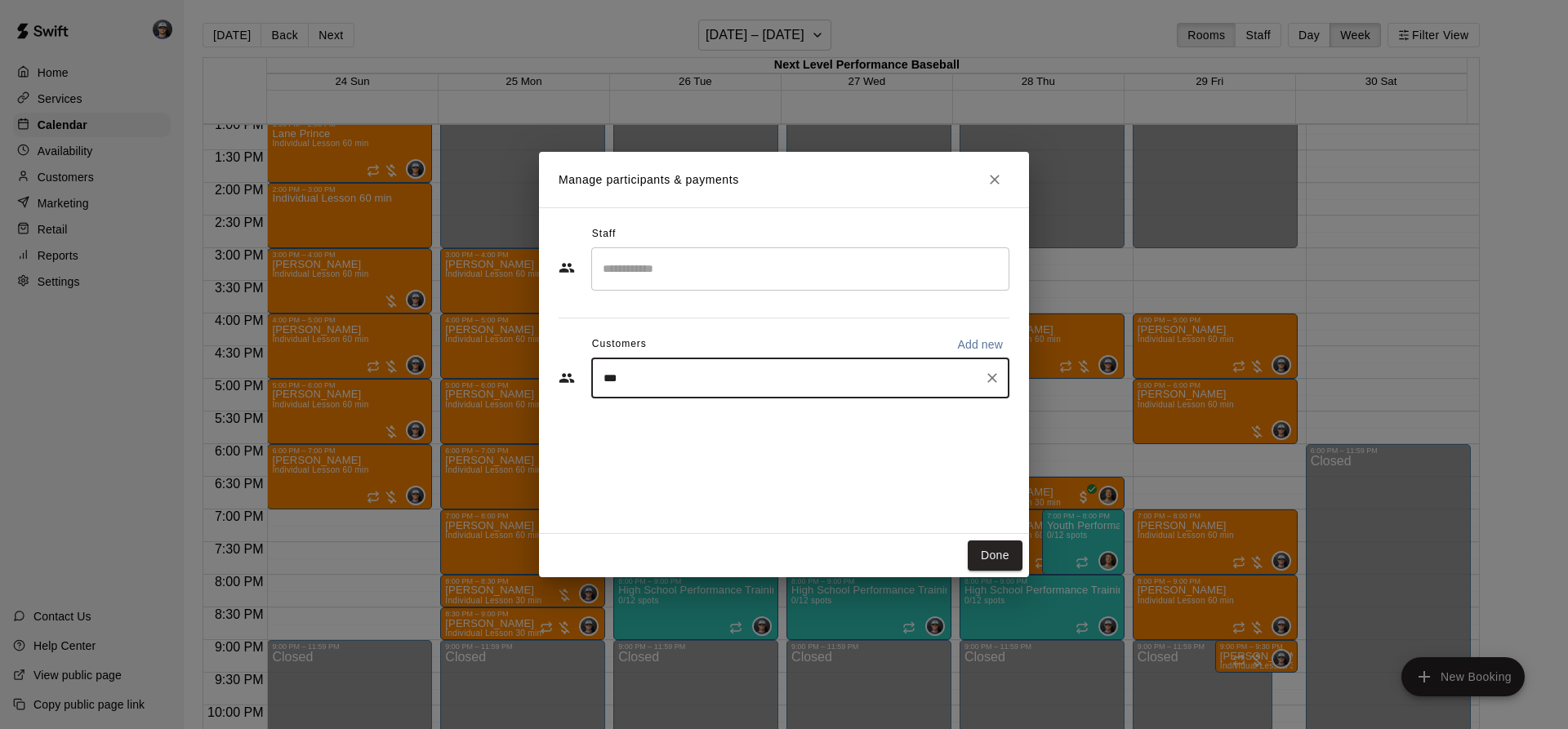
type input "****"
click at [694, 434] on span "[EMAIL_ADDRESS][DOMAIN_NAME]" at bounding box center [725, 434] width 176 height 12
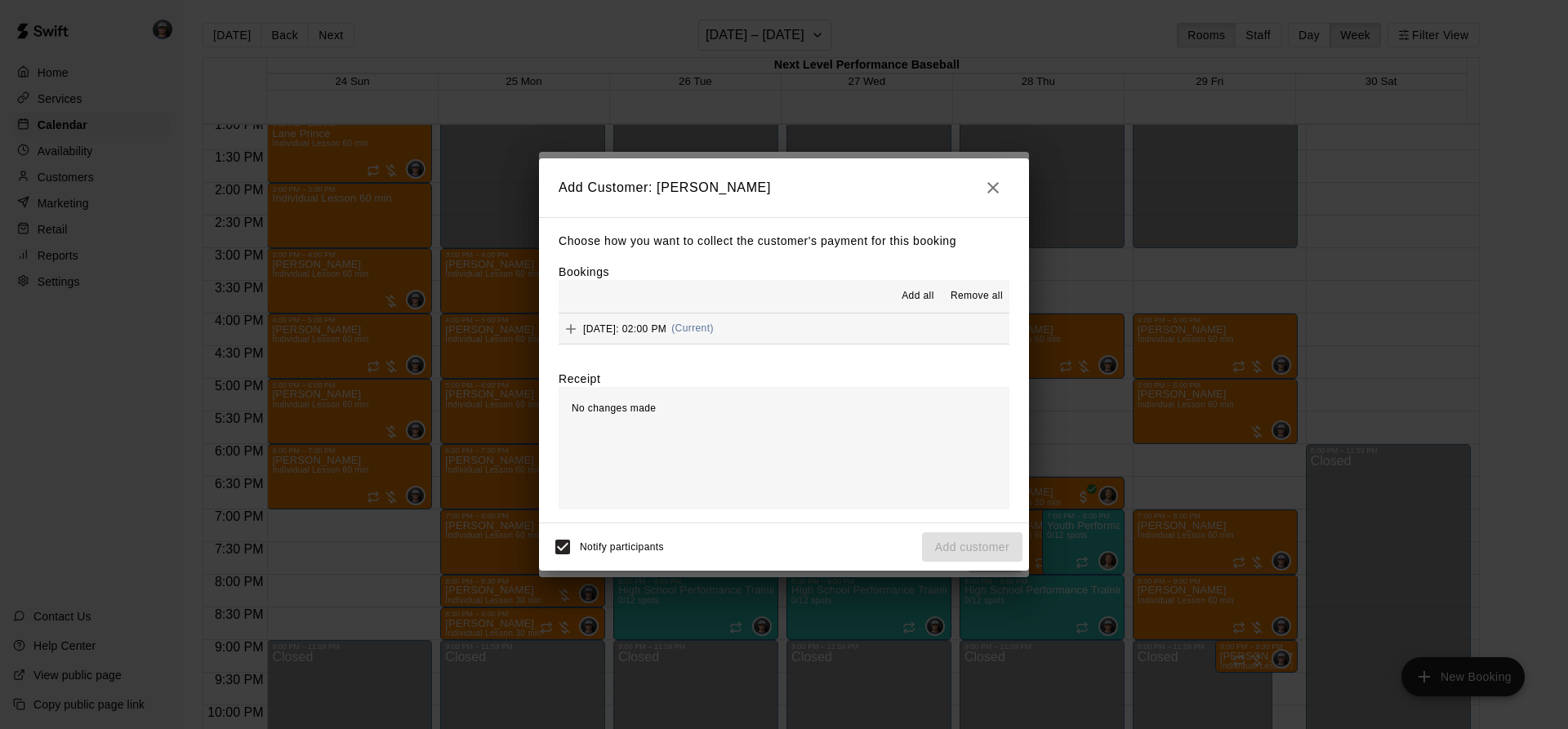
click at [919, 287] on button "Add all" at bounding box center [919, 296] width 53 height 26
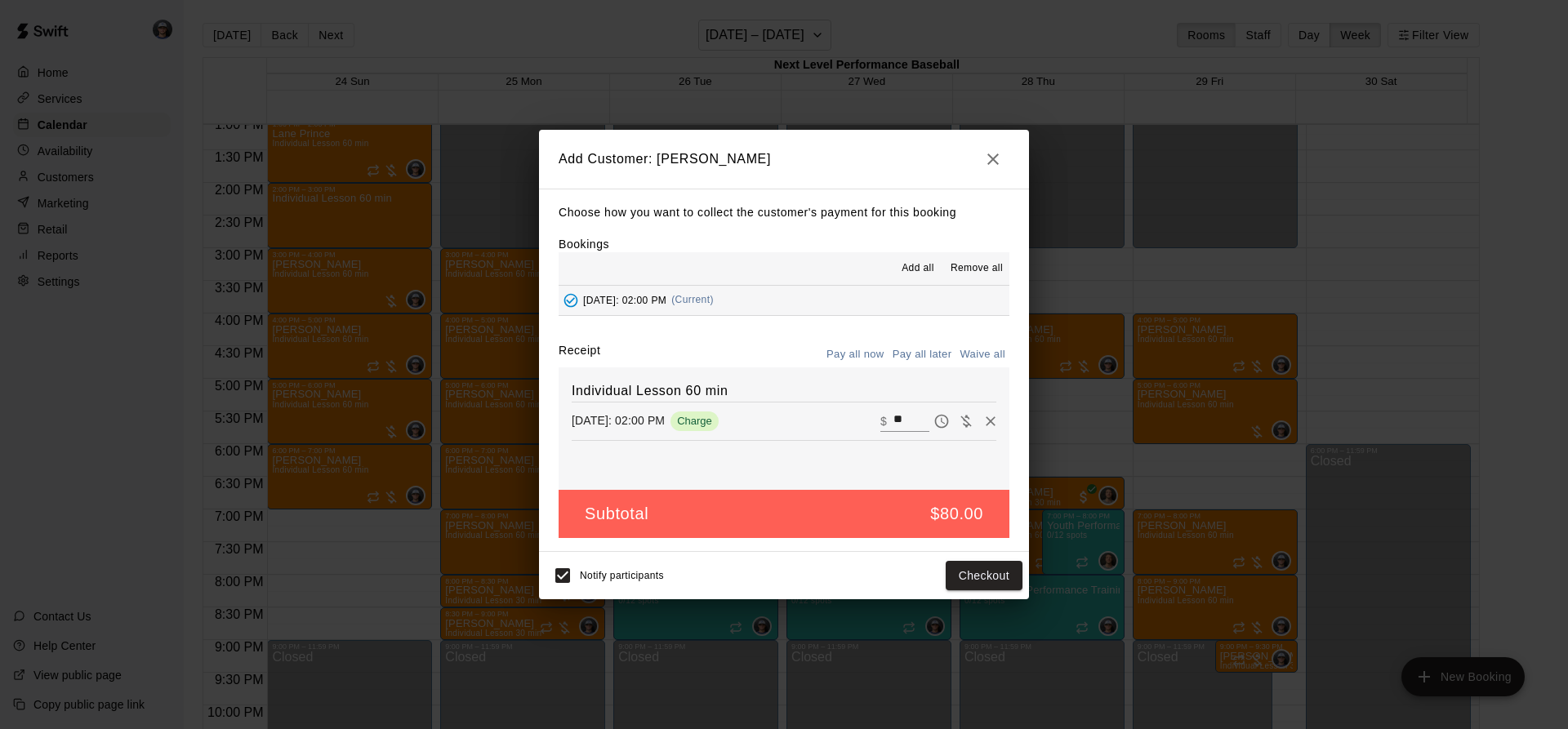
click at [917, 350] on button "Pay all later" at bounding box center [922, 355] width 68 height 25
click at [966, 578] on button "Add customer" at bounding box center [972, 576] width 101 height 30
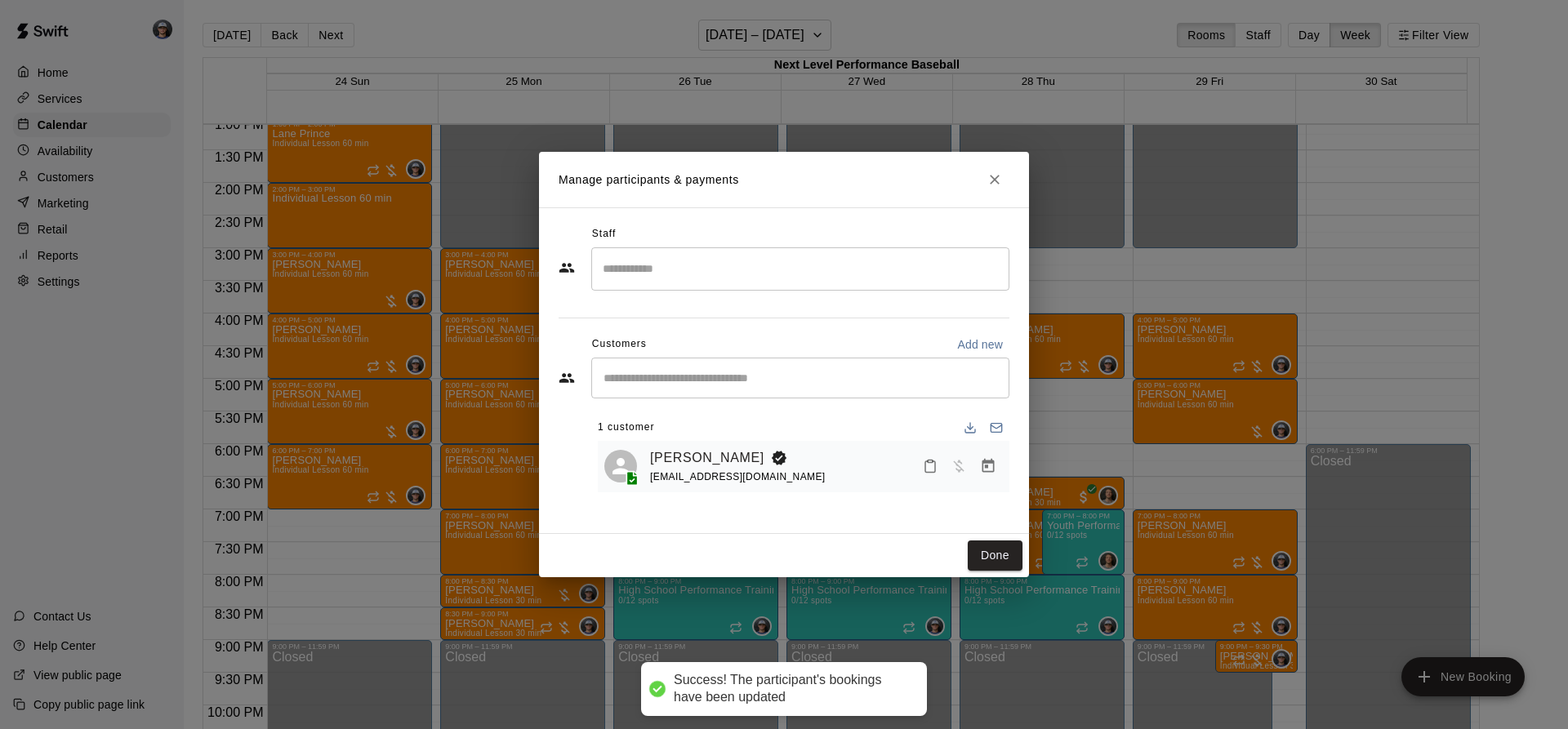
click at [717, 292] on div "​" at bounding box center [784, 269] width 451 height 44
click at [721, 283] on input "Search staff" at bounding box center [800, 269] width 403 height 29
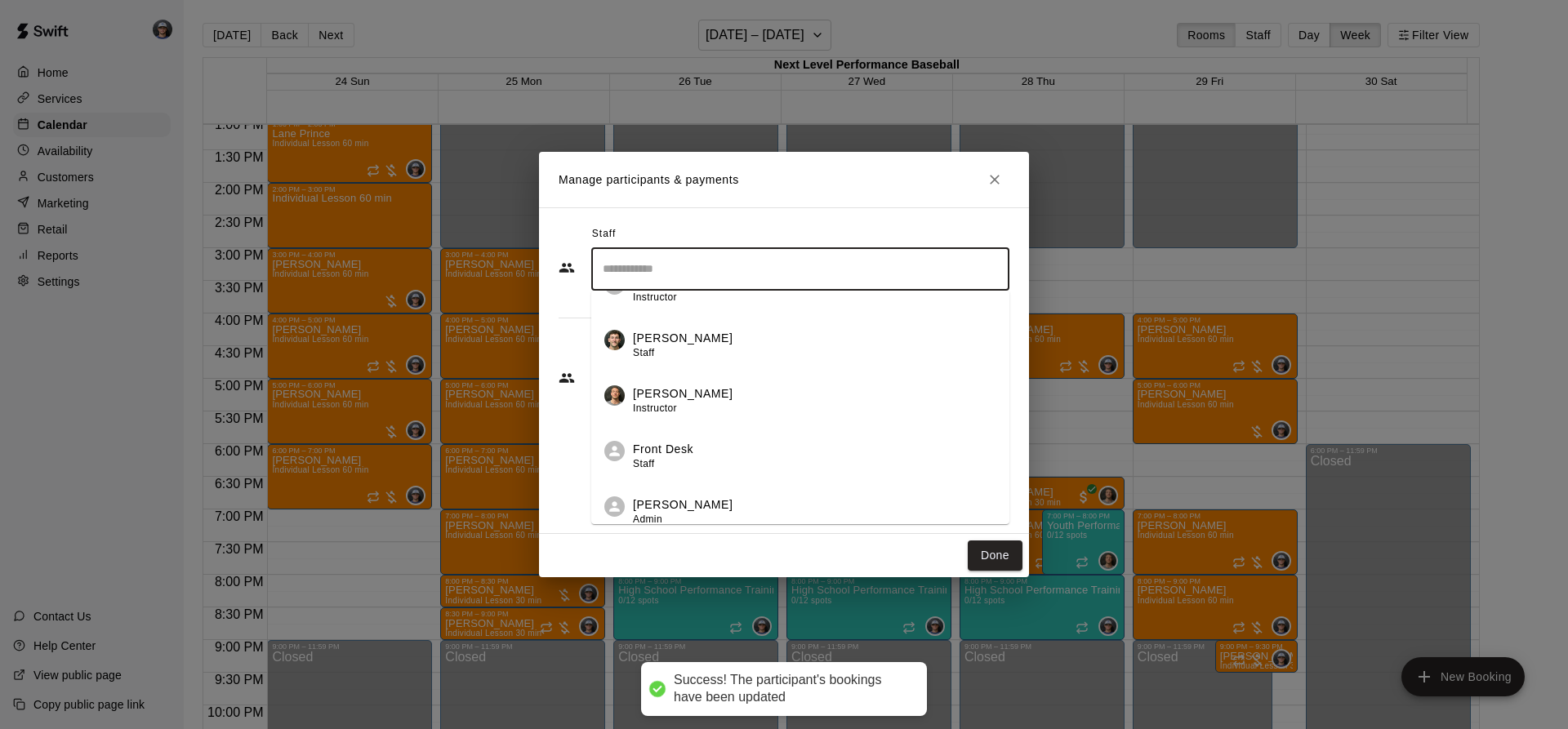
scroll to position [211, 0]
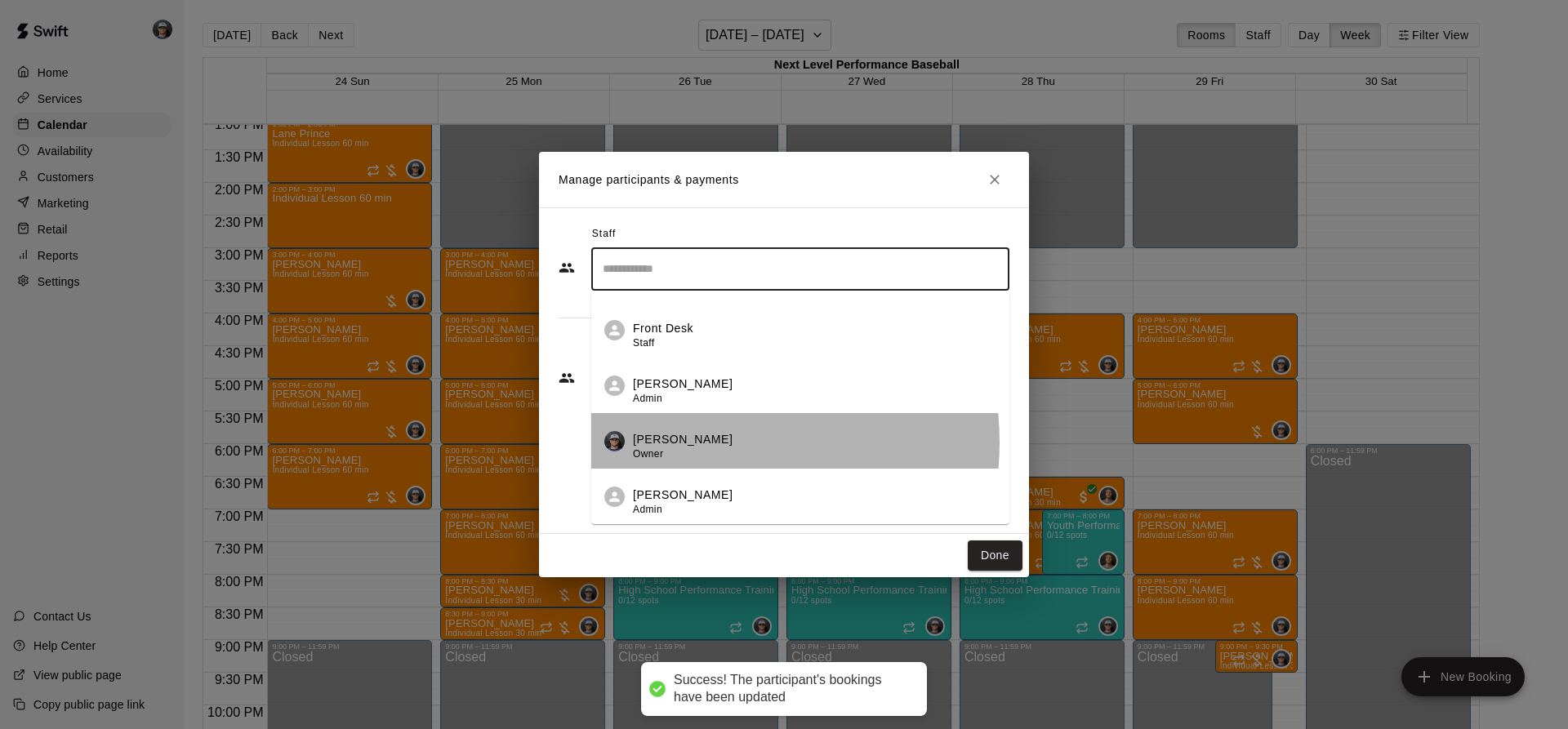
click at [697, 443] on p "[PERSON_NAME]" at bounding box center [683, 439] width 100 height 17
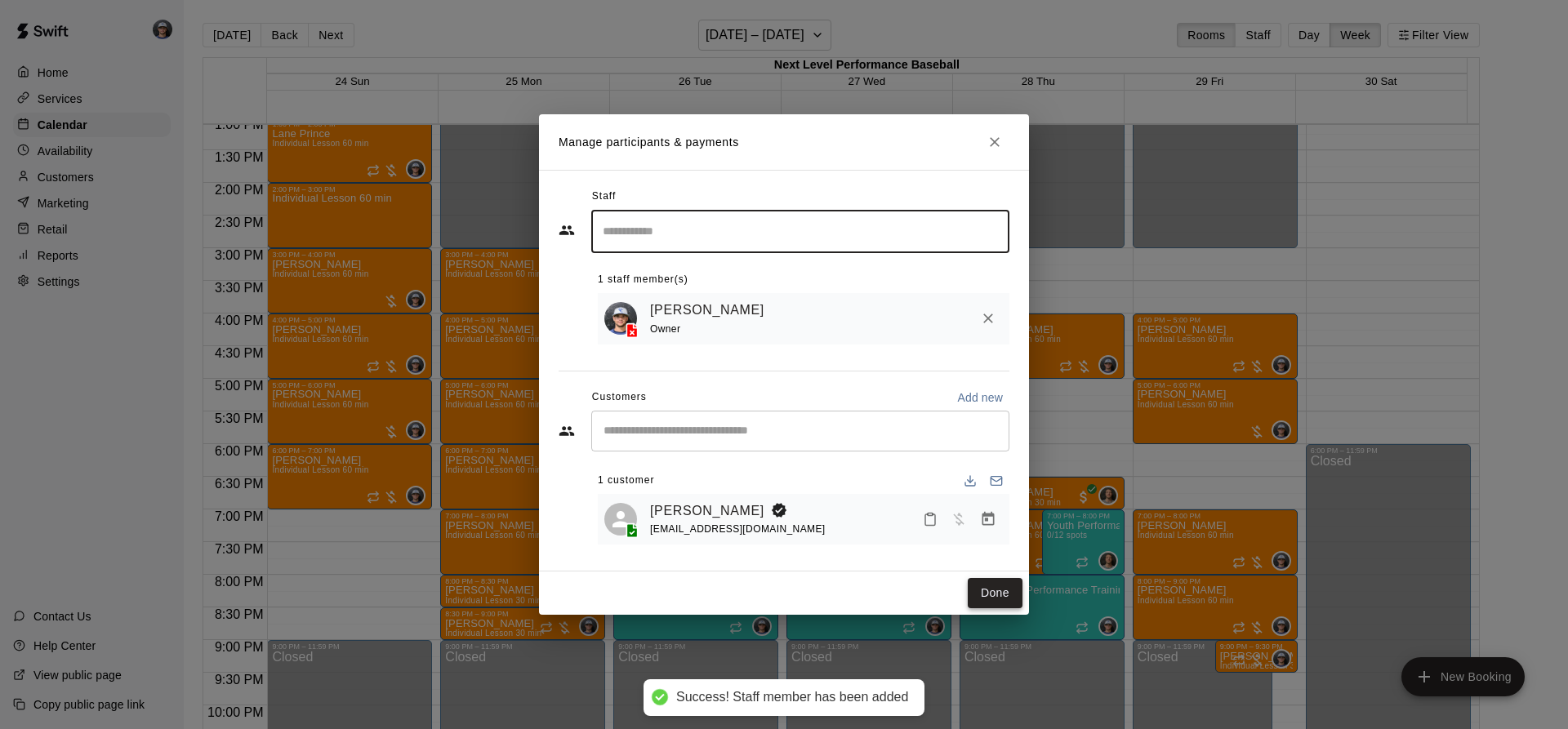
click at [996, 588] on button "Done" at bounding box center [996, 592] width 54 height 30
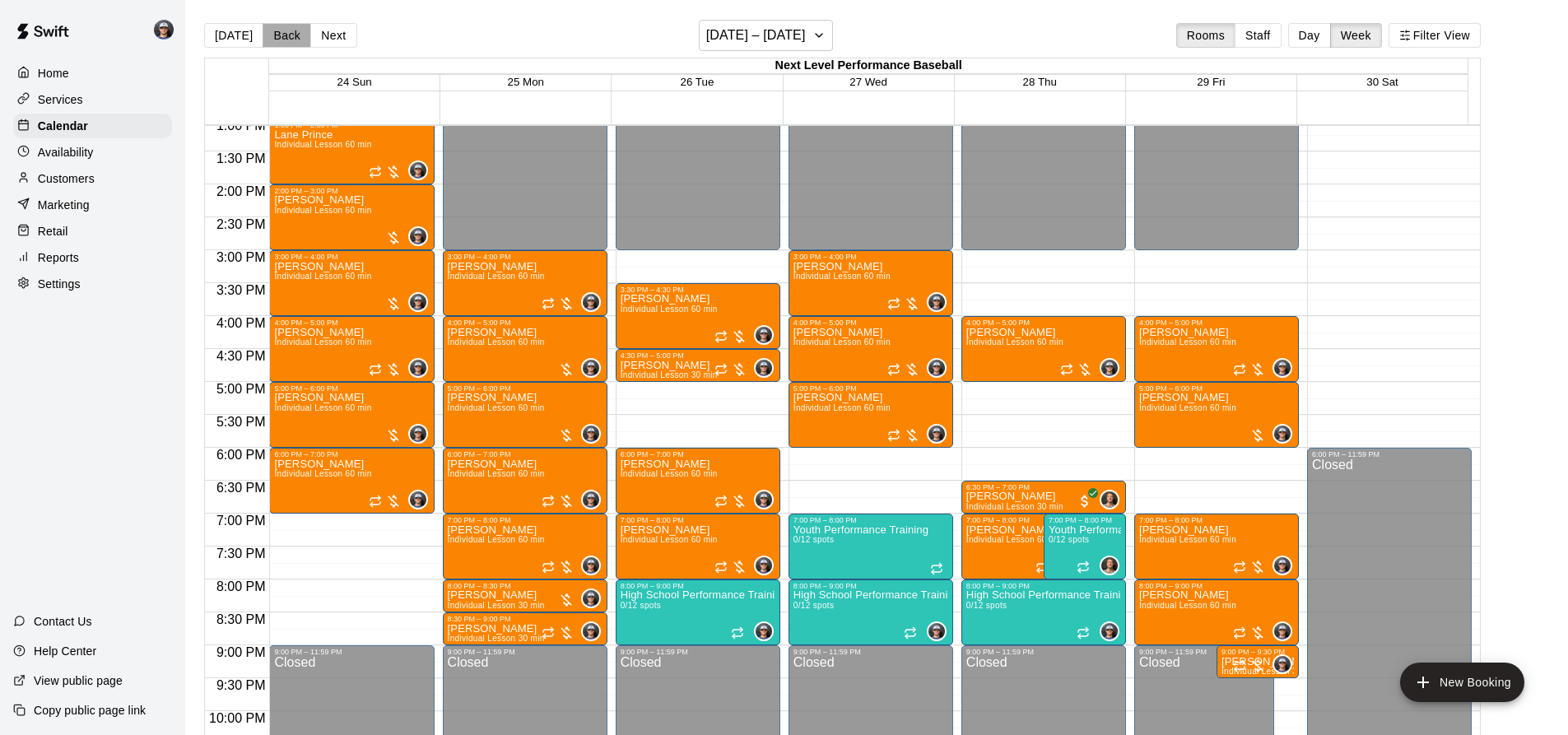
click at [267, 37] on button "Back" at bounding box center [287, 35] width 48 height 25
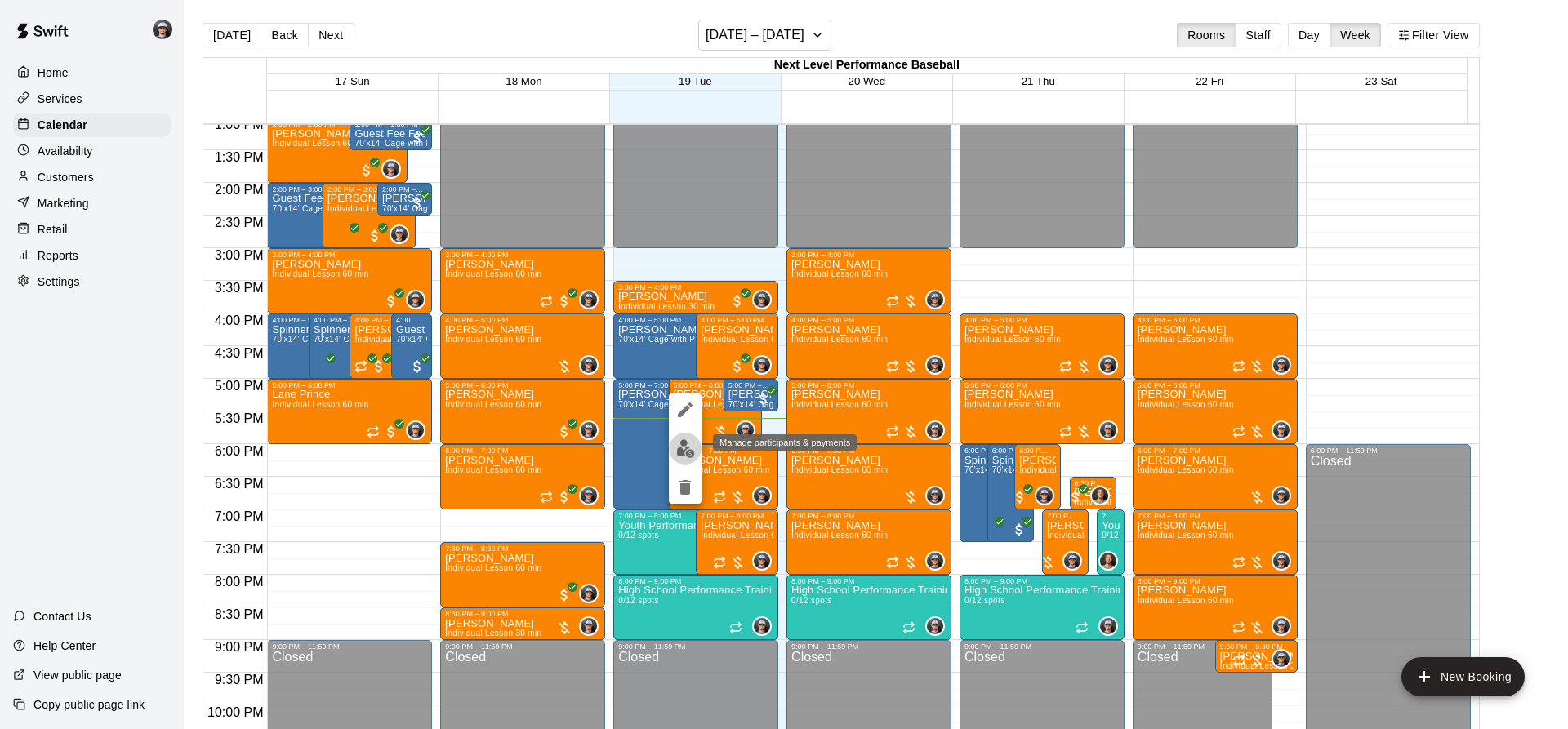
click at [691, 456] on img "edit" at bounding box center [686, 448] width 19 height 19
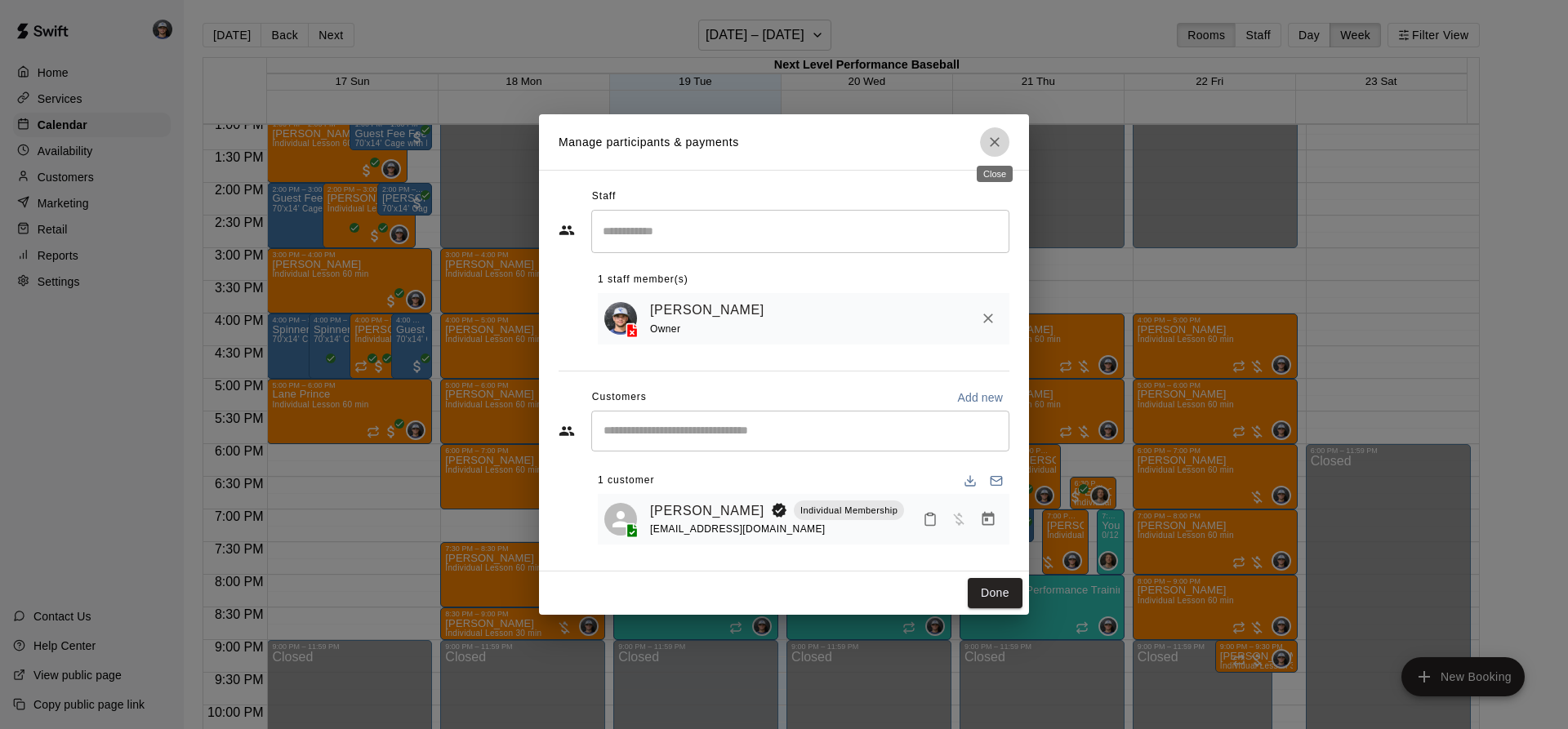
click at [1001, 136] on icon "Close" at bounding box center [995, 142] width 16 height 16
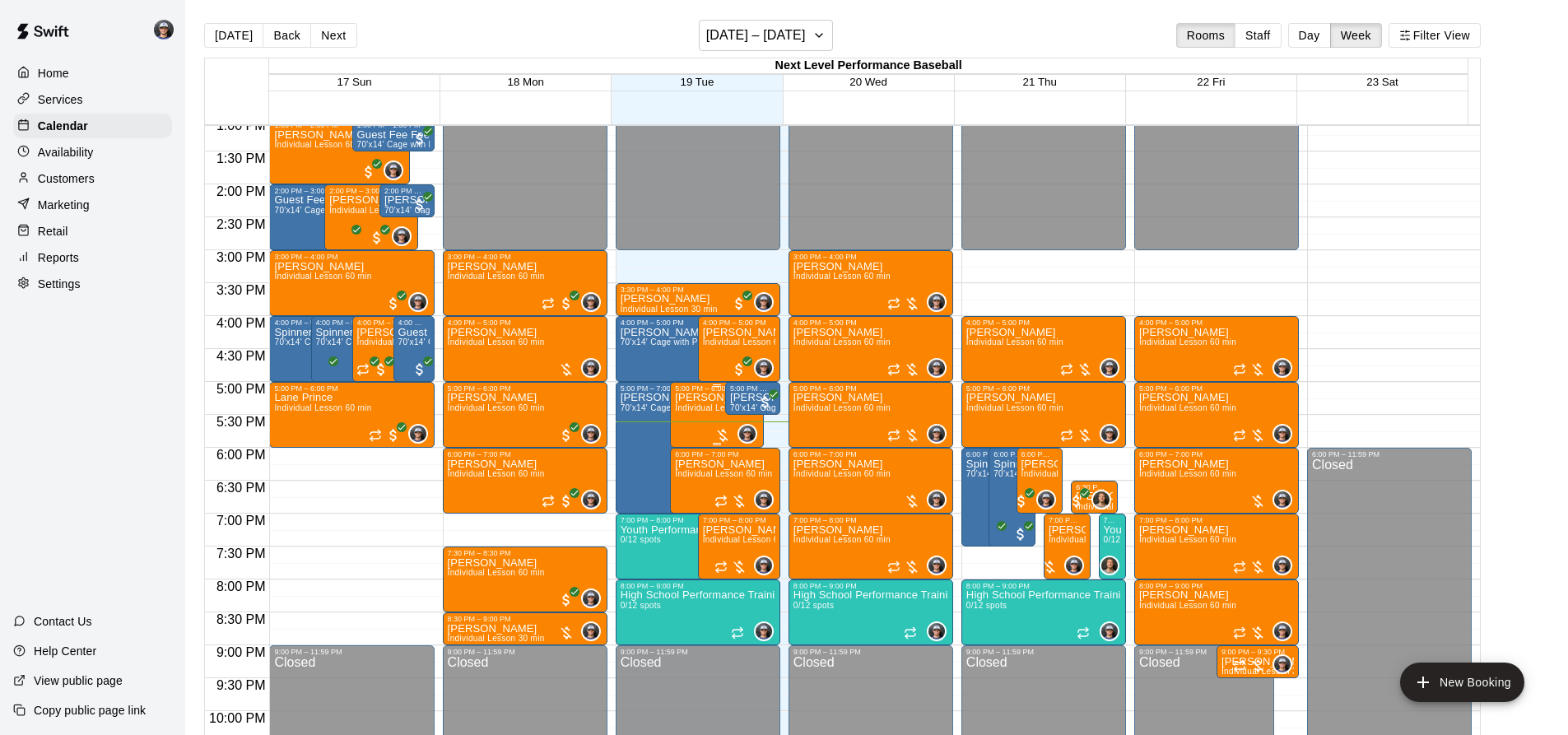
click at [691, 398] on p "[PERSON_NAME]" at bounding box center [716, 398] width 83 height 0
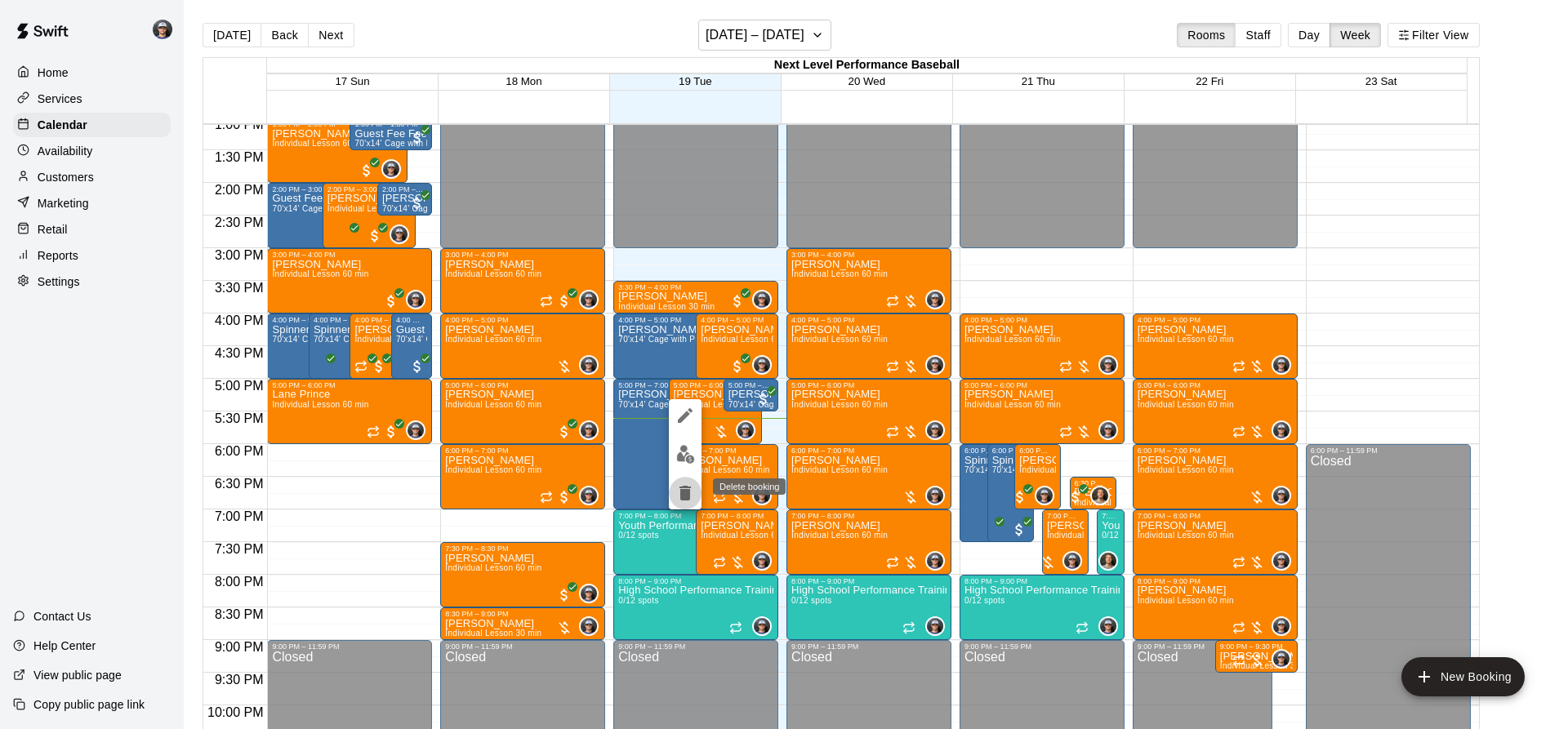
click at [679, 493] on icon "delete" at bounding box center [686, 494] width 20 height 20
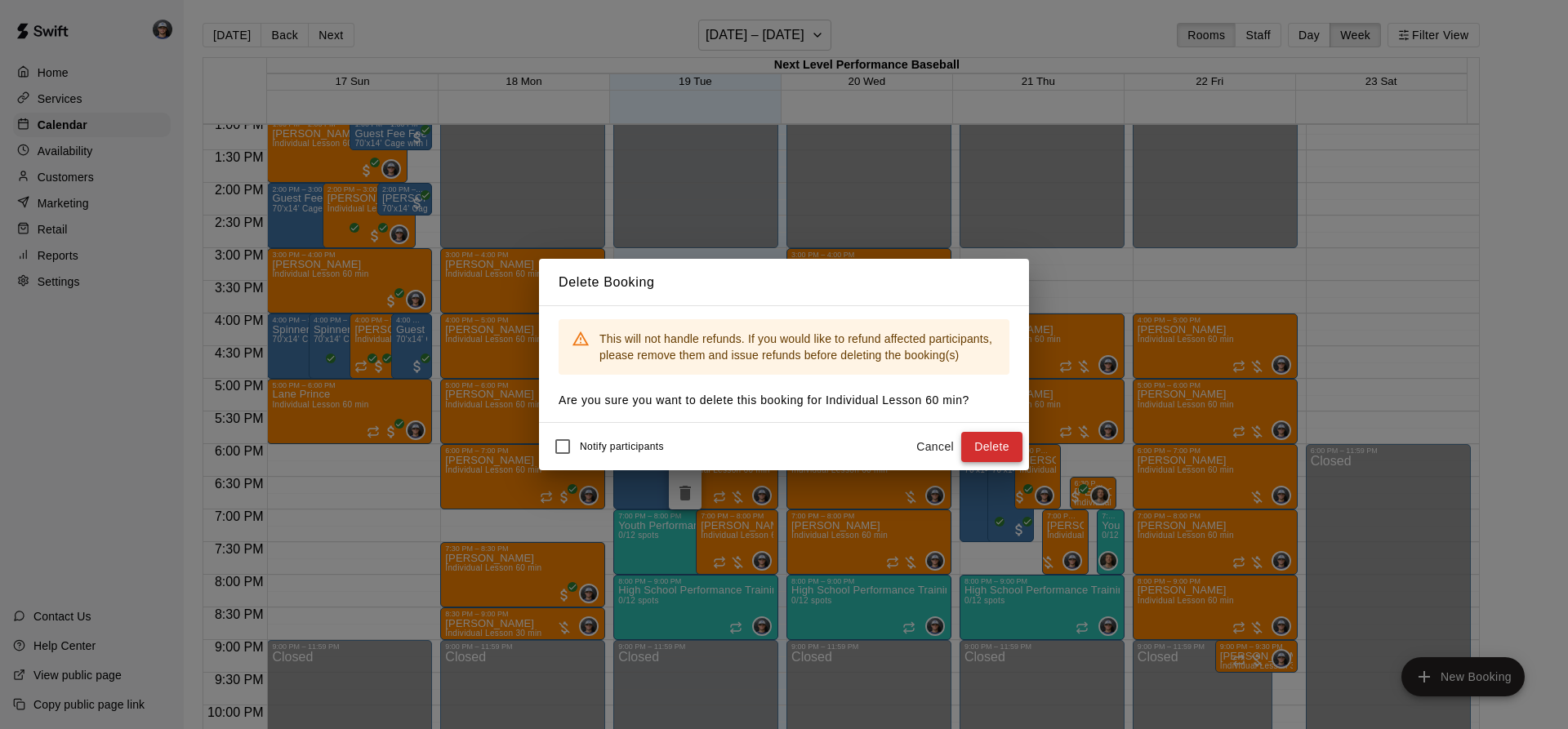
click at [995, 445] on button "Delete" at bounding box center [992, 446] width 62 height 30
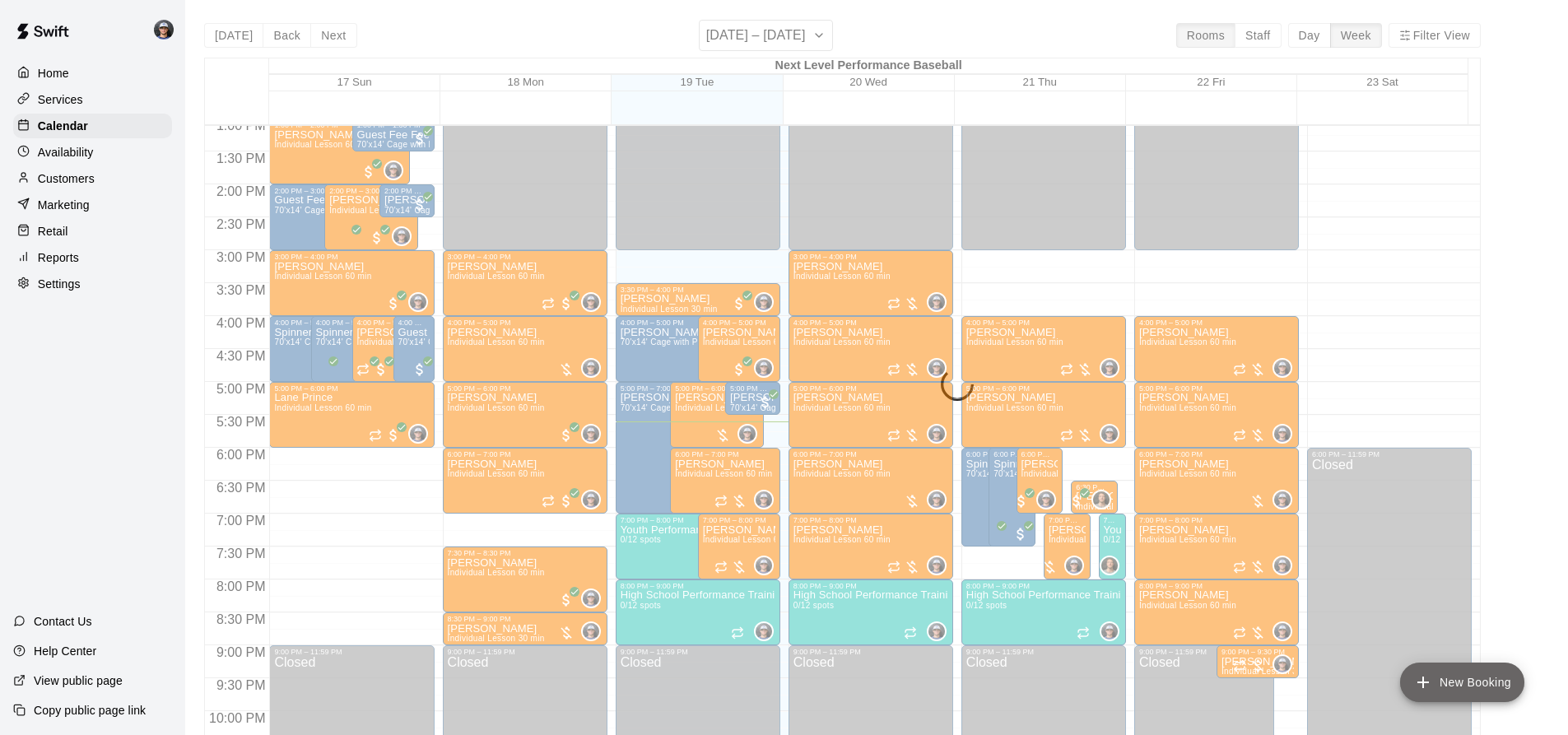
click at [1467, 682] on button "New Booking" at bounding box center [1462, 682] width 124 height 39
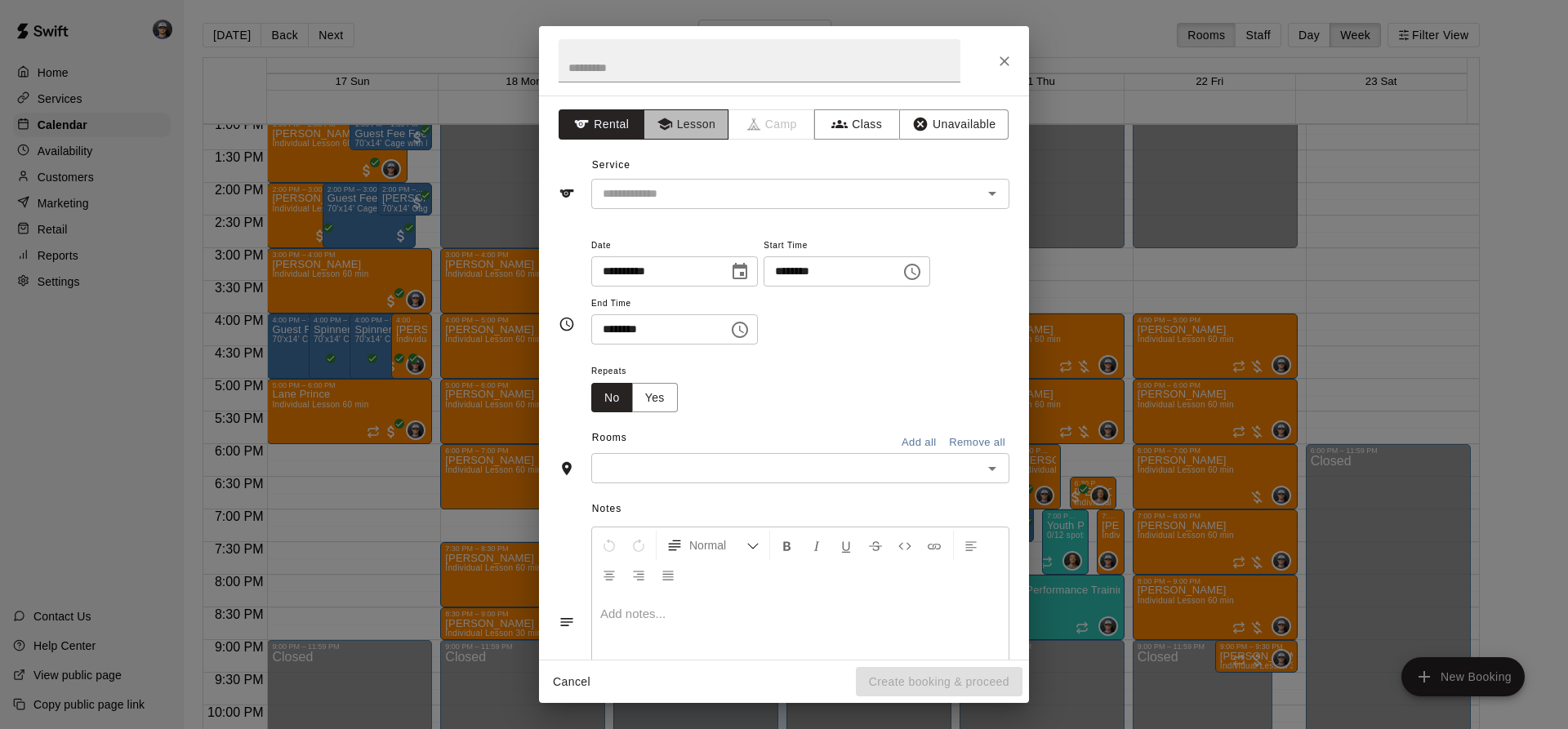
drag, startPoint x: 688, startPoint y: 117, endPoint x: 686, endPoint y: 144, distance: 27.1
click at [688, 119] on button "Lesson" at bounding box center [687, 124] width 86 height 30
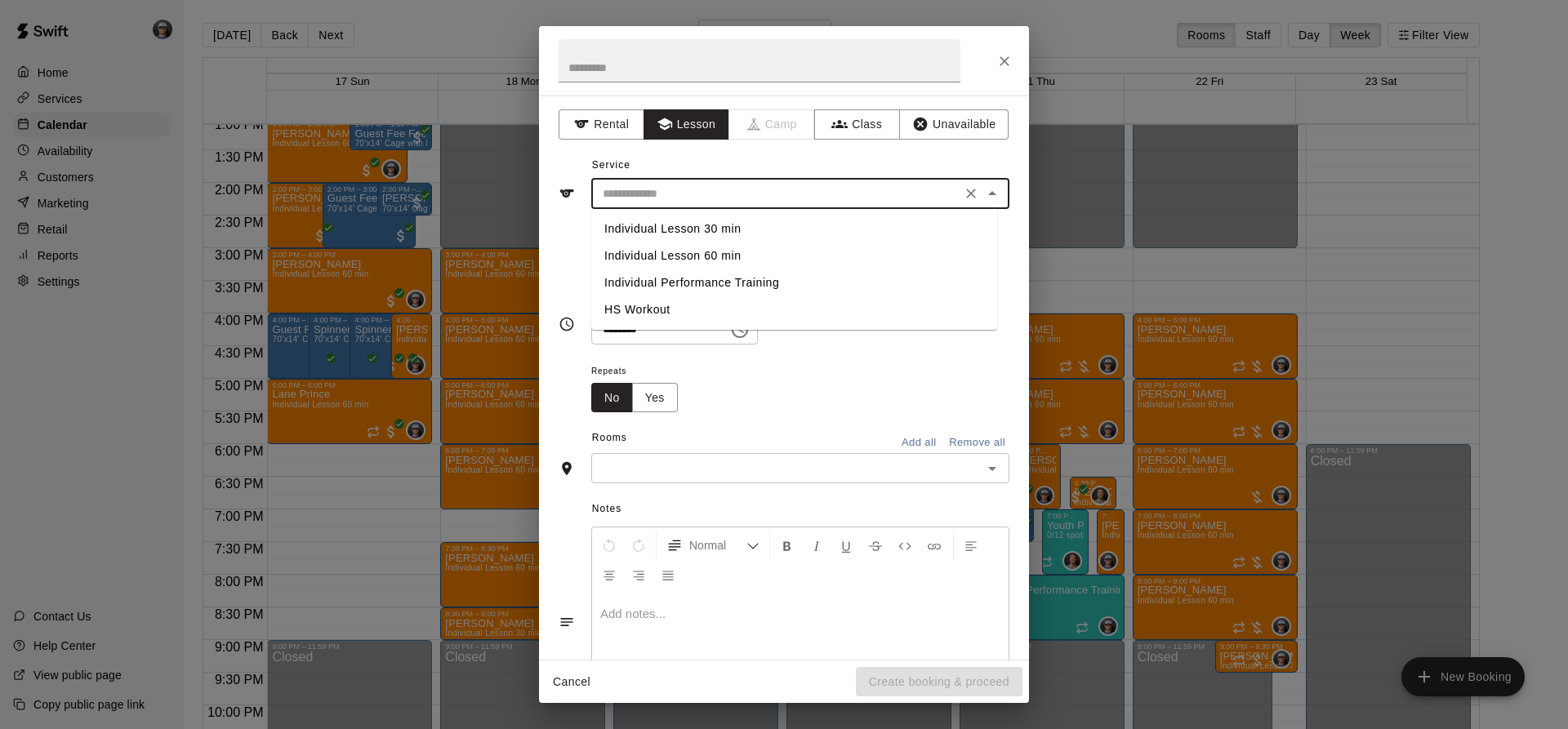
click at [663, 189] on input "text" at bounding box center [776, 194] width 361 height 21
click at [717, 229] on li "Individual Lesson 30 min" at bounding box center [794, 229] width 406 height 27
type input "**********"
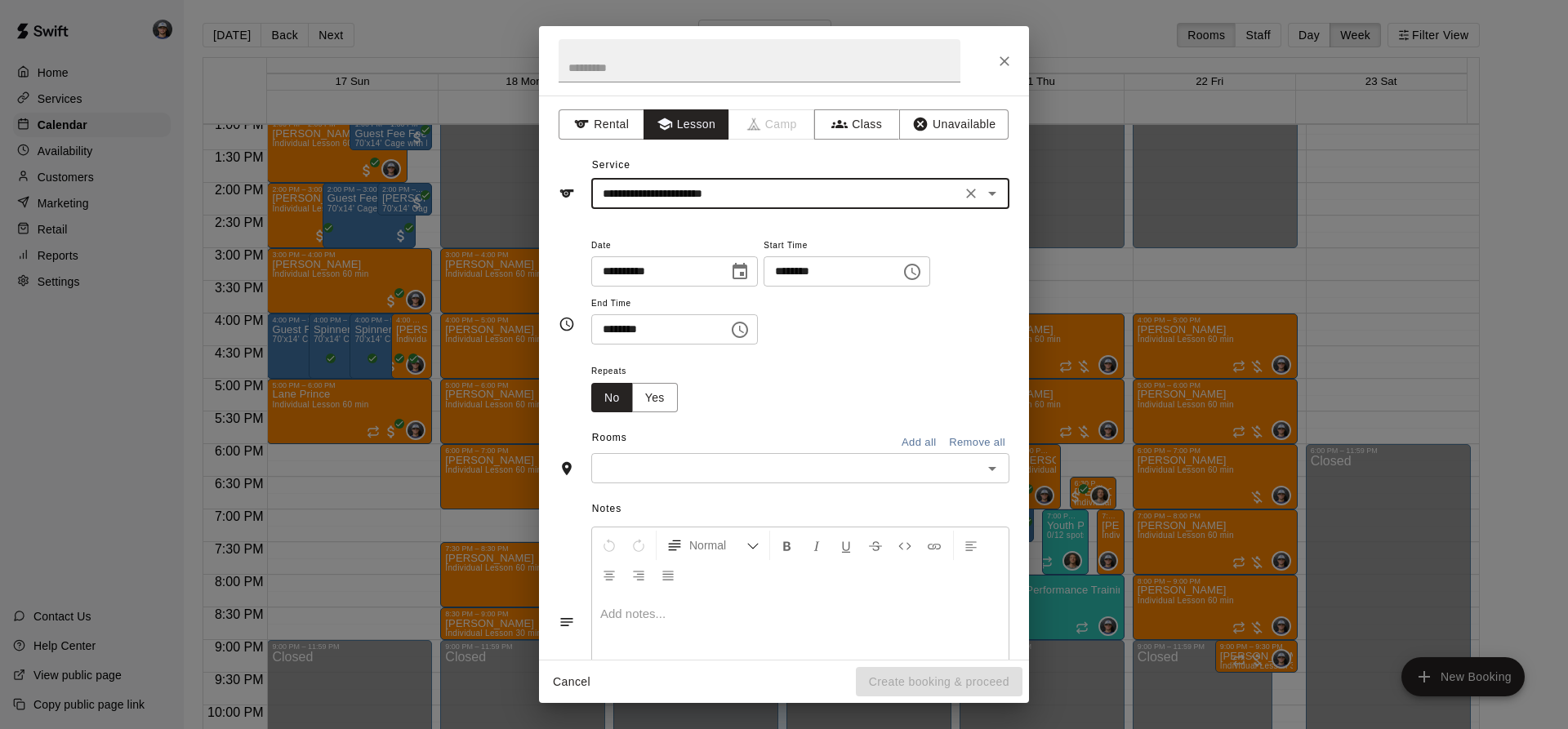
click at [745, 279] on div "**********" at bounding box center [675, 271] width 167 height 30
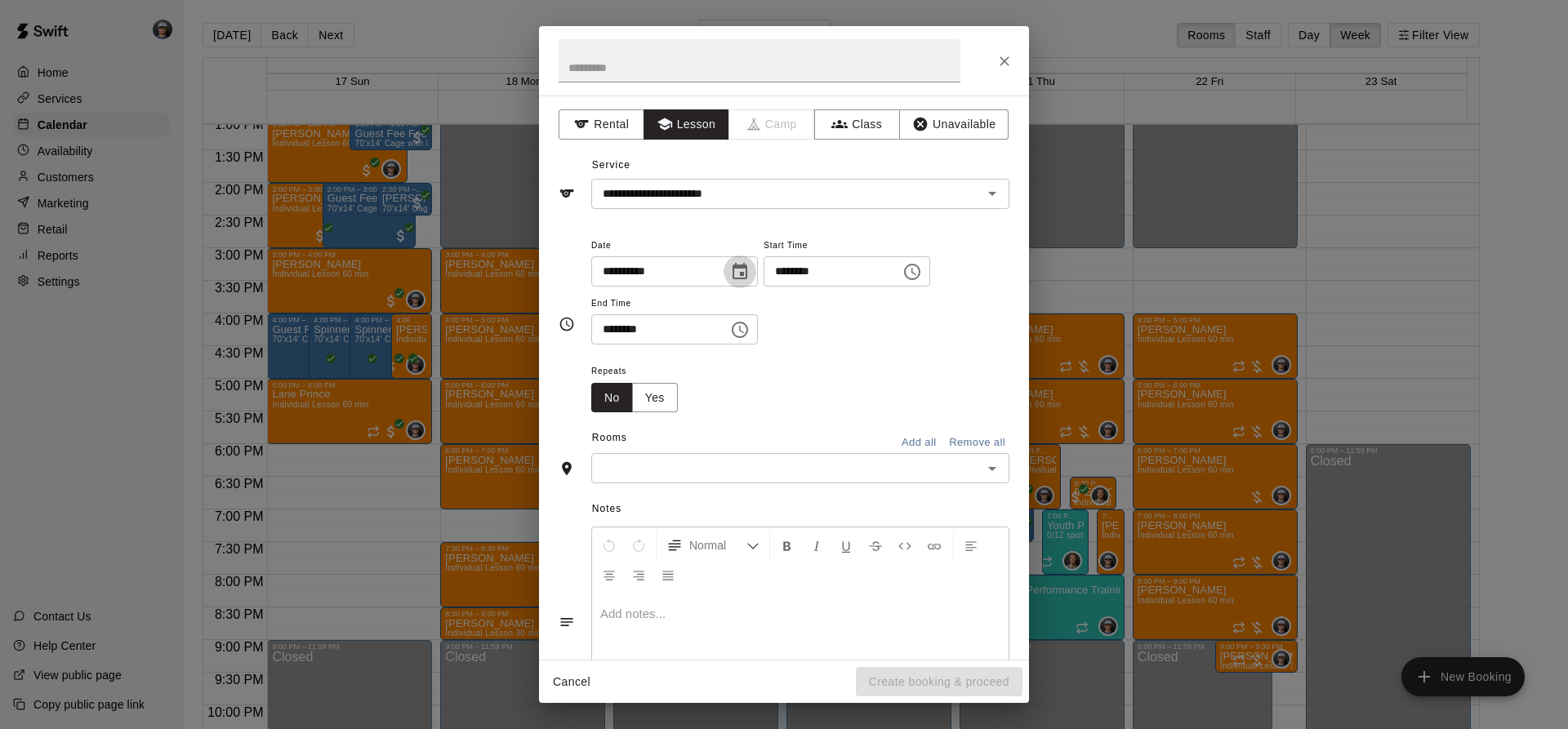
click at [750, 269] on icon "Choose date, selected date is Aug 19, 2025" at bounding box center [740, 272] width 20 height 20
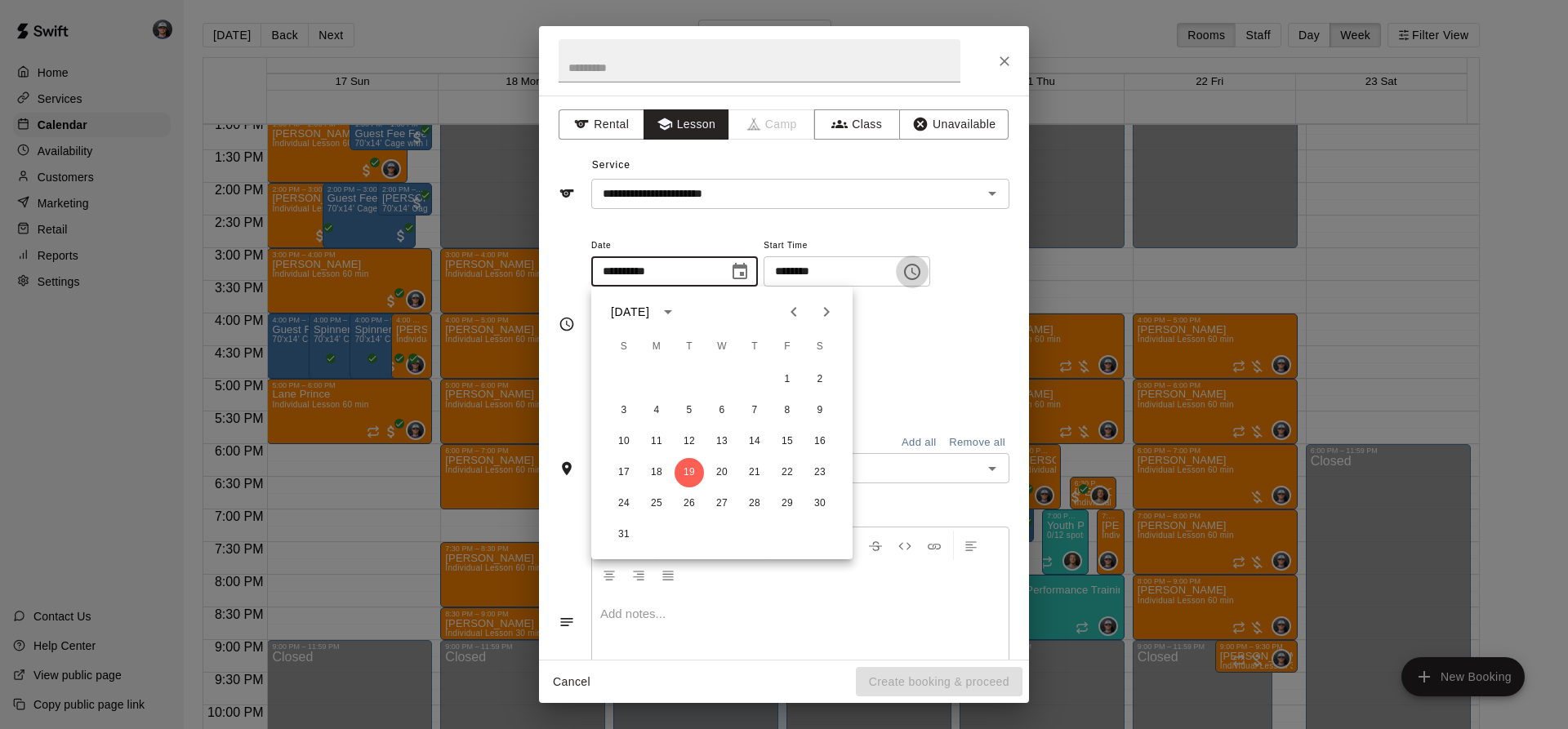
click at [928, 264] on button "Choose time, selected time is 11:00 AM" at bounding box center [912, 272] width 33 height 33
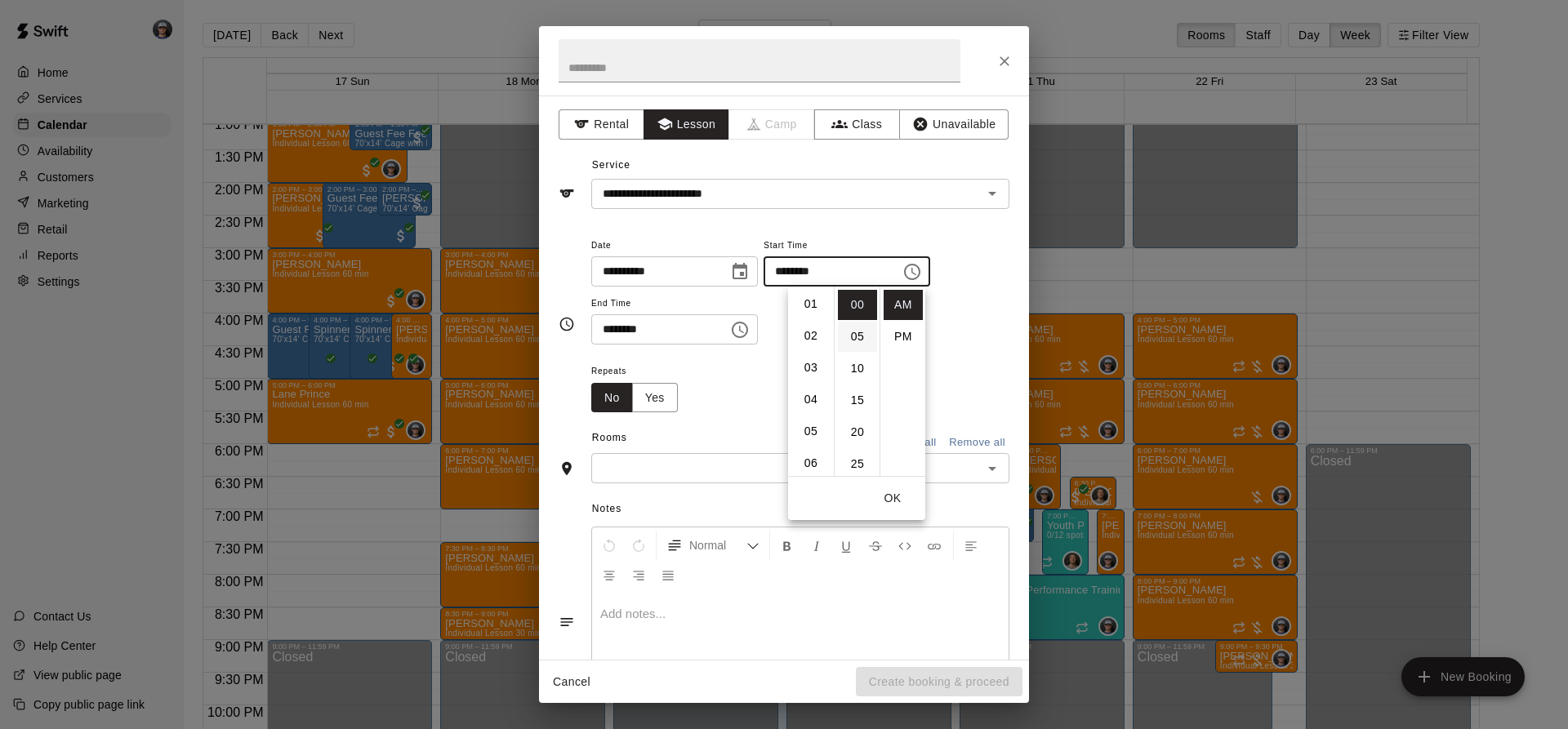
scroll to position [21, 0]
drag, startPoint x: 811, startPoint y: 436, endPoint x: 851, endPoint y: 354, distance: 91.2
click at [811, 436] on li "05" at bounding box center [811, 443] width 39 height 30
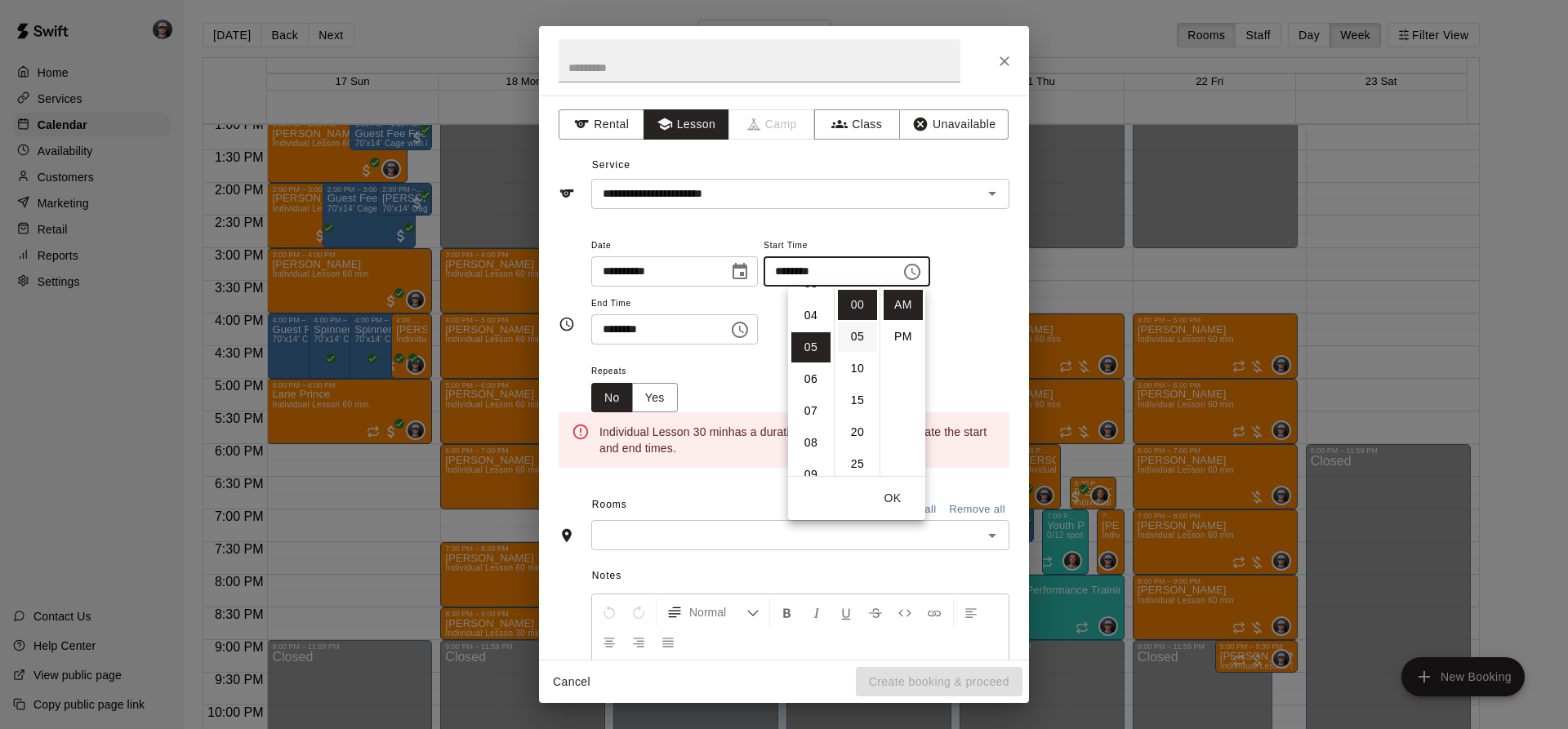
scroll to position [159, 0]
click at [885, 334] on li "PM" at bounding box center [903, 336] width 39 height 30
type input "********"
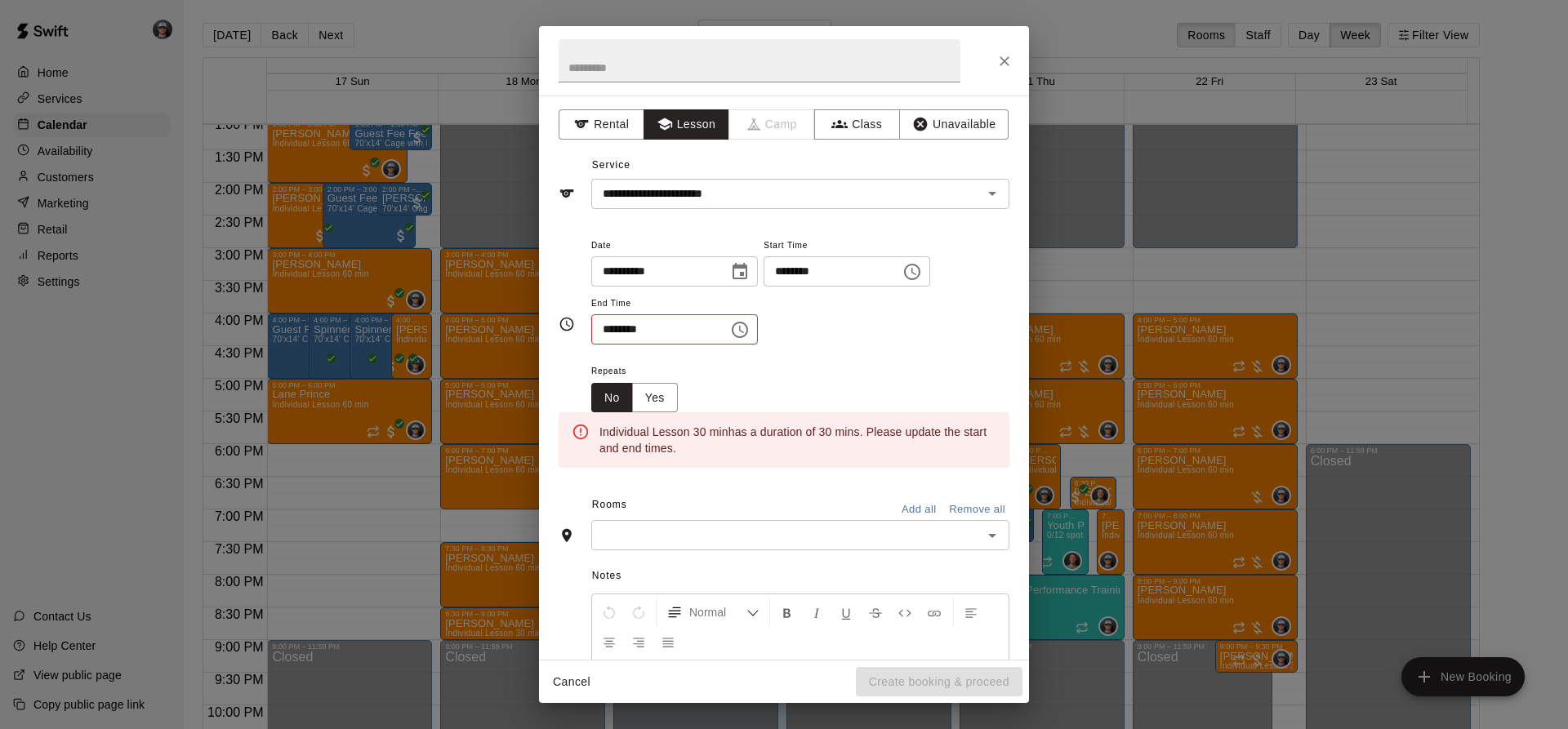
scroll to position [29, 0]
click at [750, 329] on icon "Choose time, selected time is 11:30 AM" at bounding box center [740, 331] width 20 height 20
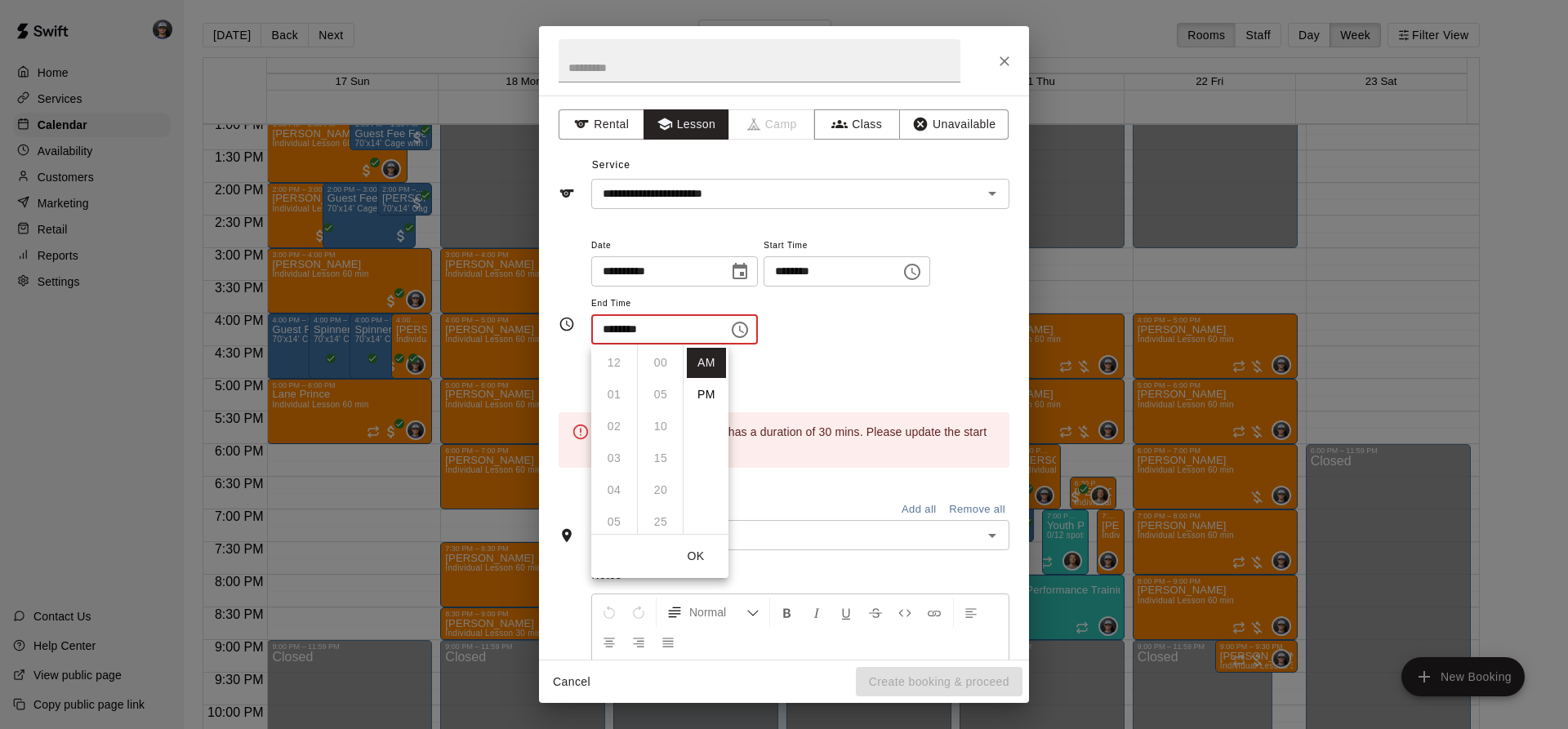
scroll to position [191, 0]
click at [708, 394] on li "PM" at bounding box center [706, 394] width 39 height 30
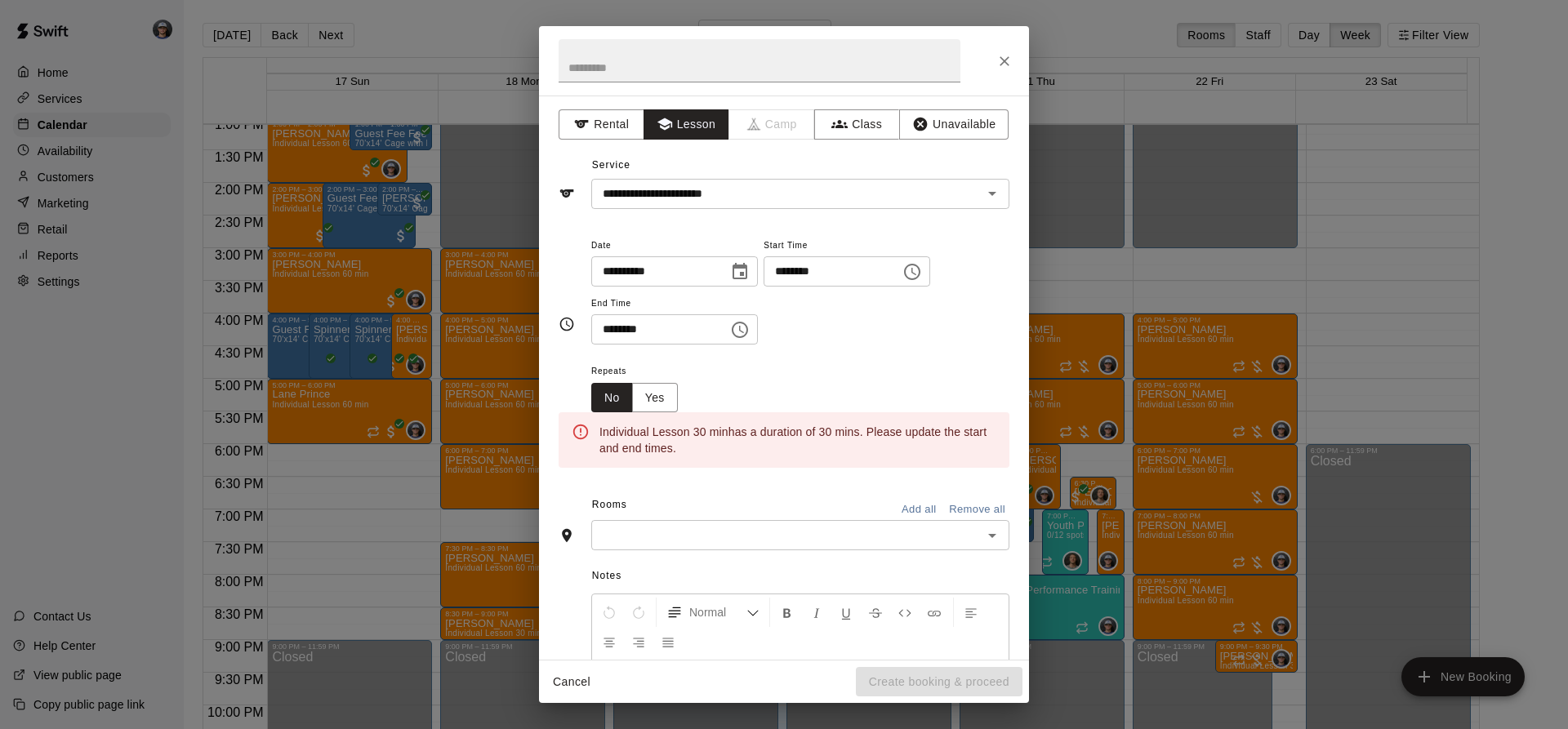
click at [748, 337] on icon "Choose time, selected time is 11:30 PM" at bounding box center [740, 330] width 16 height 16
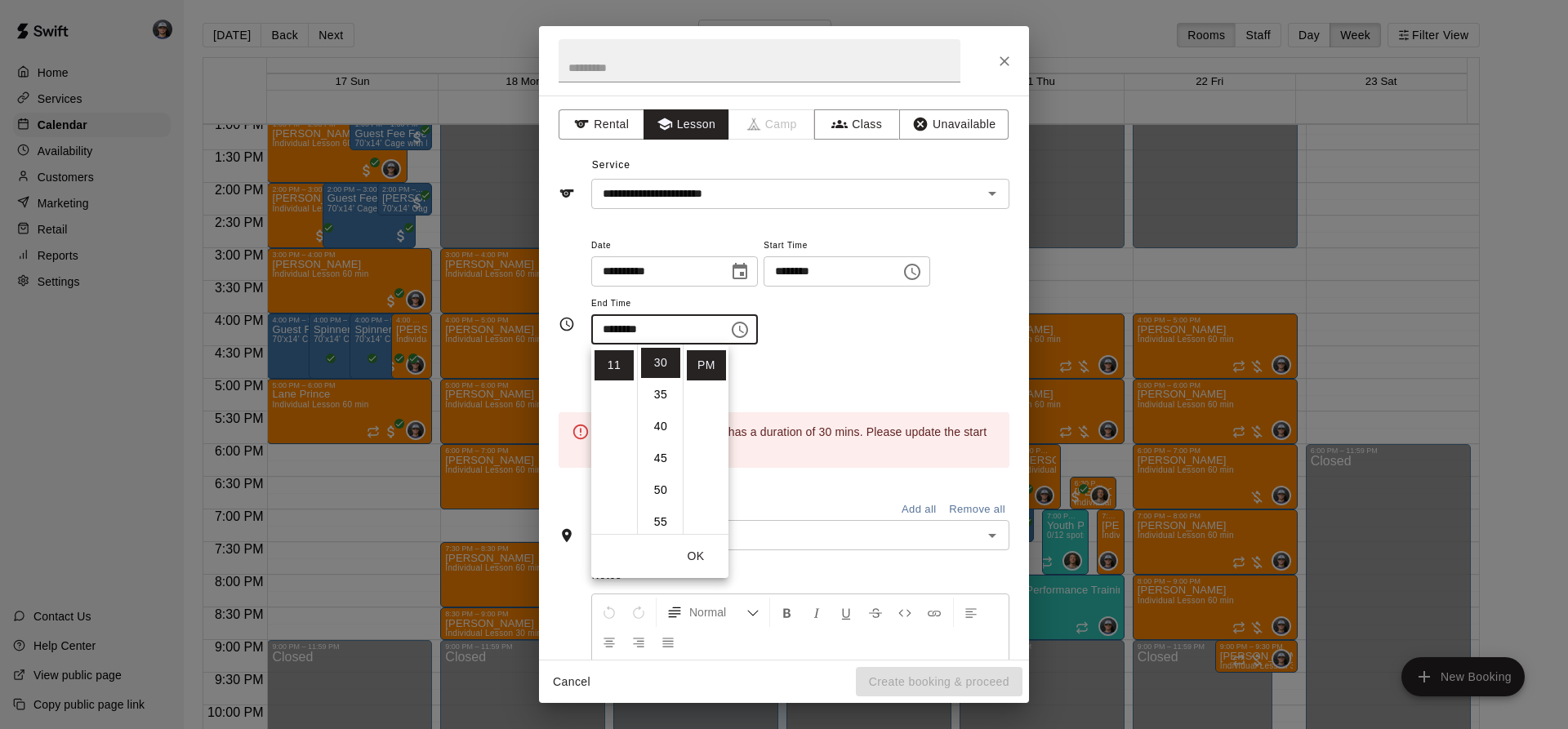
scroll to position [21, 0]
click at [618, 500] on li "05" at bounding box center [614, 501] width 39 height 30
type input "********"
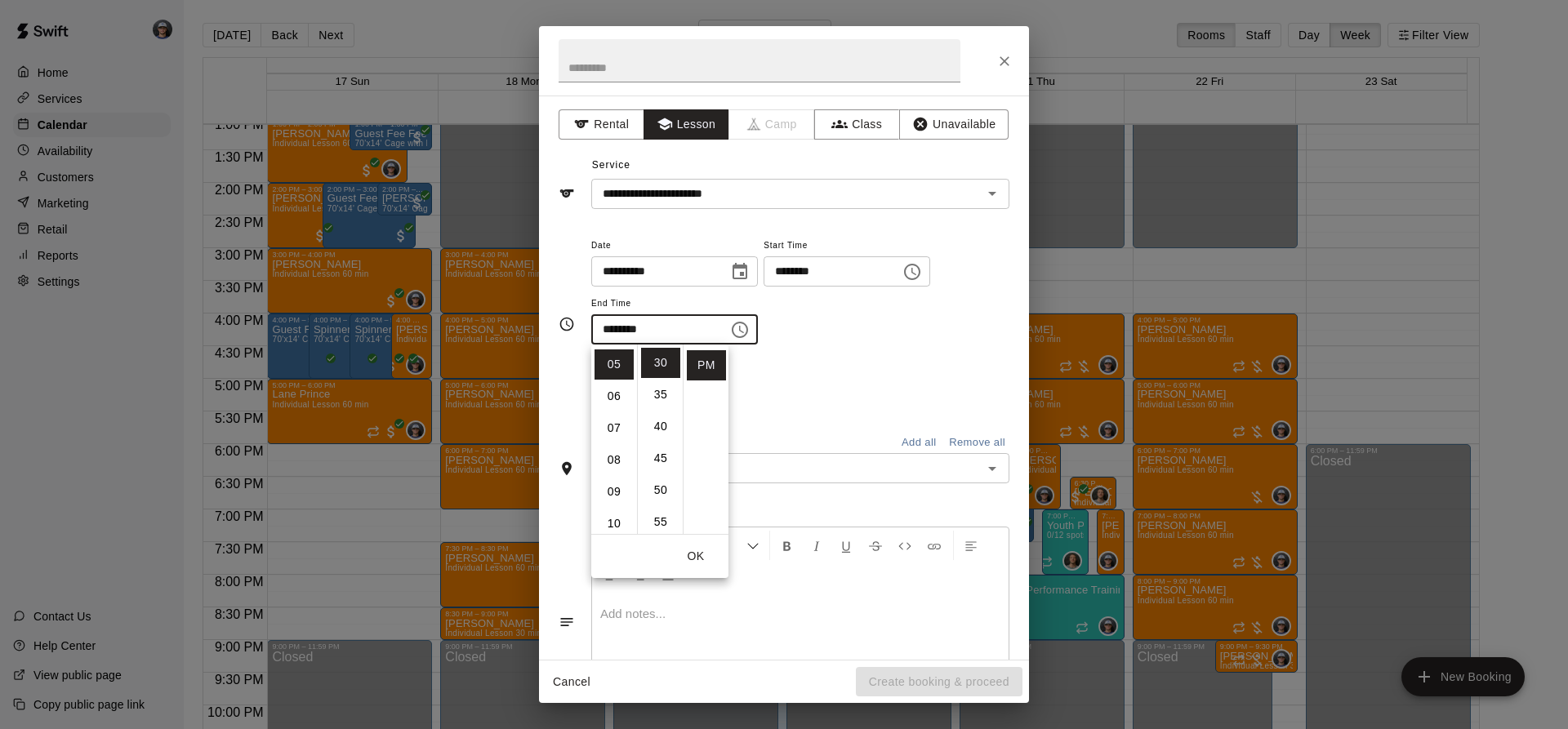
drag, startPoint x: 817, startPoint y: 387, endPoint x: 811, endPoint y: 407, distance: 20.9
click at [817, 389] on div "Repeats No Yes" at bounding box center [801, 387] width 418 height 52
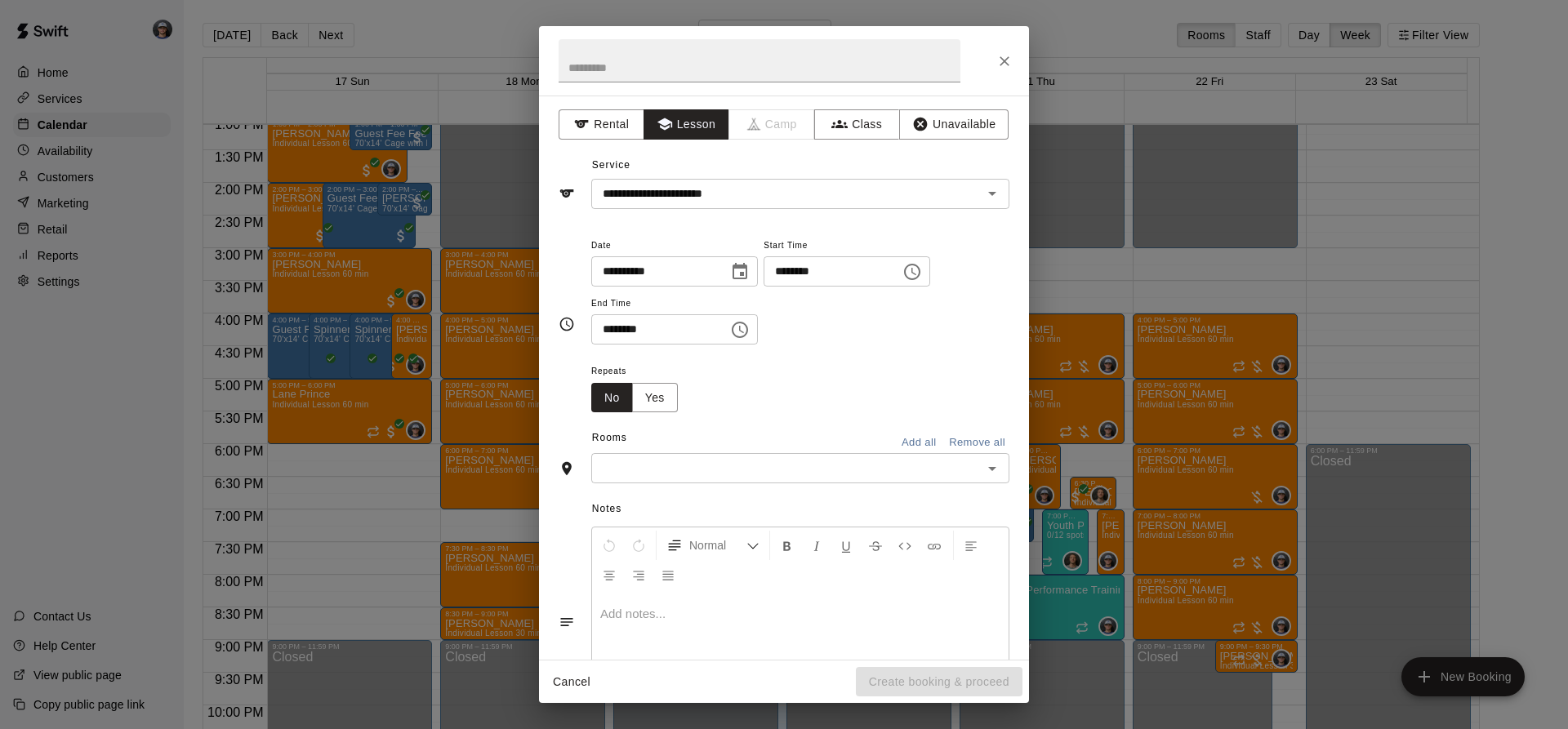
scroll to position [159, 0]
click at [774, 461] on input "text" at bounding box center [786, 468] width 381 height 21
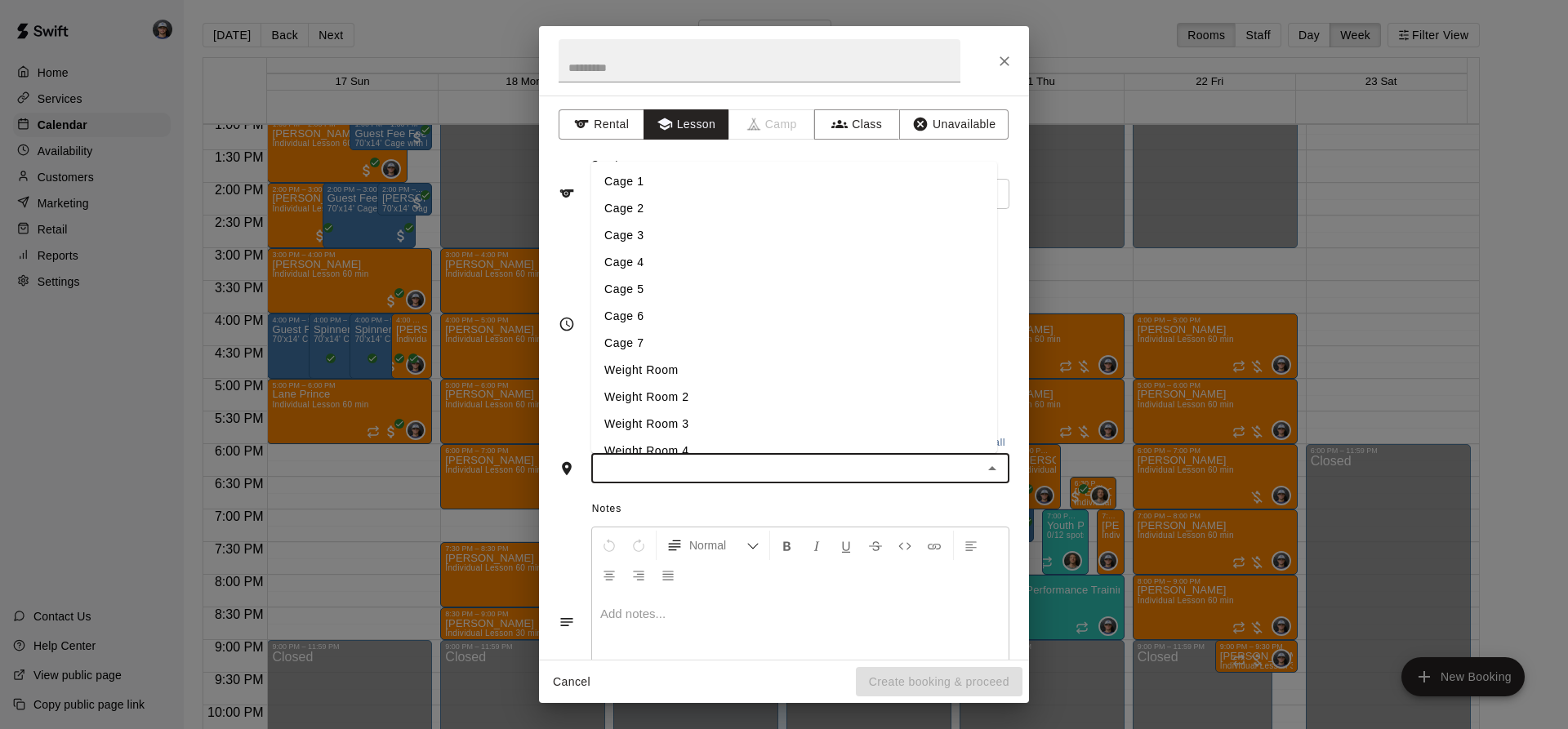
click at [661, 240] on li "Cage 3" at bounding box center [794, 235] width 406 height 27
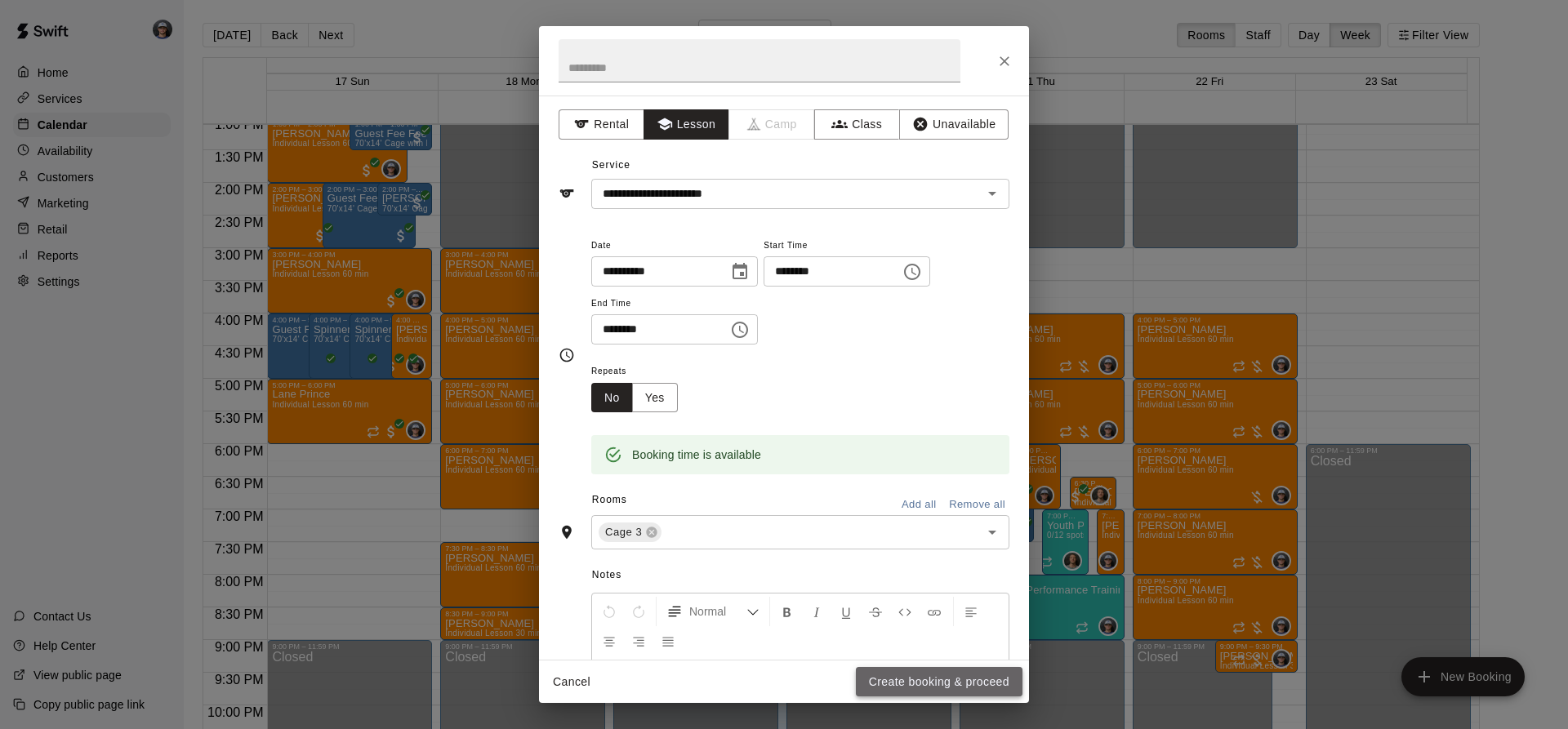
click at [912, 683] on button "Create booking & proceed" at bounding box center [939, 682] width 167 height 30
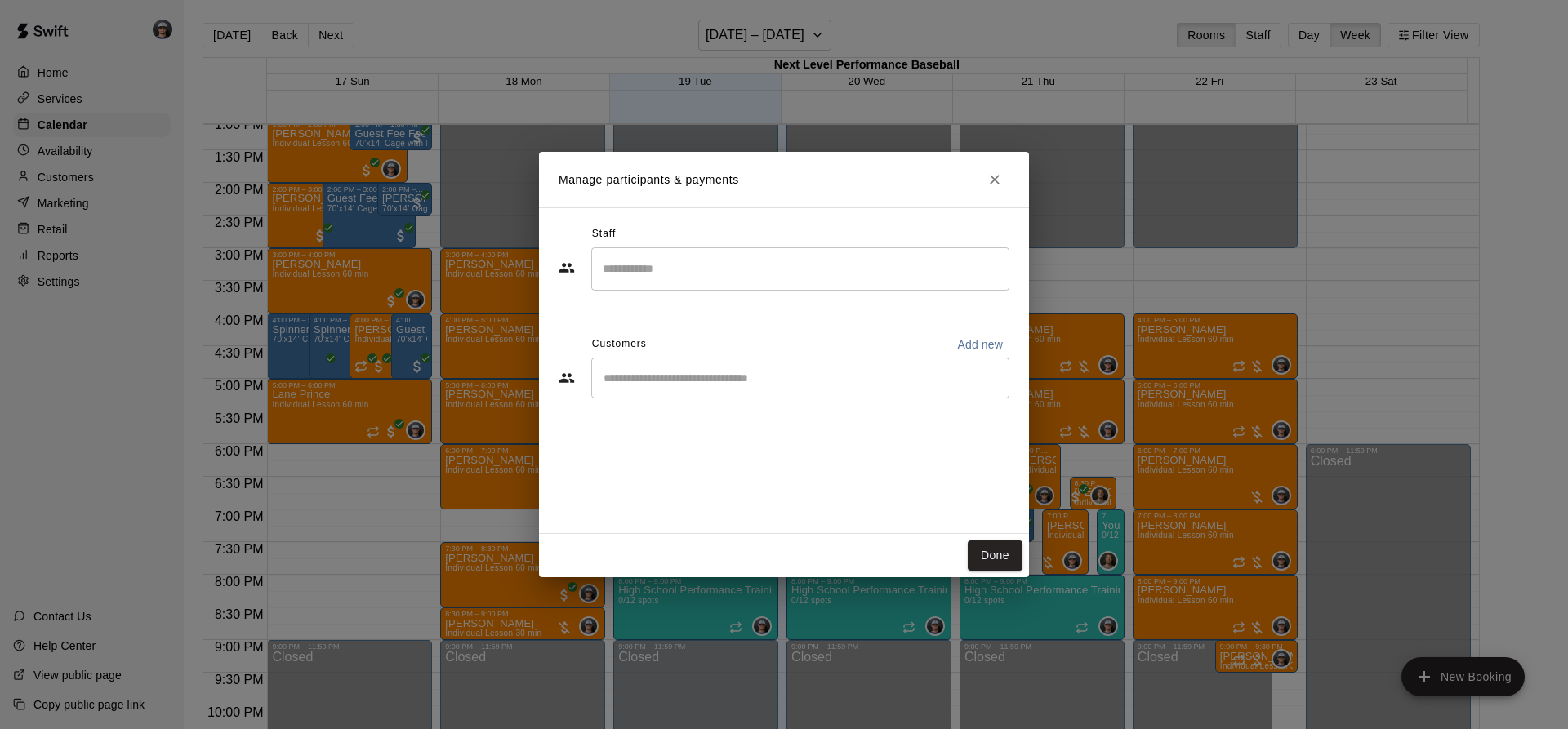
click at [679, 392] on div "​" at bounding box center [801, 378] width 418 height 41
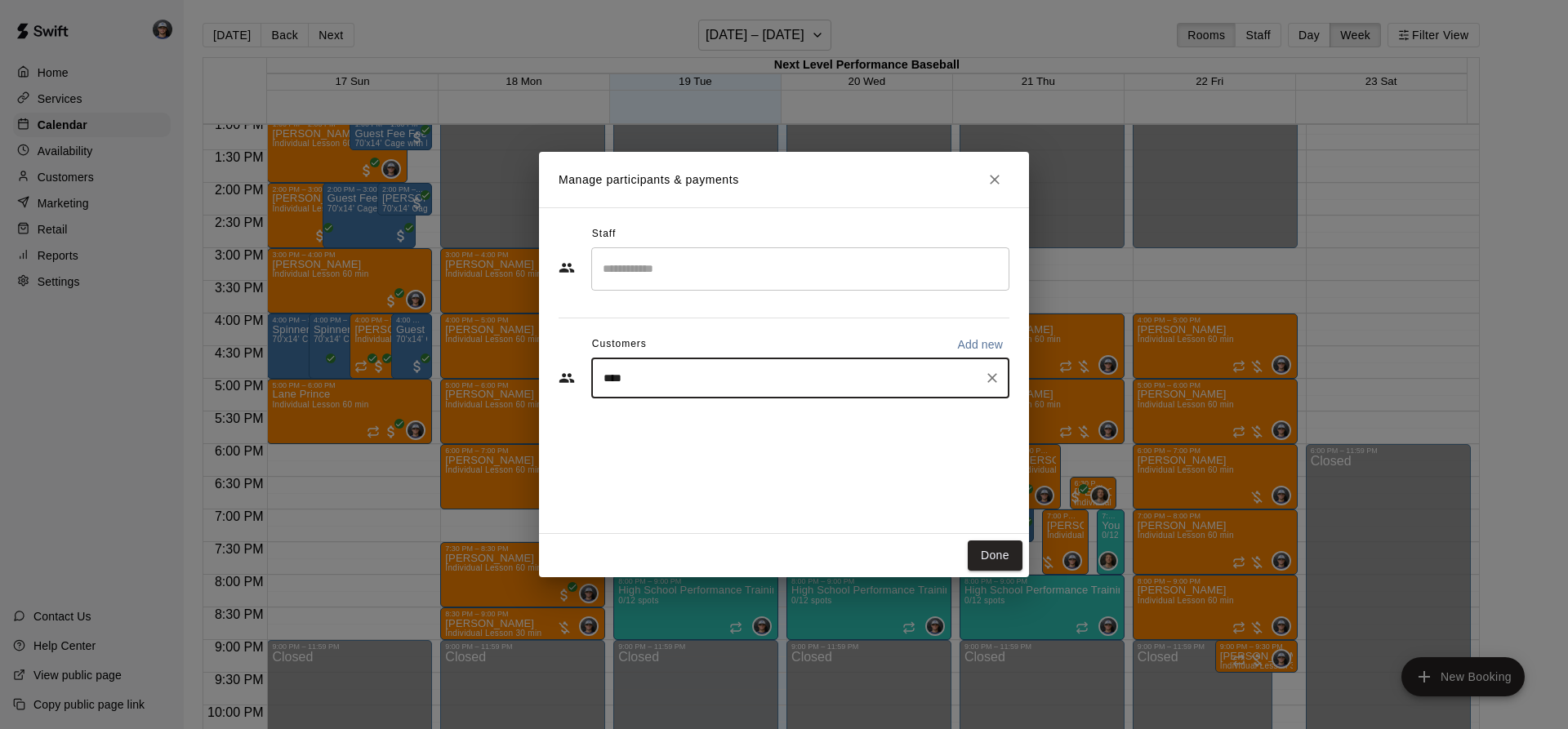
type input "*****"
click at [701, 417] on p "[PERSON_NAME]" at bounding box center [687, 416] width 100 height 17
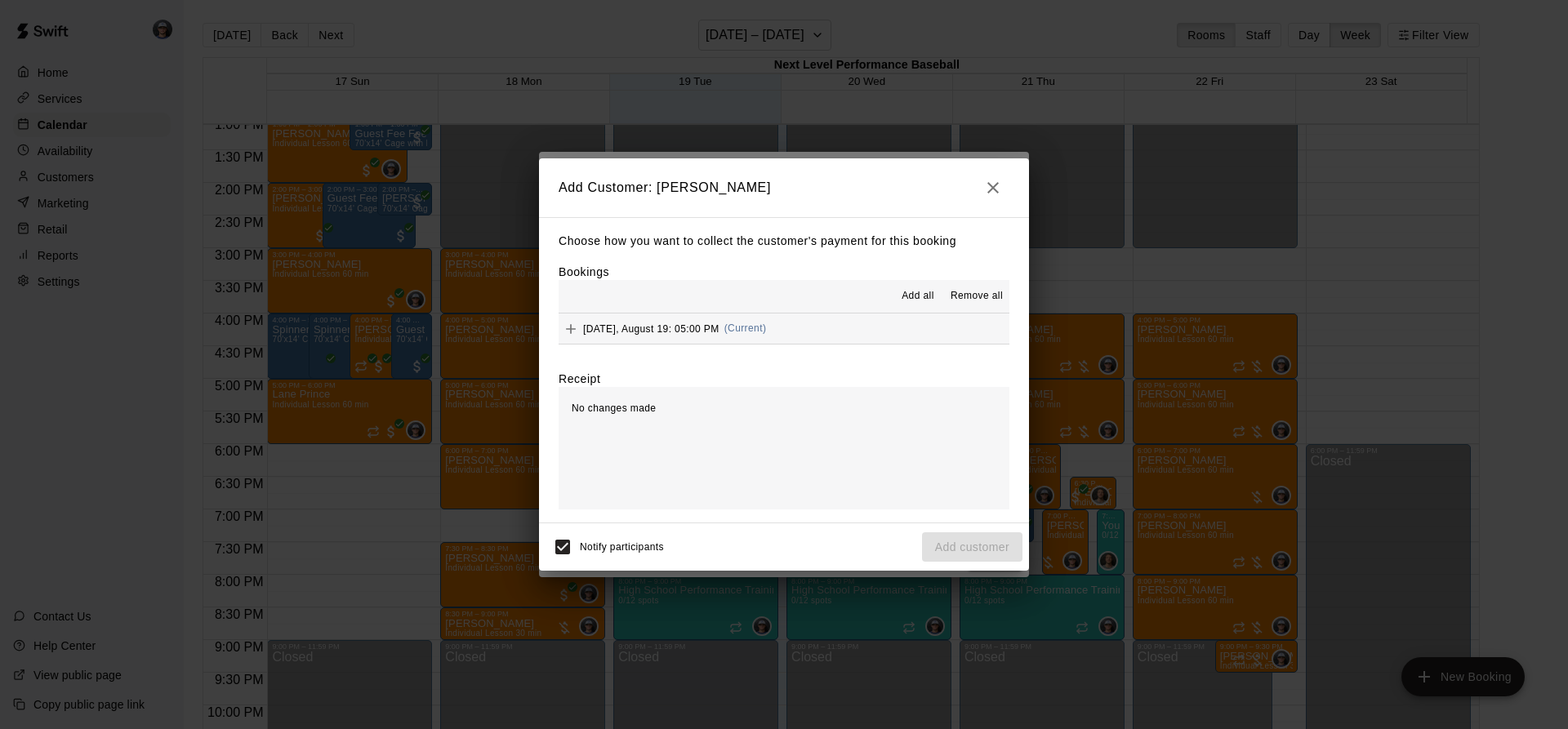
click at [789, 311] on div "Add all Remove all" at bounding box center [784, 296] width 451 height 33
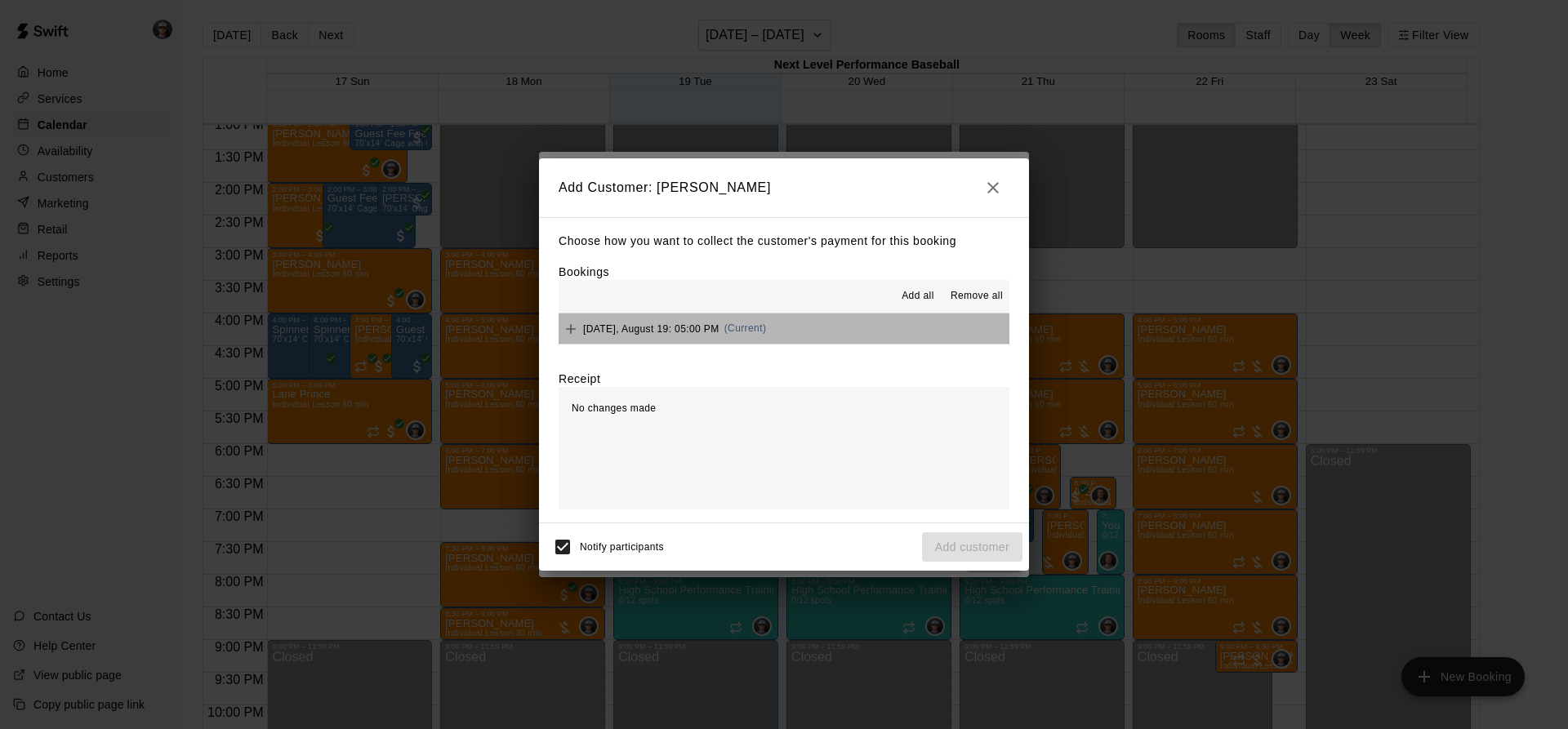
click at [808, 322] on button "[DATE], August 19: 05:00 PM (Current)" at bounding box center [784, 328] width 451 height 30
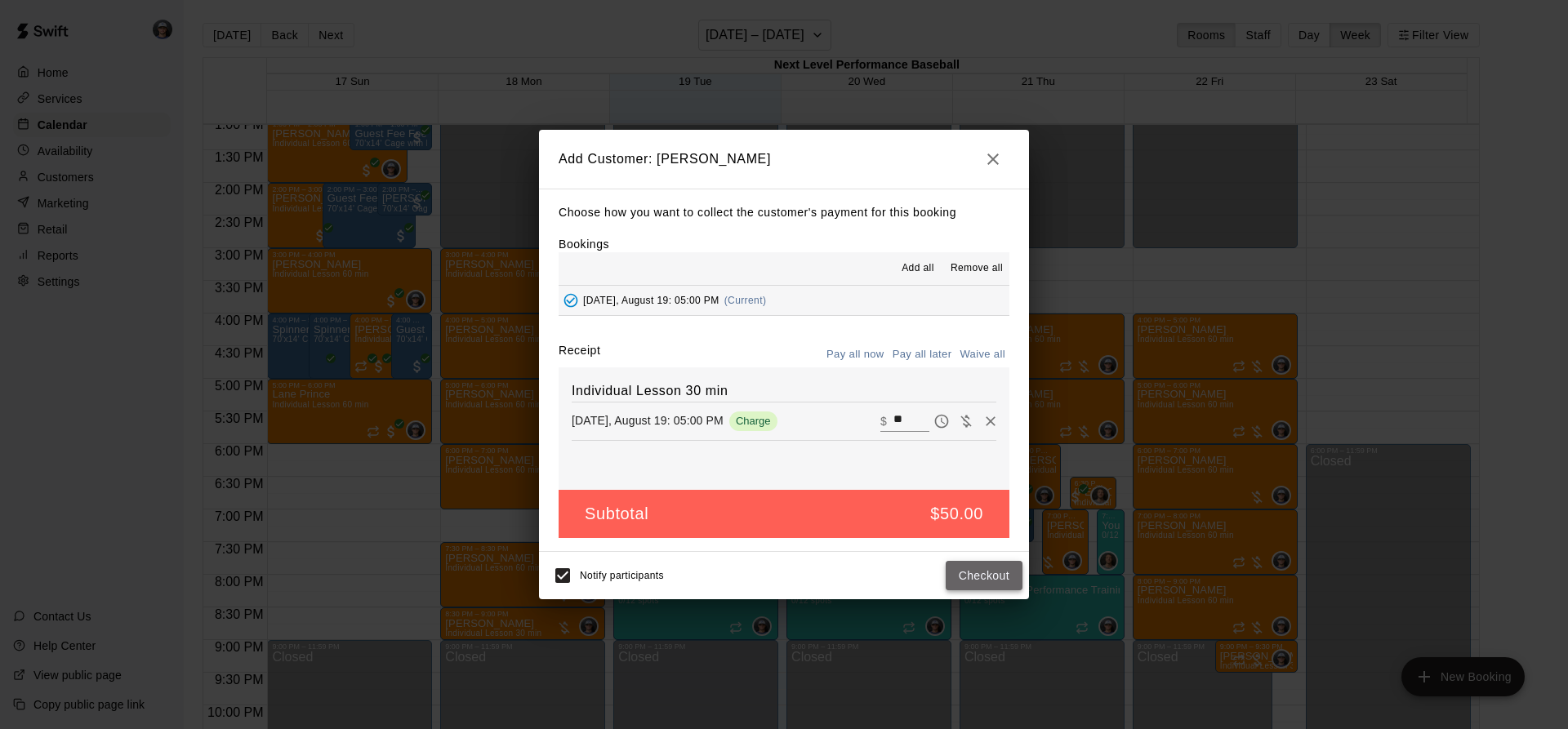
click at [976, 571] on button "Checkout" at bounding box center [984, 576] width 77 height 30
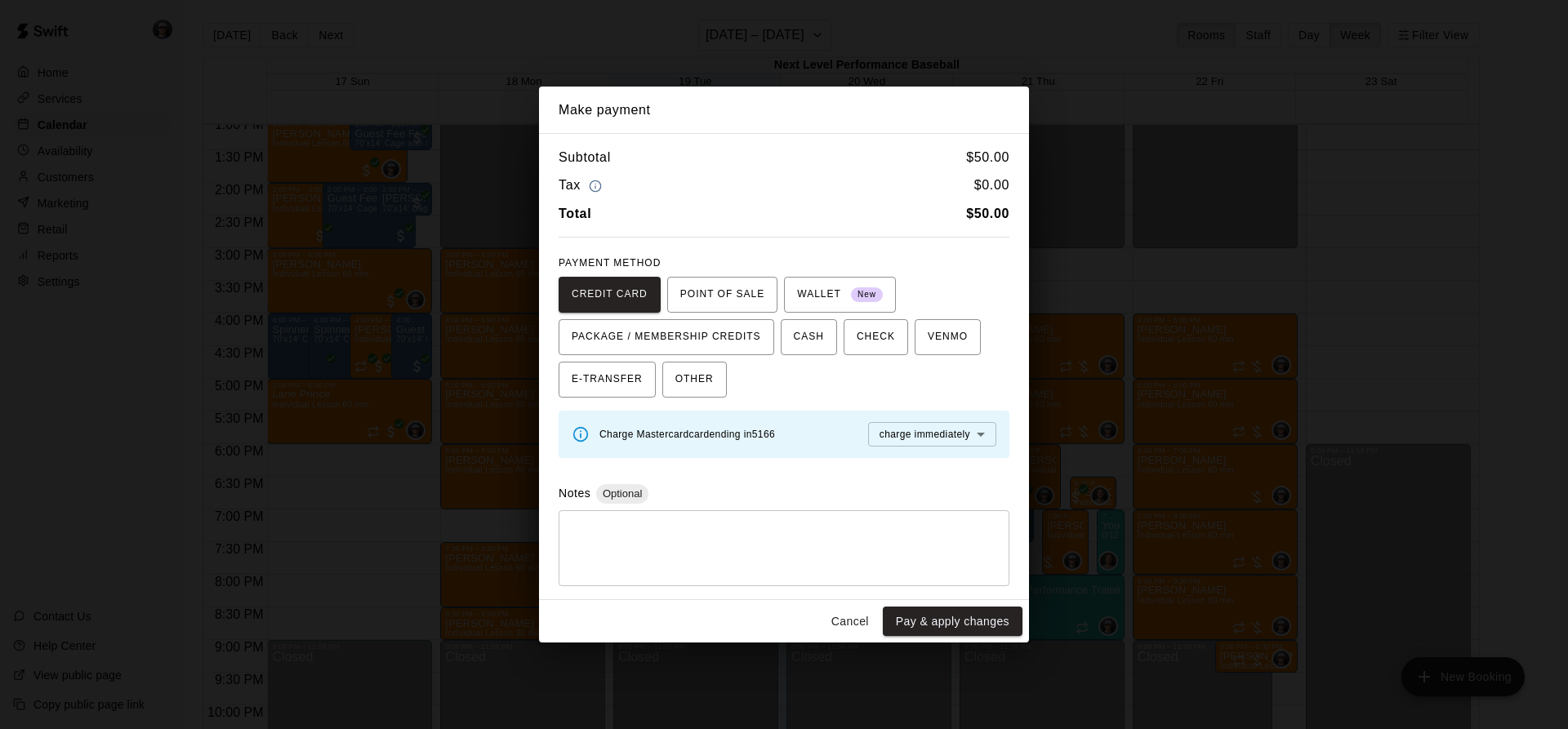
drag, startPoint x: 711, startPoint y: 301, endPoint x: 756, endPoint y: 431, distance: 137.6
click at [756, 431] on div "Subtotal $ 50.00 Tax $ 0.00 Total $ 50.00 PAYMENT METHOD CREDIT CARD POINT OF S…" at bounding box center [784, 367] width 490 height 467
click at [750, 275] on div "PAYMENT METHOD CREDIT CARD POINT OF SALE WALLET New PACKAGE / MEMBERSHIP CREDIT…" at bounding box center [784, 324] width 451 height 147
click at [772, 294] on button "POINT OF SALE" at bounding box center [723, 295] width 111 height 36
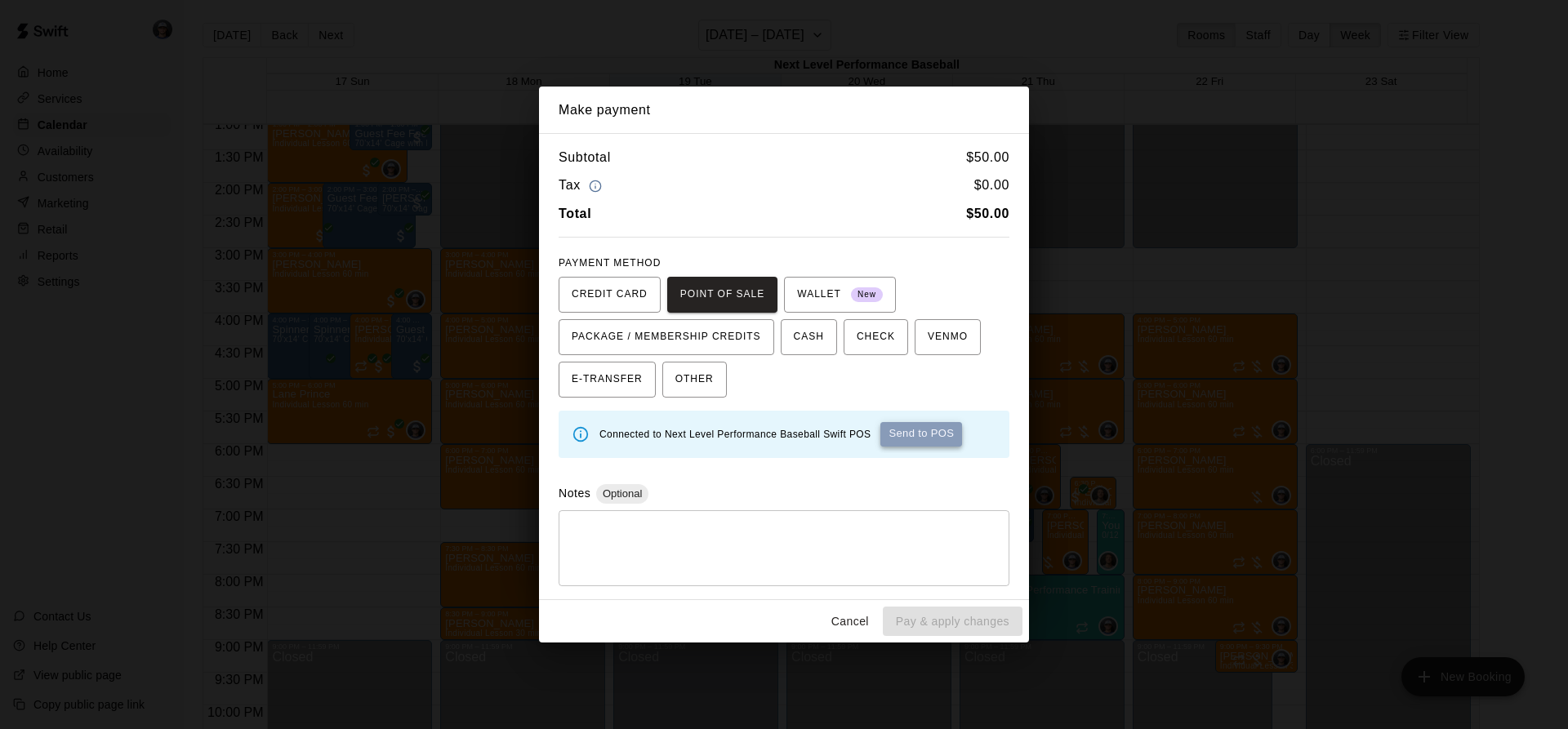
click at [941, 436] on button "Send to POS" at bounding box center [921, 434] width 82 height 24
